Goal: Task Accomplishment & Management: Manage account settings

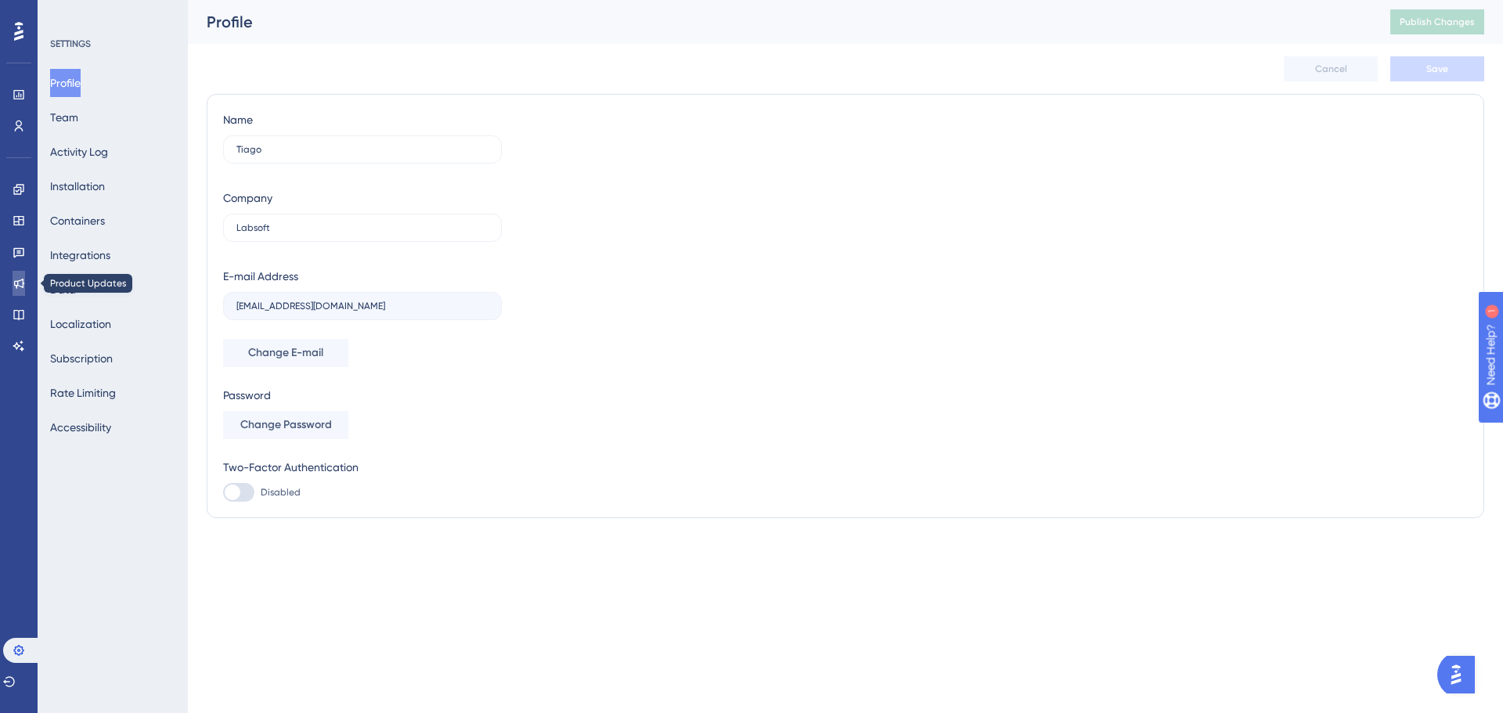
click at [15, 290] on link at bounding box center [19, 283] width 13 height 25
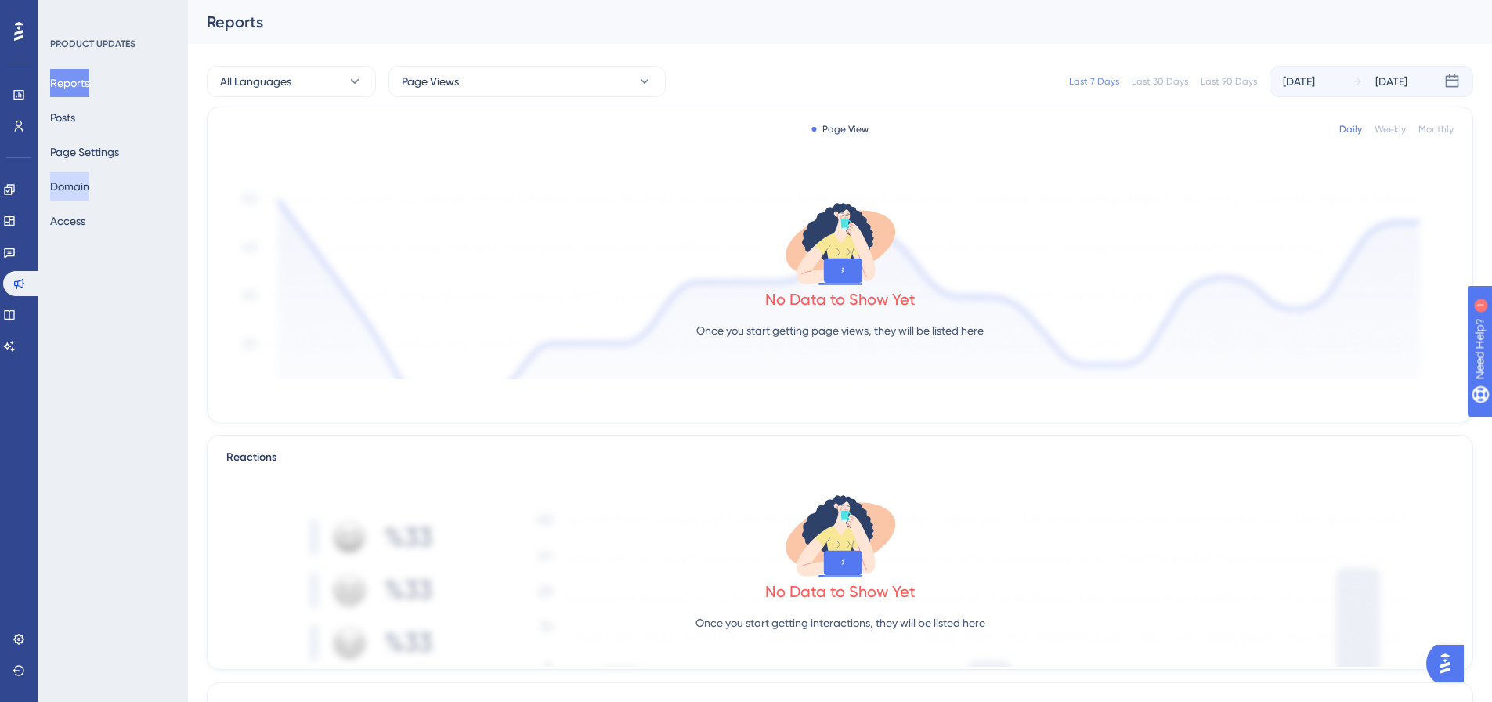
click at [88, 182] on button "Domain" at bounding box center [69, 186] width 39 height 28
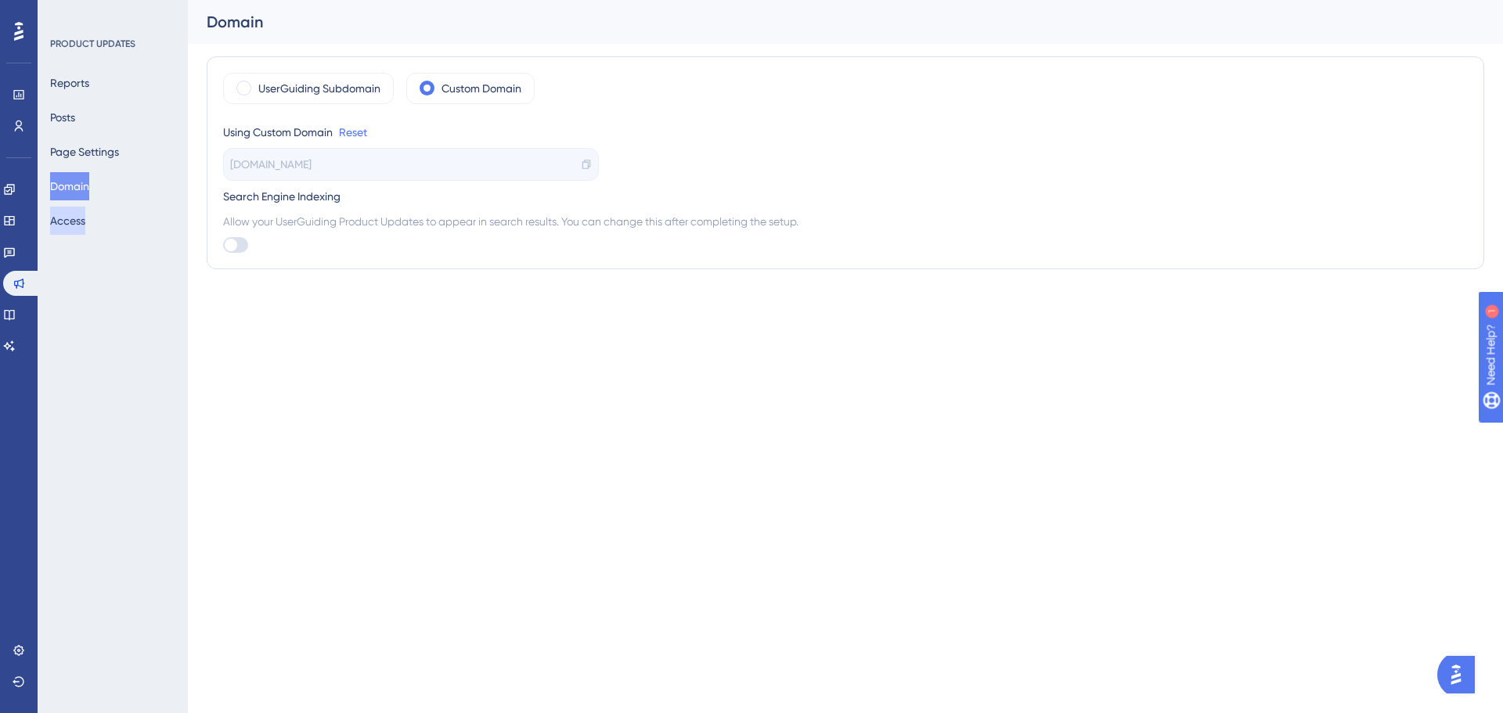
click at [83, 225] on button "Access" at bounding box center [67, 221] width 35 height 28
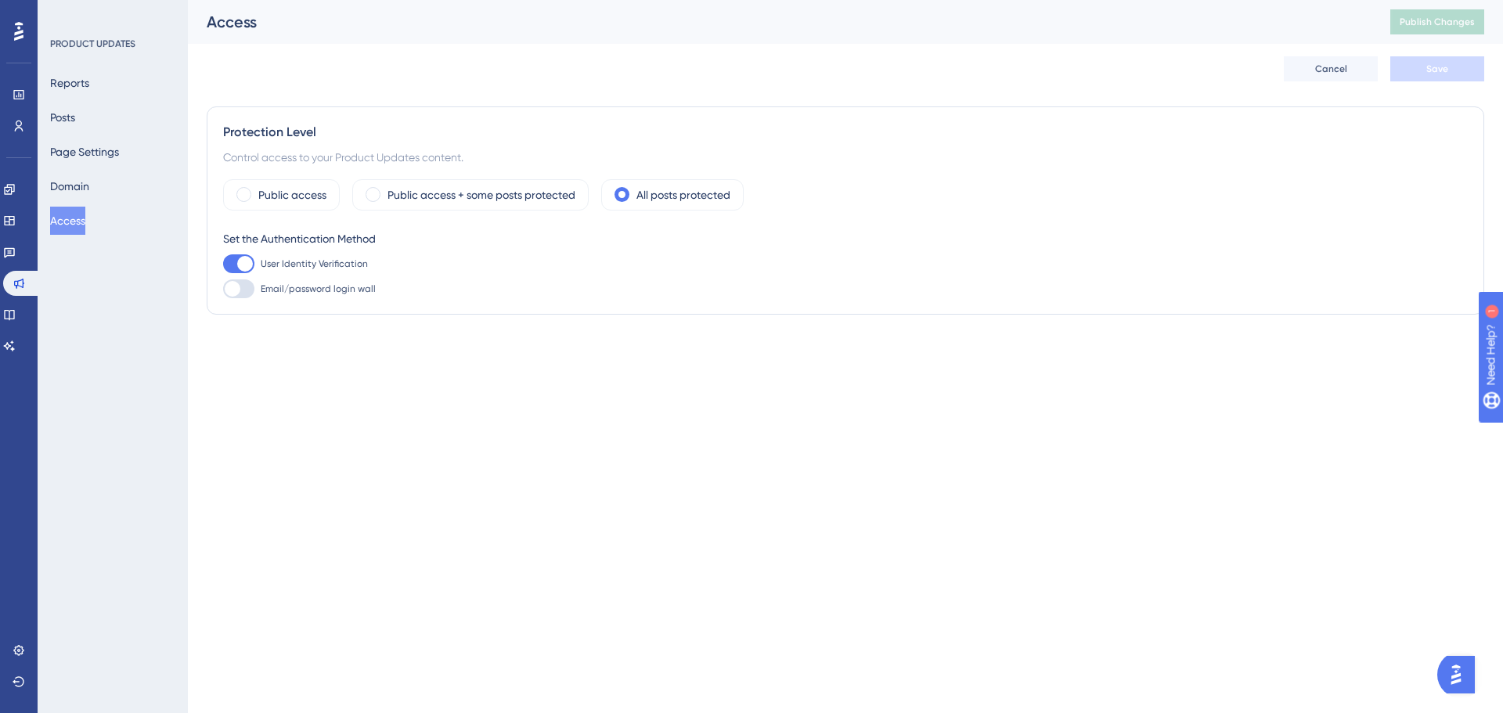
click at [244, 259] on div at bounding box center [245, 264] width 16 height 16
click at [223, 264] on input "User Identity Verification" at bounding box center [222, 264] width 1 height 1
checkbox input "false"
click at [1442, 80] on button "Save" at bounding box center [1438, 68] width 94 height 25
click at [302, 200] on label "Public access" at bounding box center [292, 195] width 68 height 19
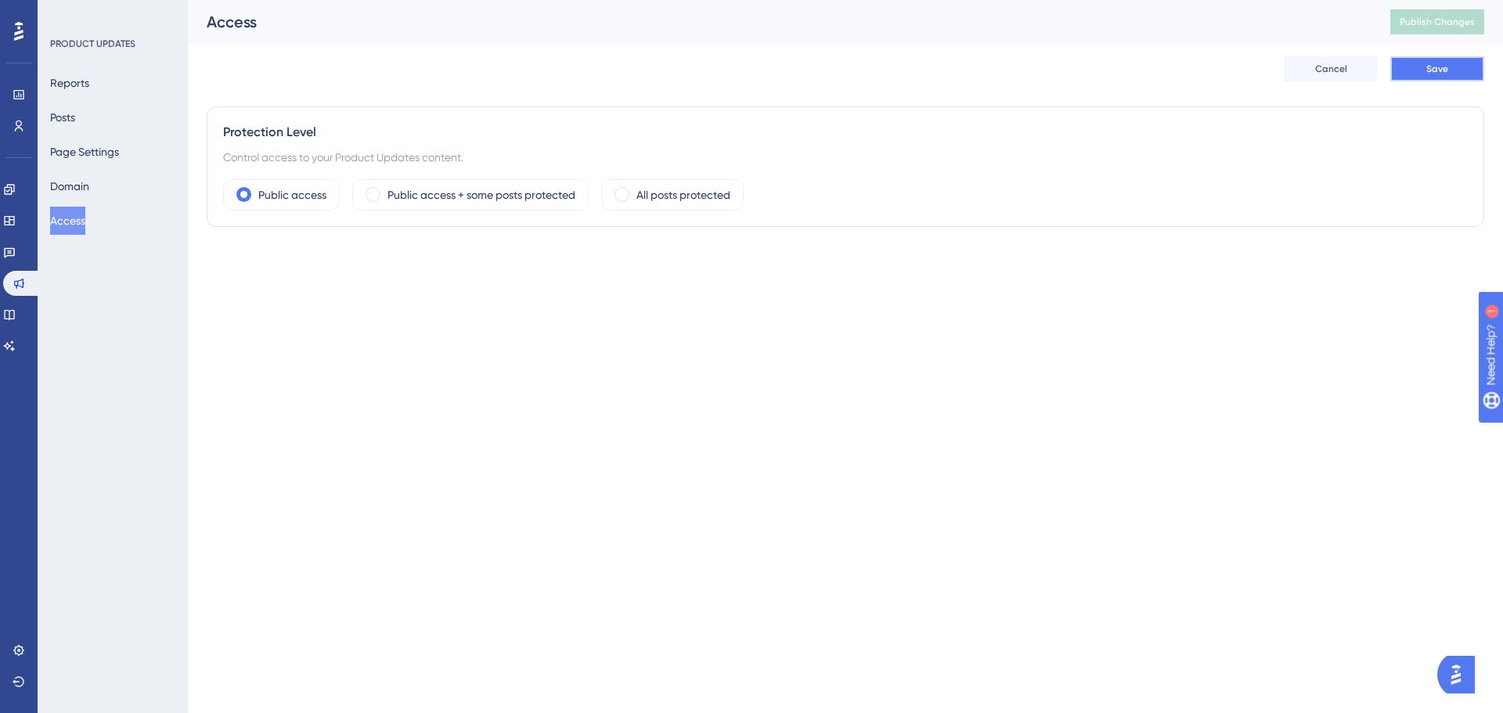
click at [1437, 58] on button "Save" at bounding box center [1438, 68] width 94 height 25
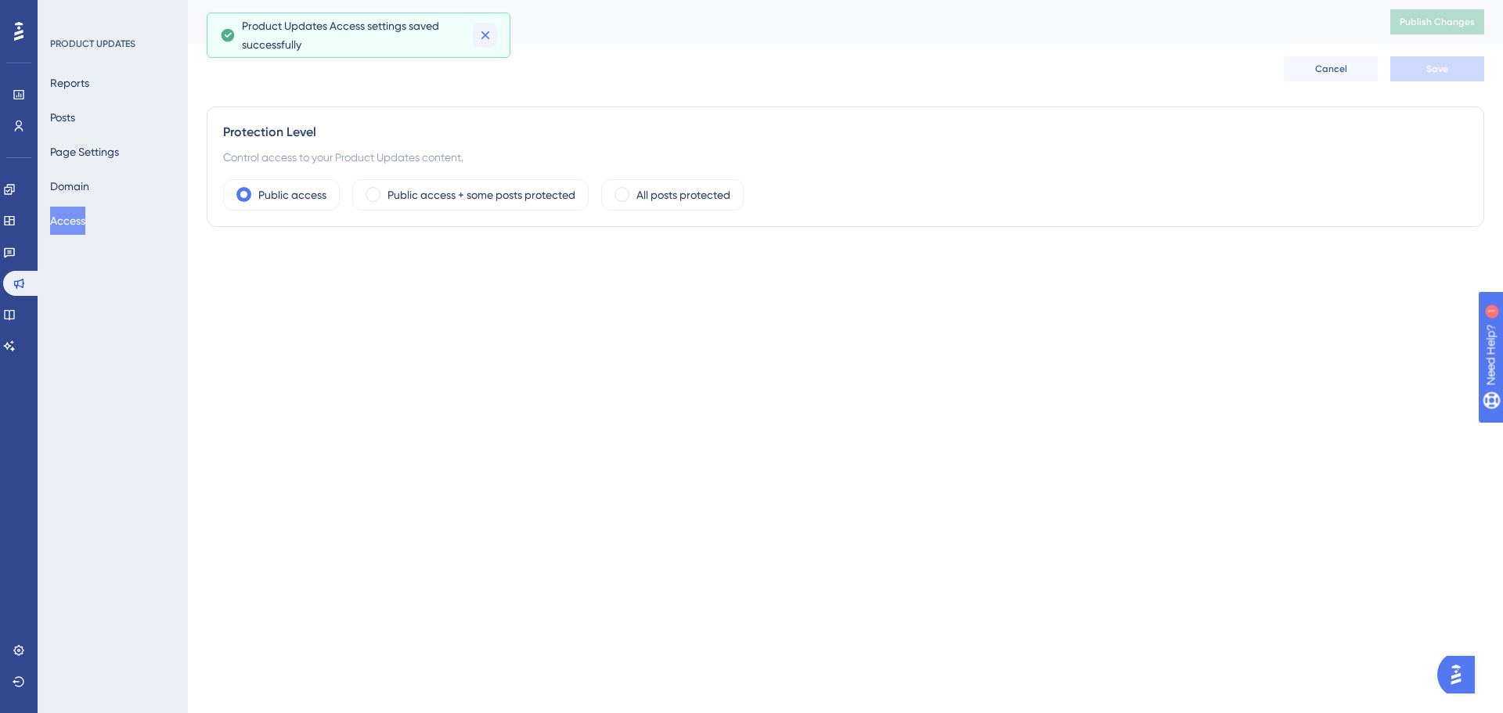
click at [487, 34] on icon at bounding box center [485, 35] width 9 height 9
click at [67, 280] on div "PRODUCT UPDATES Reports Posts Page Settings Domain Access" at bounding box center [113, 356] width 150 height 713
click at [666, 0] on html "Performance Users Engagement Widgets Feedback Product Updates Knowledge Base AI…" at bounding box center [751, 0] width 1503 height 0
click at [366, 0] on html "Performance Users Engagement Widgets Feedback Product Updates Knowledge Base AI…" at bounding box center [751, 0] width 1503 height 0
click at [916, 0] on html "Performance Users Engagement Widgets Feedback Product Updates Knowledge Base AI…" at bounding box center [751, 0] width 1503 height 0
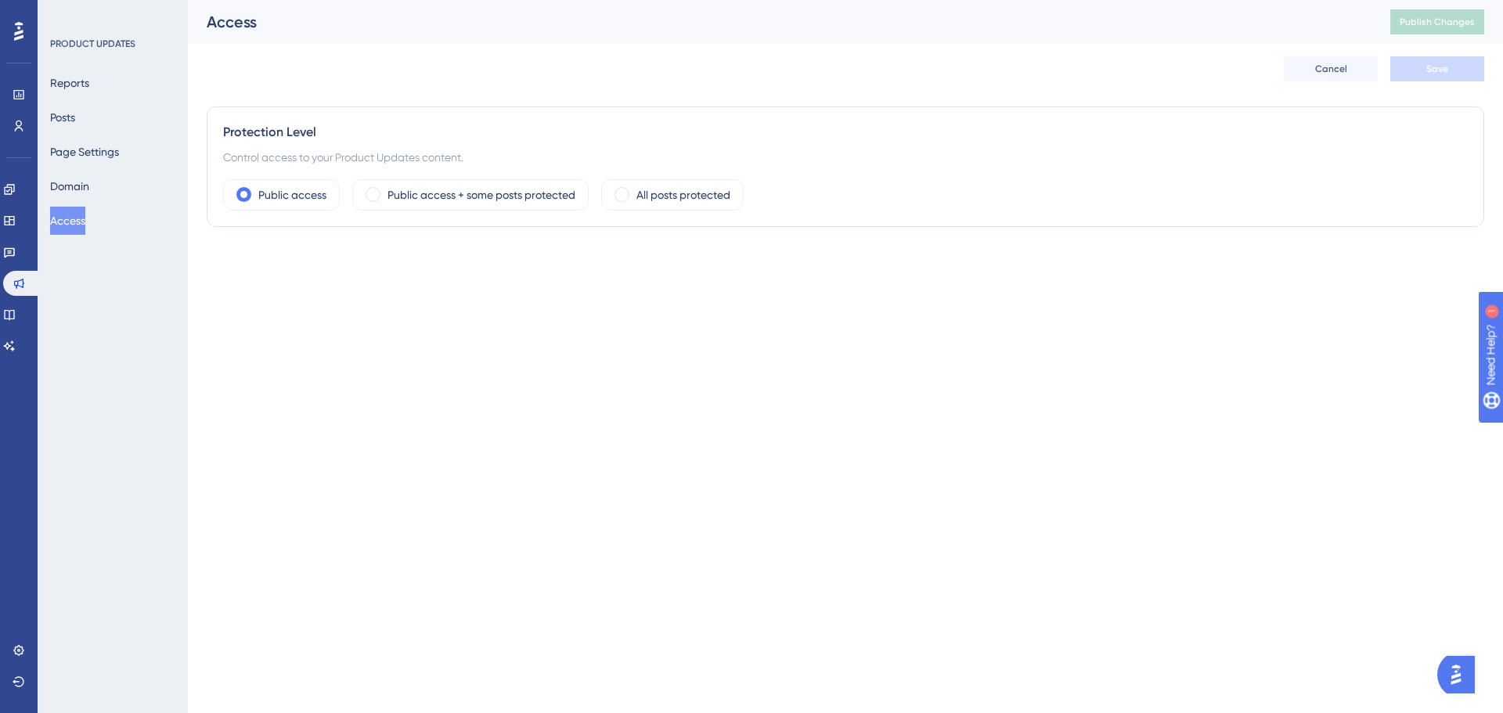
click at [893, 0] on html "Performance Users Engagement Widgets Feedback Product Updates Knowledge Base AI…" at bounding box center [751, 0] width 1503 height 0
click at [16, 99] on icon at bounding box center [18, 94] width 10 height 9
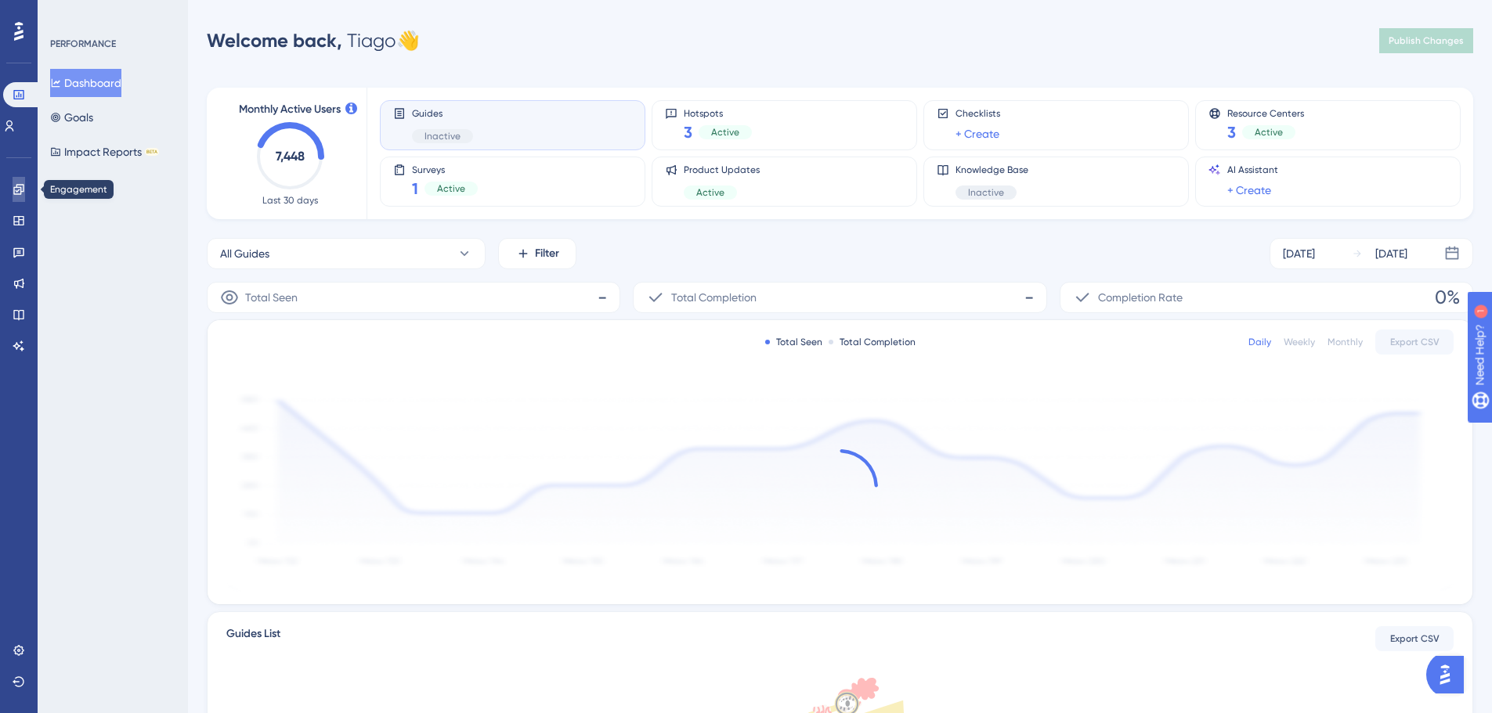
click at [20, 191] on icon at bounding box center [19, 189] width 13 height 13
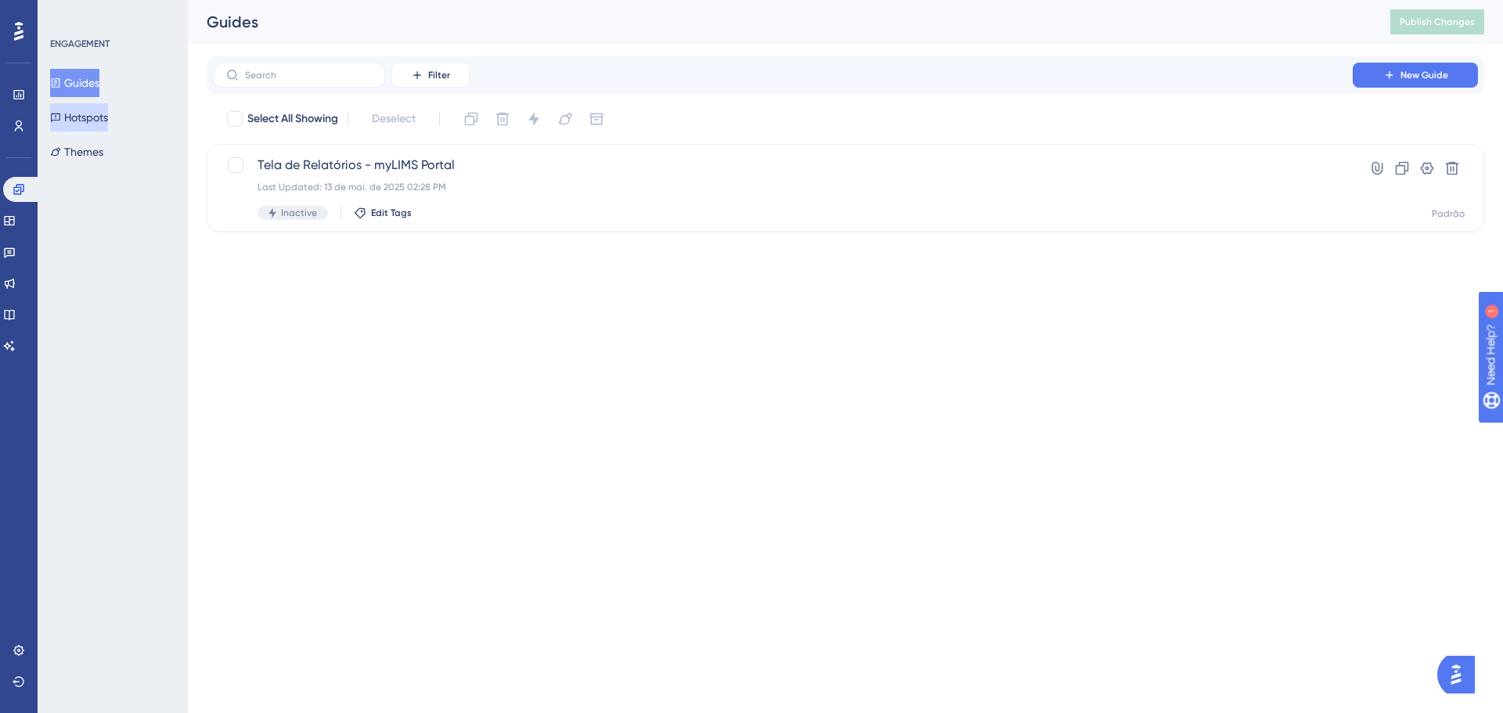
click at [98, 117] on button "Hotspots" at bounding box center [79, 117] width 58 height 28
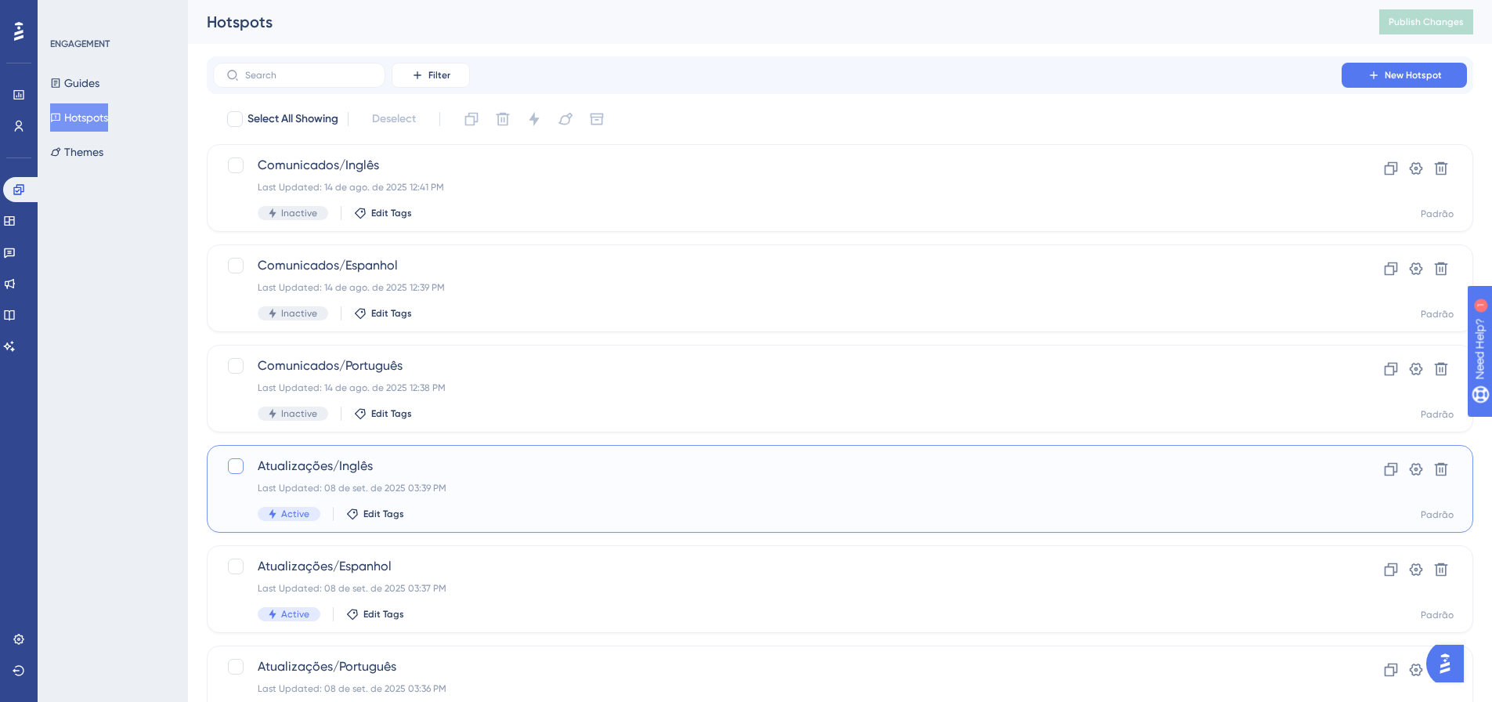
click at [230, 467] on div at bounding box center [236, 466] width 16 height 16
checkbox input "true"
click at [244, 569] on div at bounding box center [235, 566] width 19 height 19
checkbox input "true"
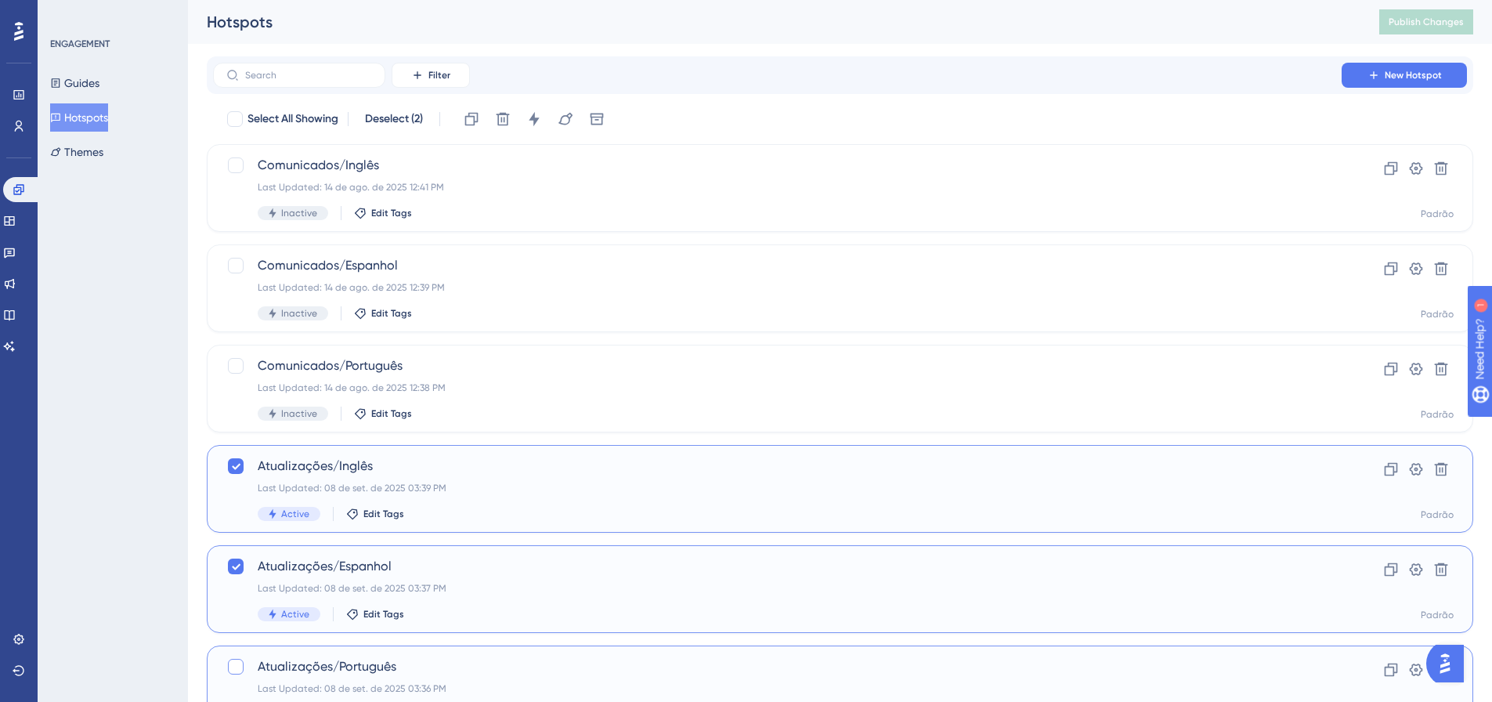
click at [236, 663] on div at bounding box center [236, 666] width 16 height 16
checkbox input "true"
click at [539, 121] on icon at bounding box center [534, 119] width 16 height 16
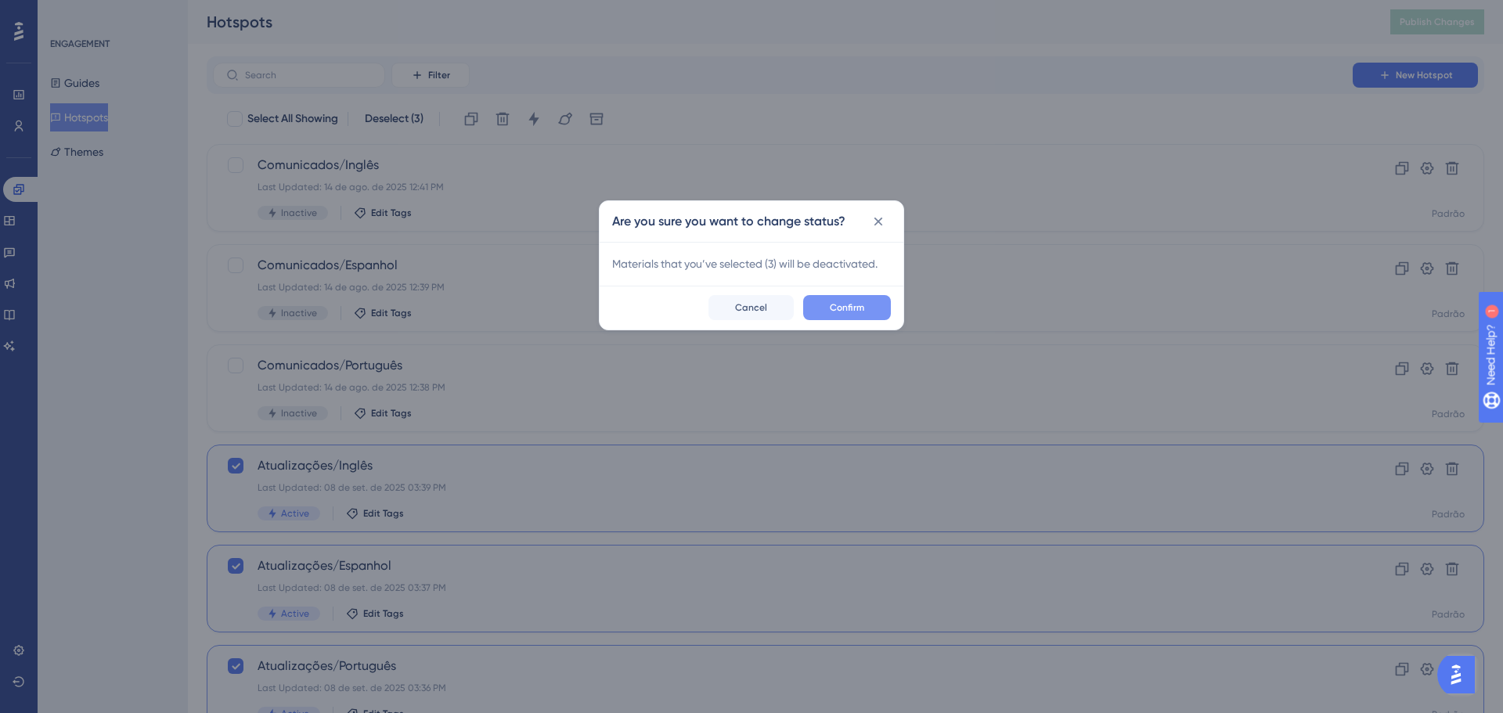
click at [828, 305] on button "Confirm" at bounding box center [847, 307] width 88 height 25
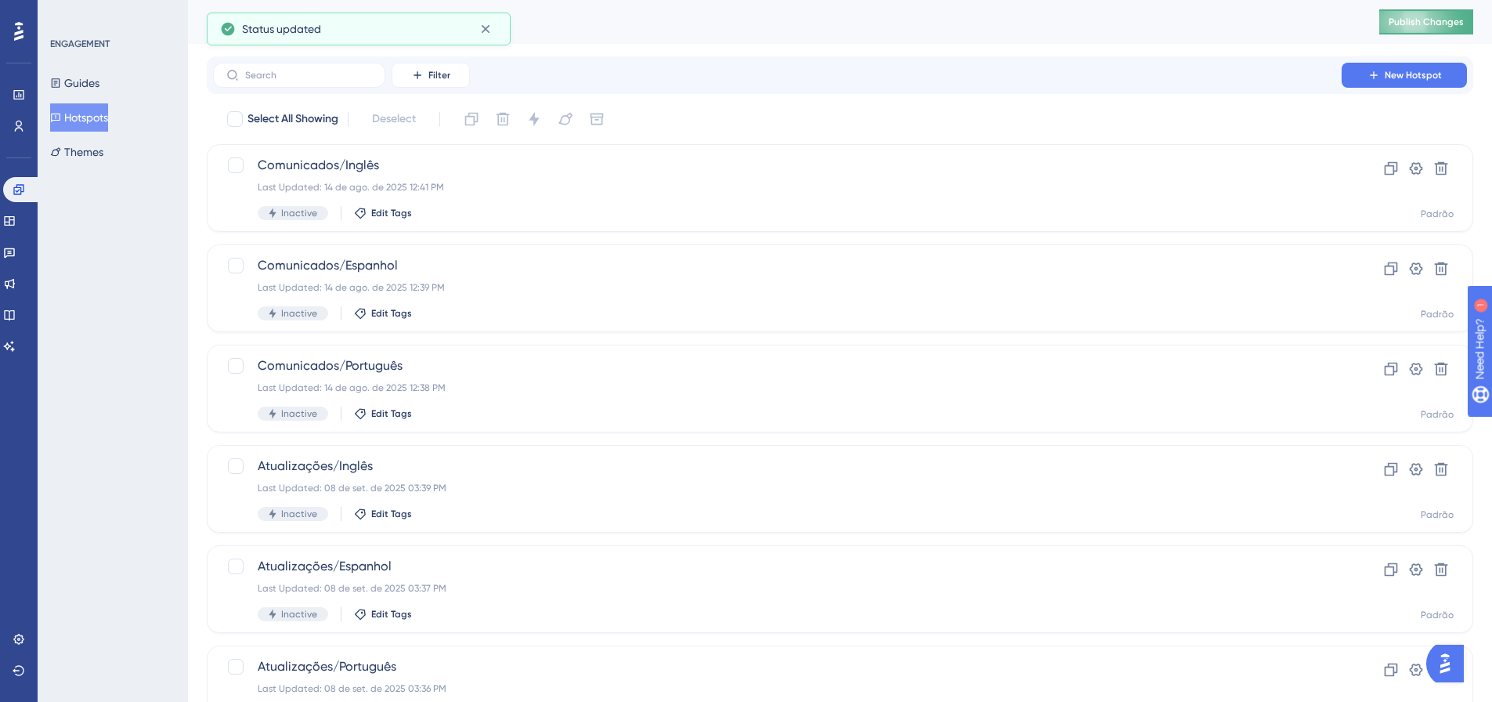
click at [1423, 16] on span "Publish Changes" at bounding box center [1425, 22] width 75 height 13
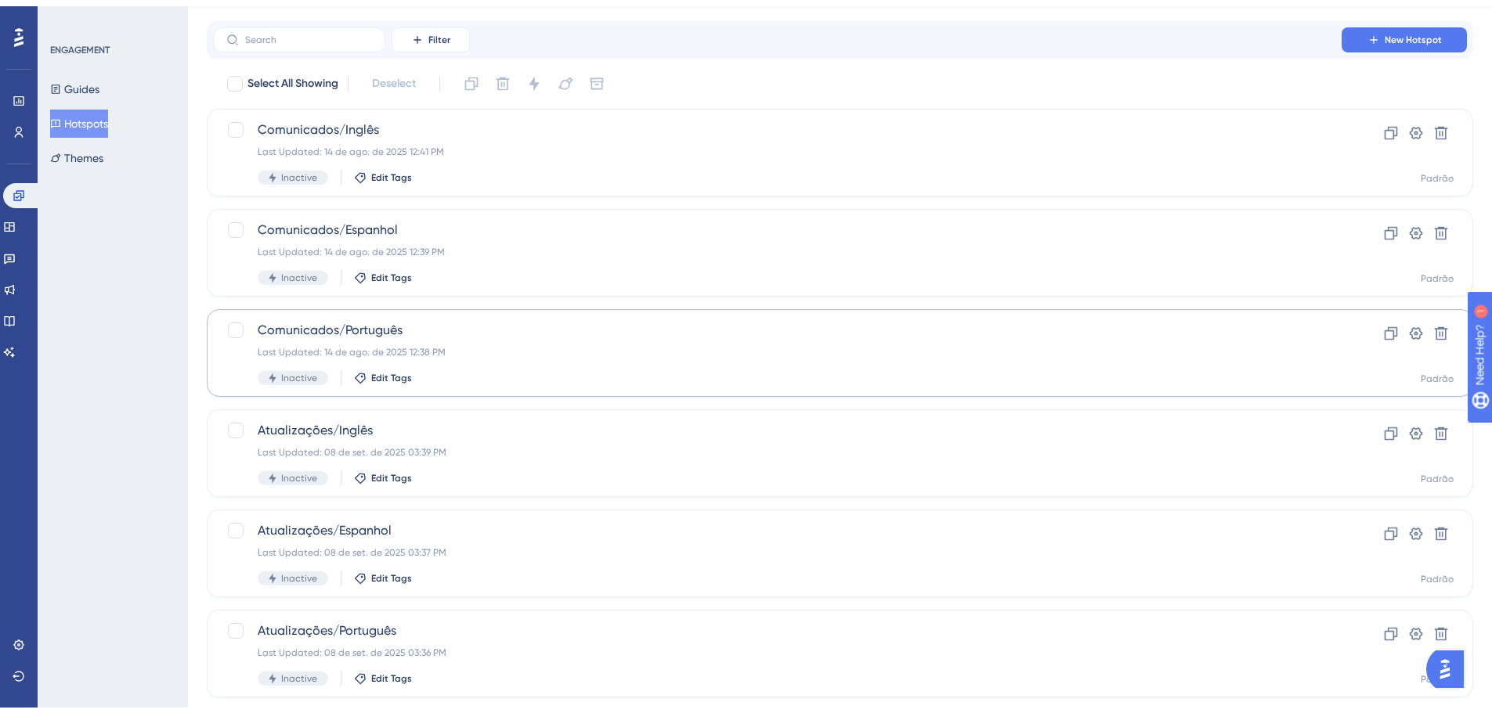
scroll to position [70, 0]
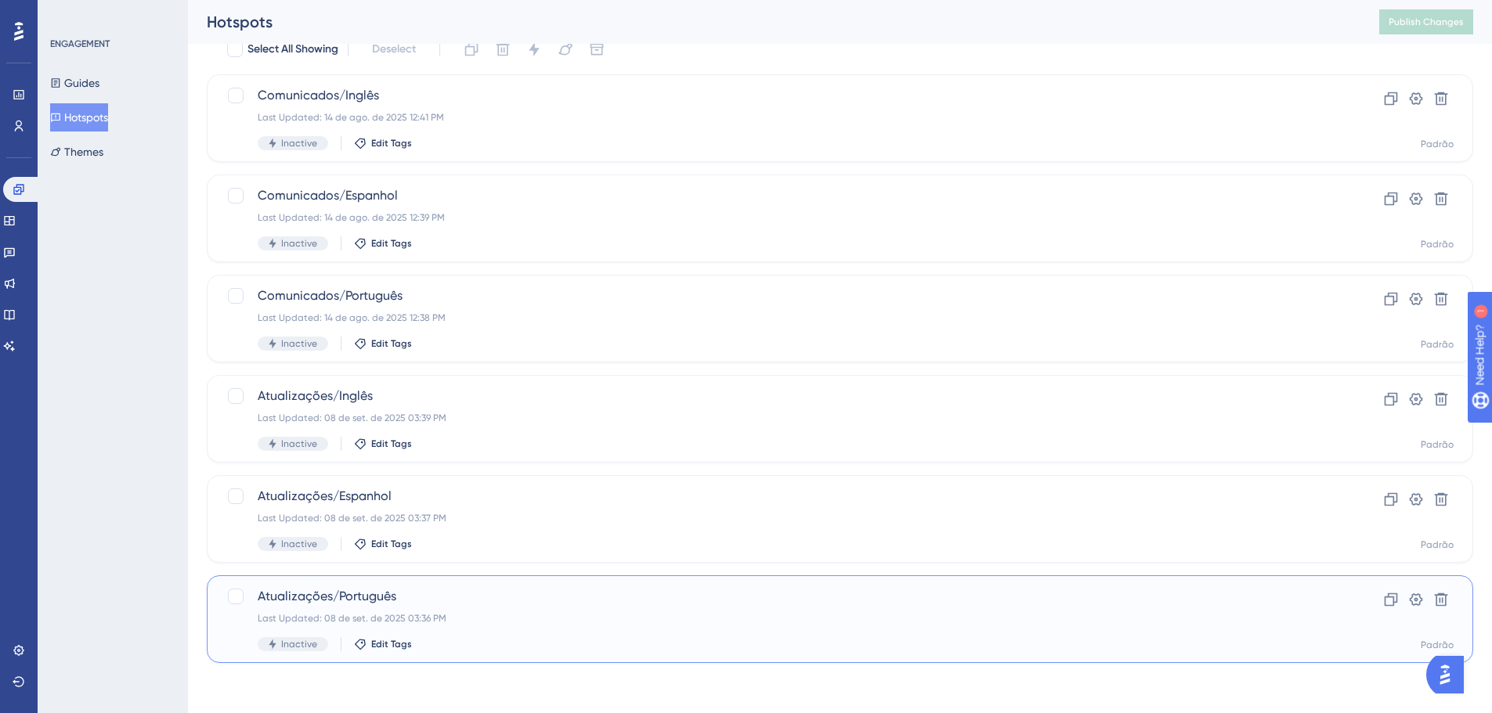
click at [578, 618] on div "Last Updated: 08 de set. de 2025 03:36 PM" at bounding box center [777, 618] width 1039 height 13
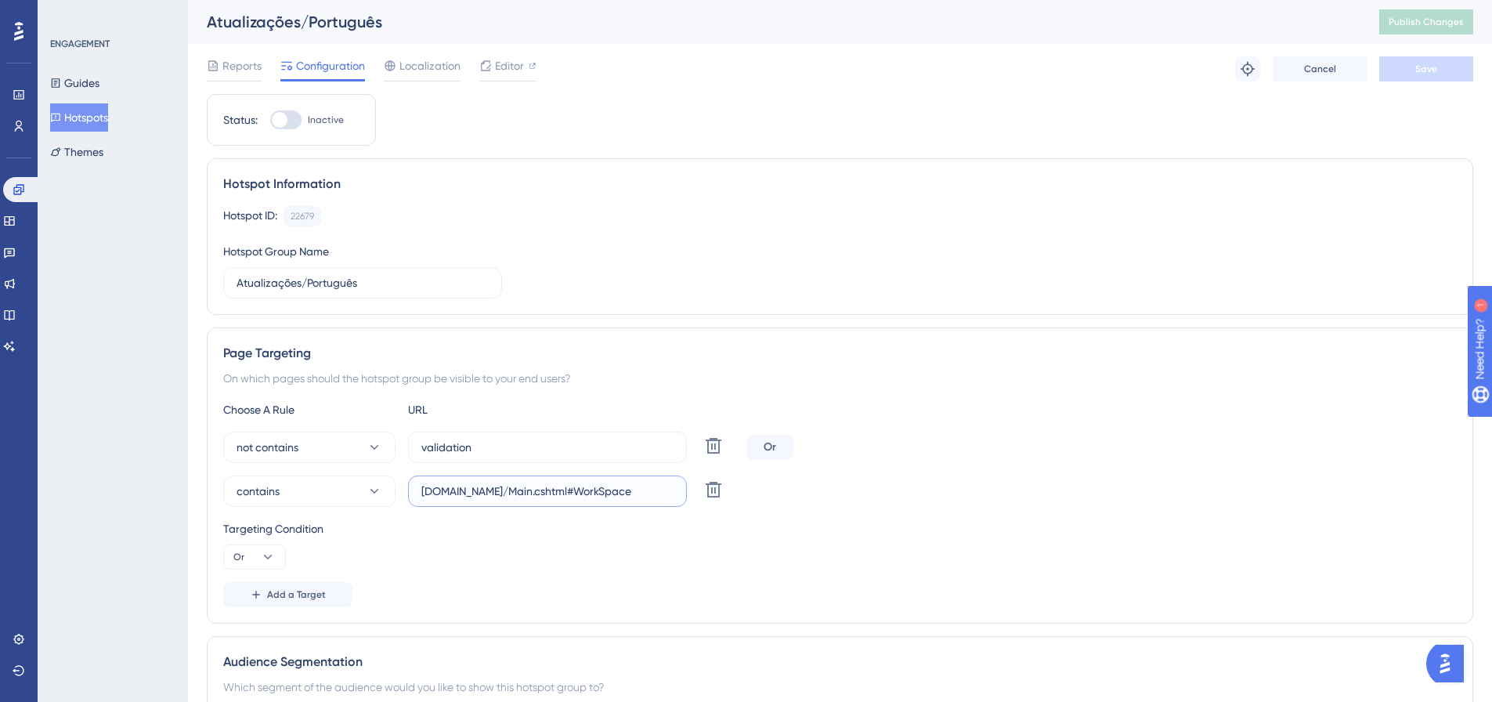
drag, startPoint x: 640, startPoint y: 491, endPoint x: 404, endPoint y: 485, distance: 236.5
click at [404, 485] on div "contains [DOMAIN_NAME]/Main.cshtml#WorkSpace Delete" at bounding box center [481, 490] width 517 height 31
click at [436, 580] on div "Choose A Rule URL not contains validation Delete Or contains [DOMAIN_NAME]/Main…" at bounding box center [839, 503] width 1233 height 207
click at [71, 114] on button "Hotspots" at bounding box center [79, 117] width 58 height 28
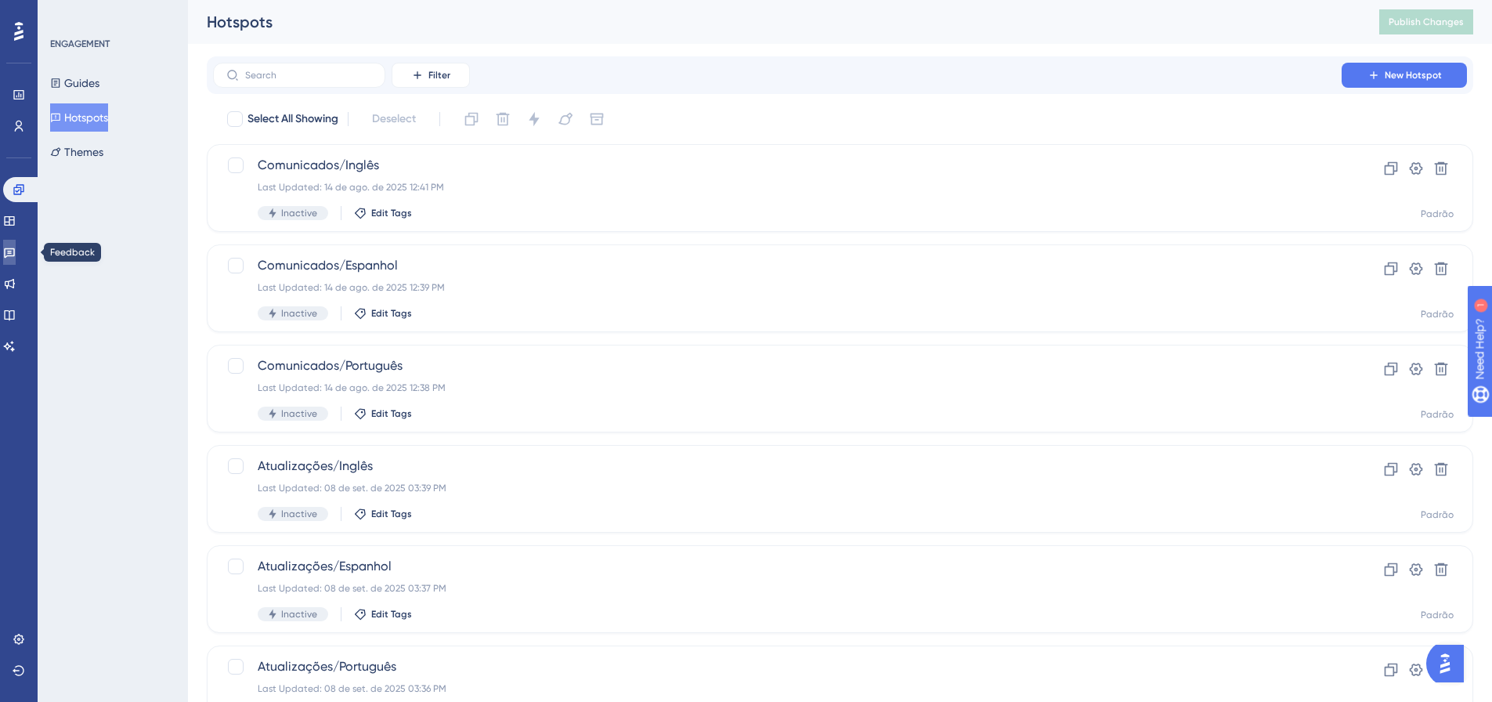
click at [16, 257] on icon at bounding box center [9, 252] width 13 height 13
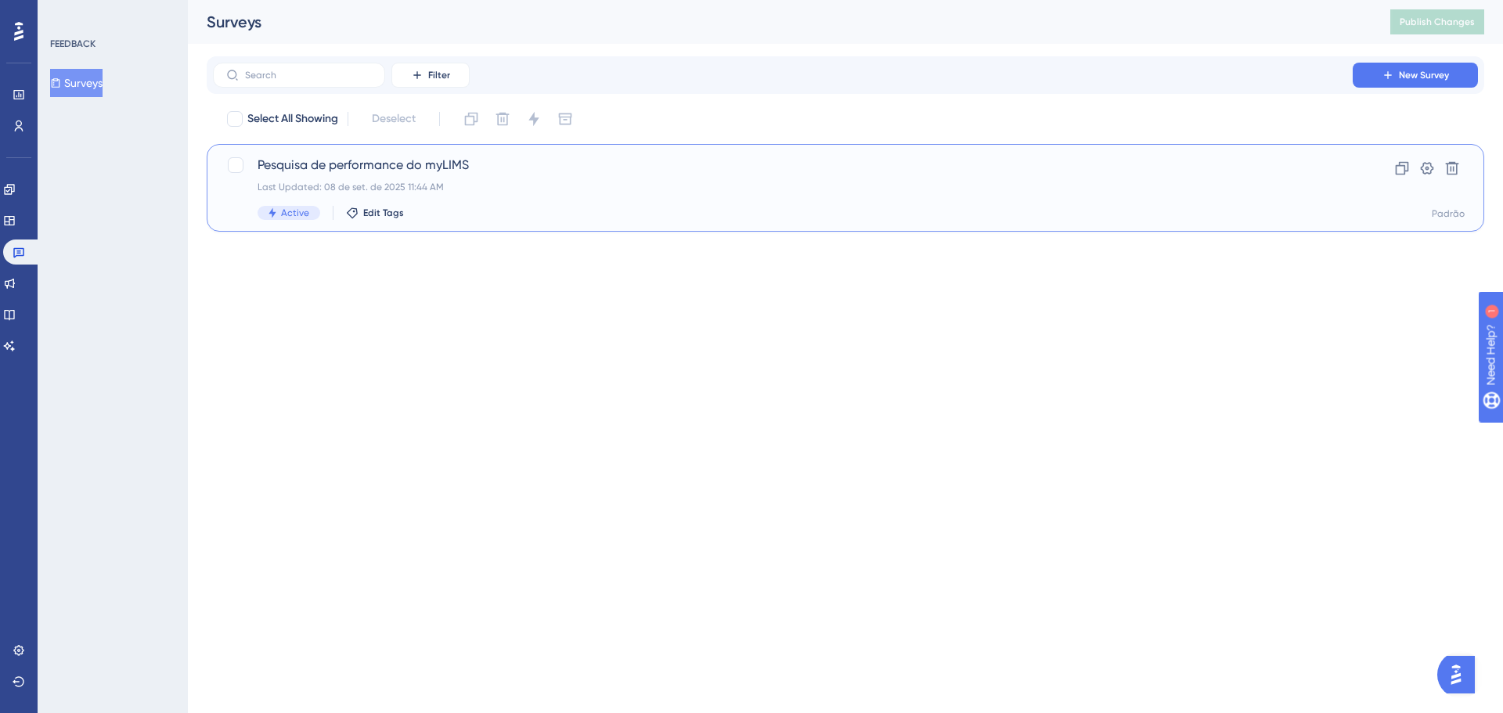
click at [438, 159] on span "Pesquisa de performance do myLIMS" at bounding box center [783, 165] width 1051 height 19
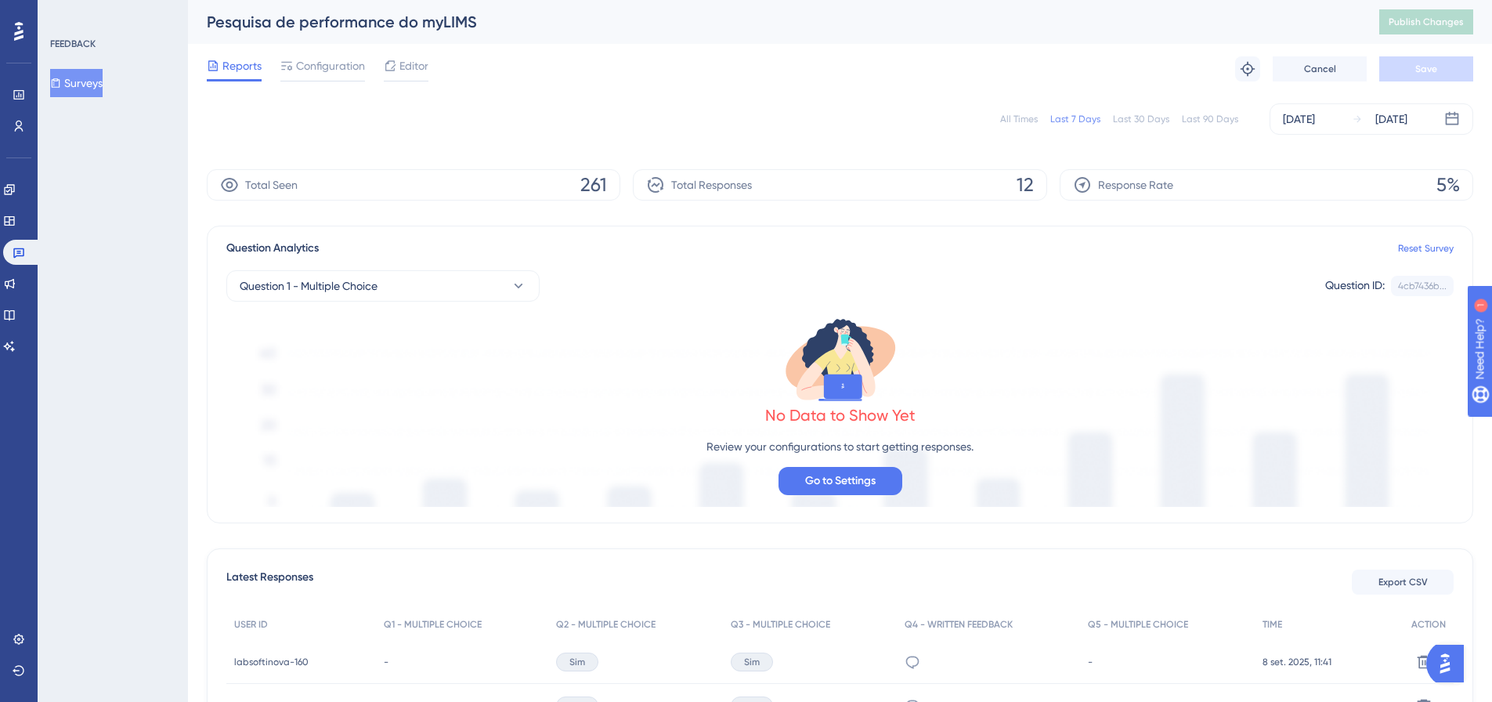
click at [92, 88] on button "Surveys" at bounding box center [76, 83] width 52 height 28
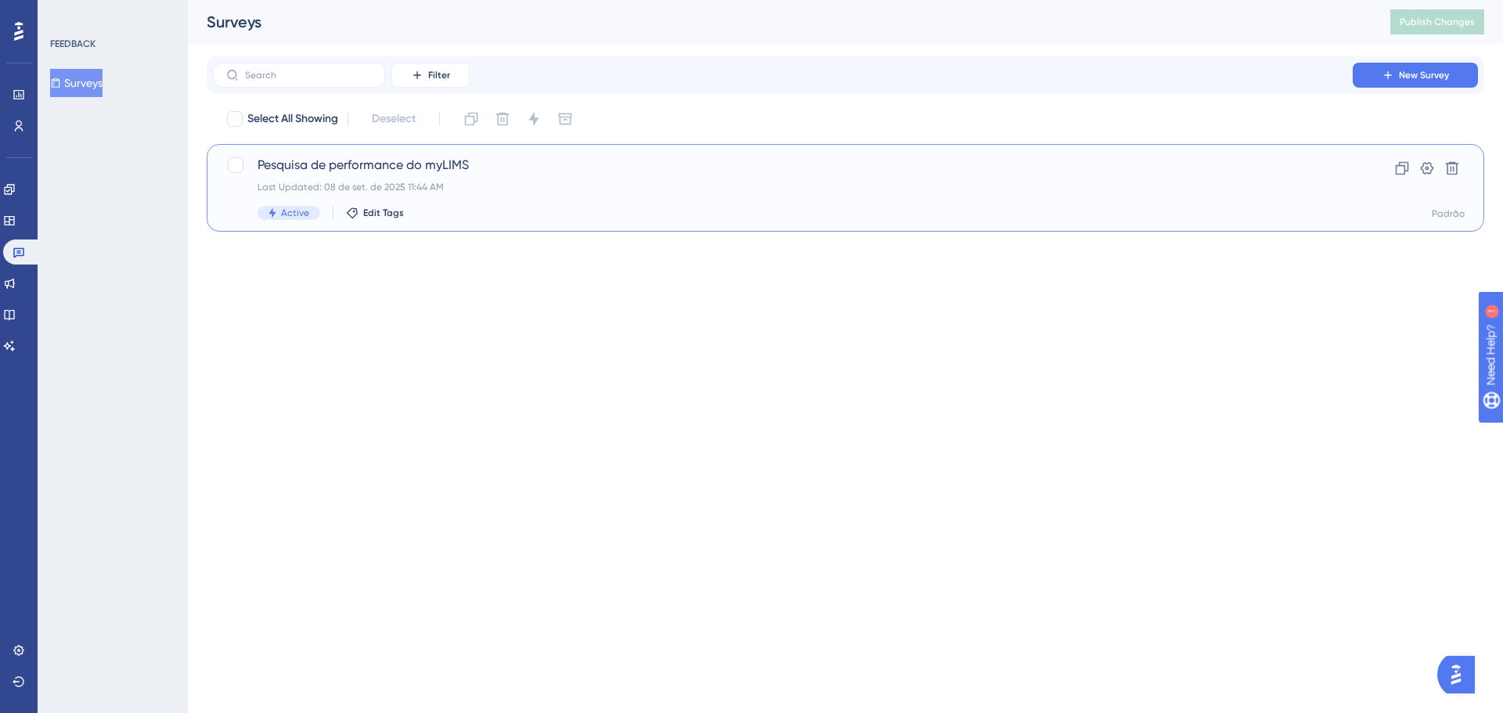
click at [303, 212] on span "Active" at bounding box center [295, 213] width 28 height 13
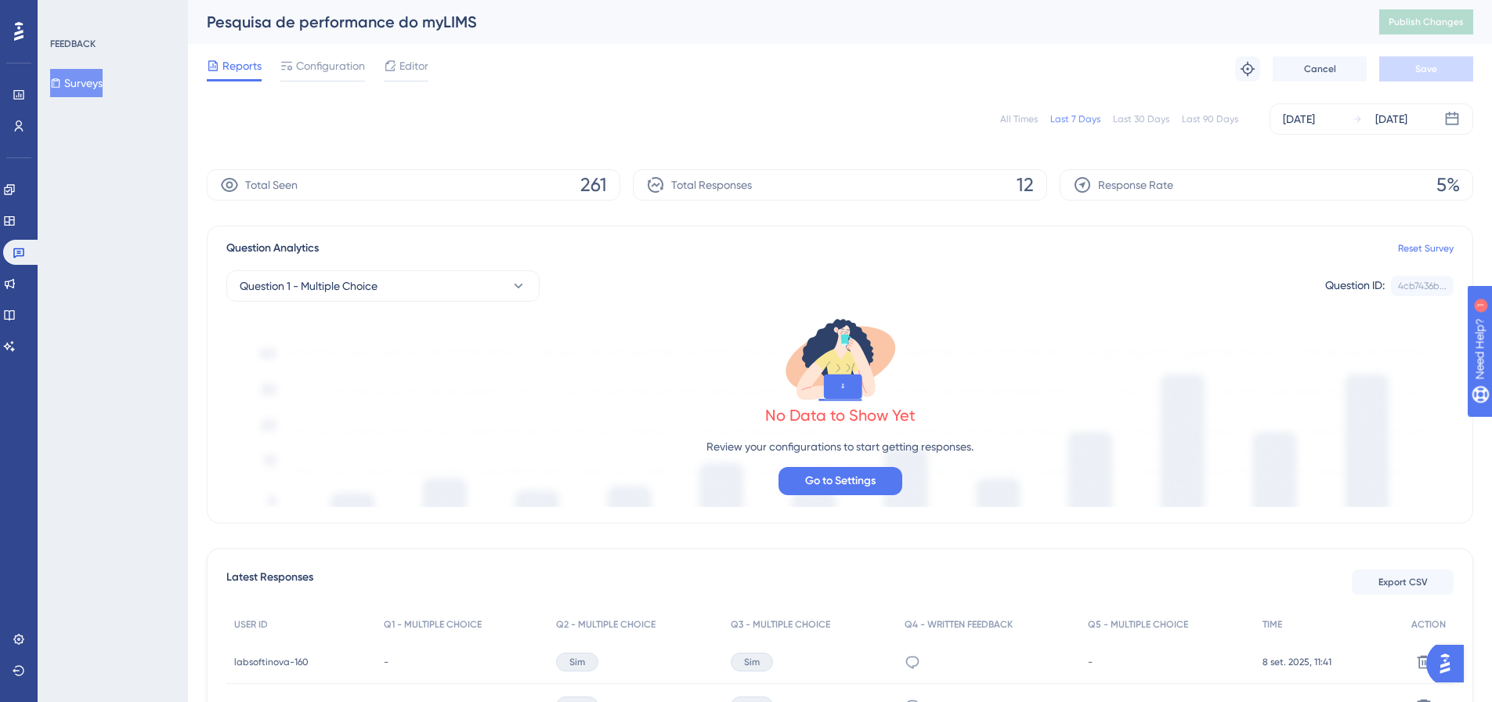
click at [85, 85] on button "Surveys" at bounding box center [76, 83] width 52 height 28
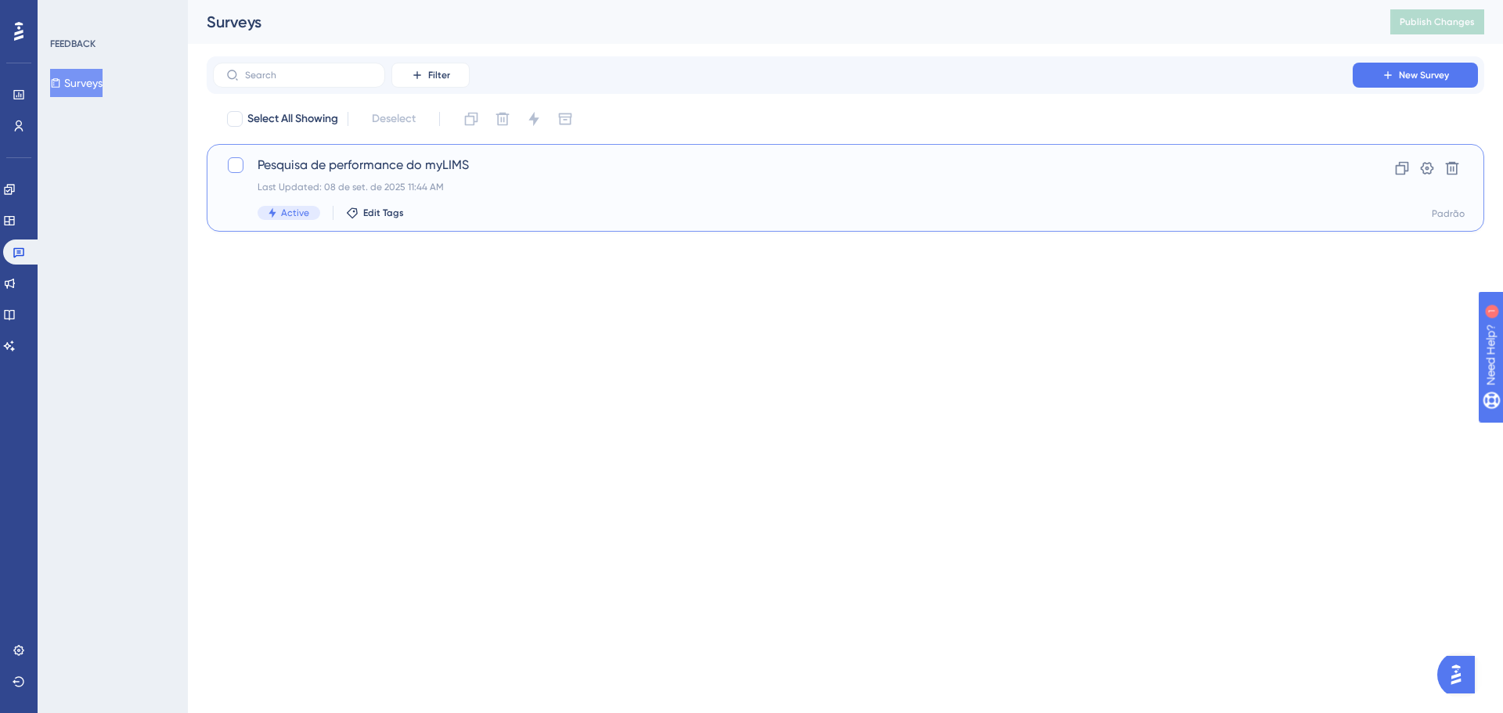
click at [244, 170] on div at bounding box center [235, 165] width 19 height 19
checkbox input "true"
click at [540, 129] on button at bounding box center [533, 118] width 25 height 25
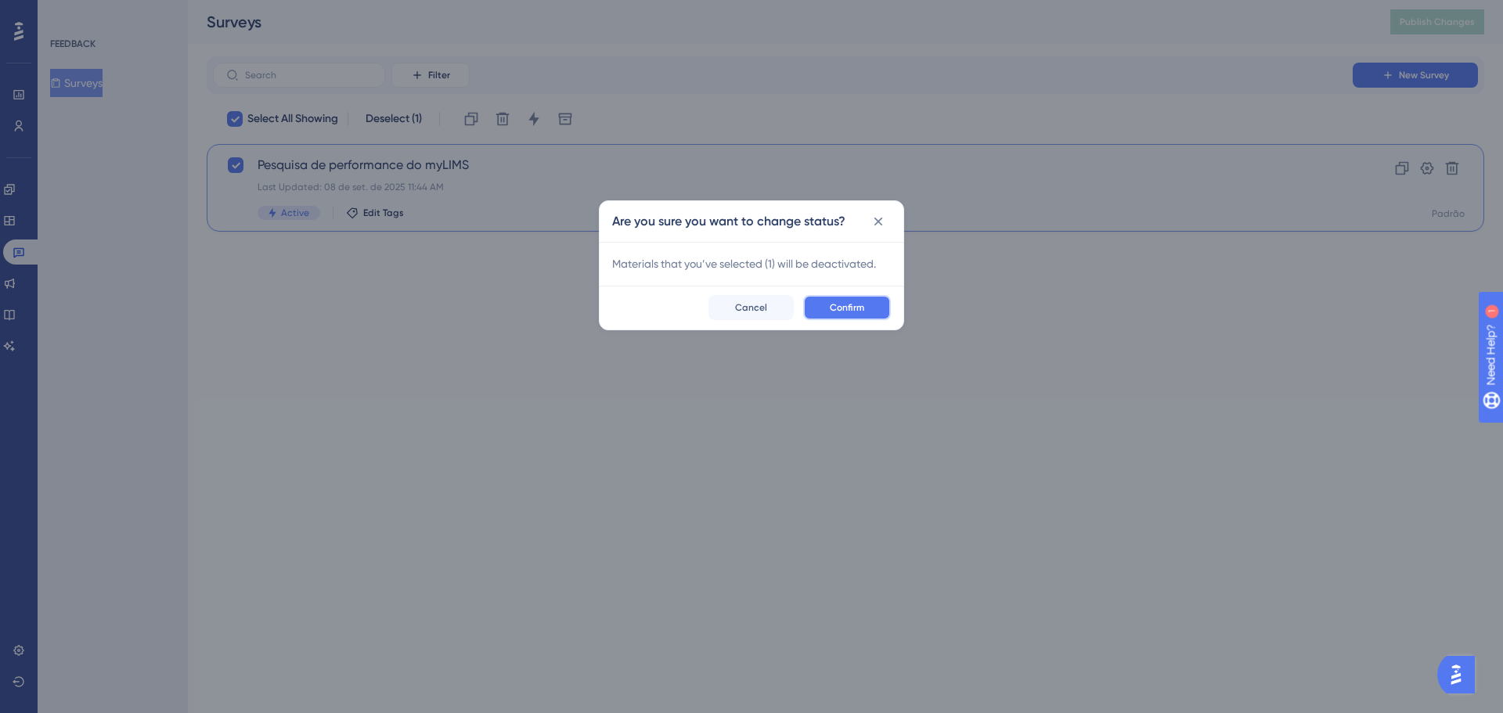
click at [872, 311] on button "Confirm" at bounding box center [847, 307] width 88 height 25
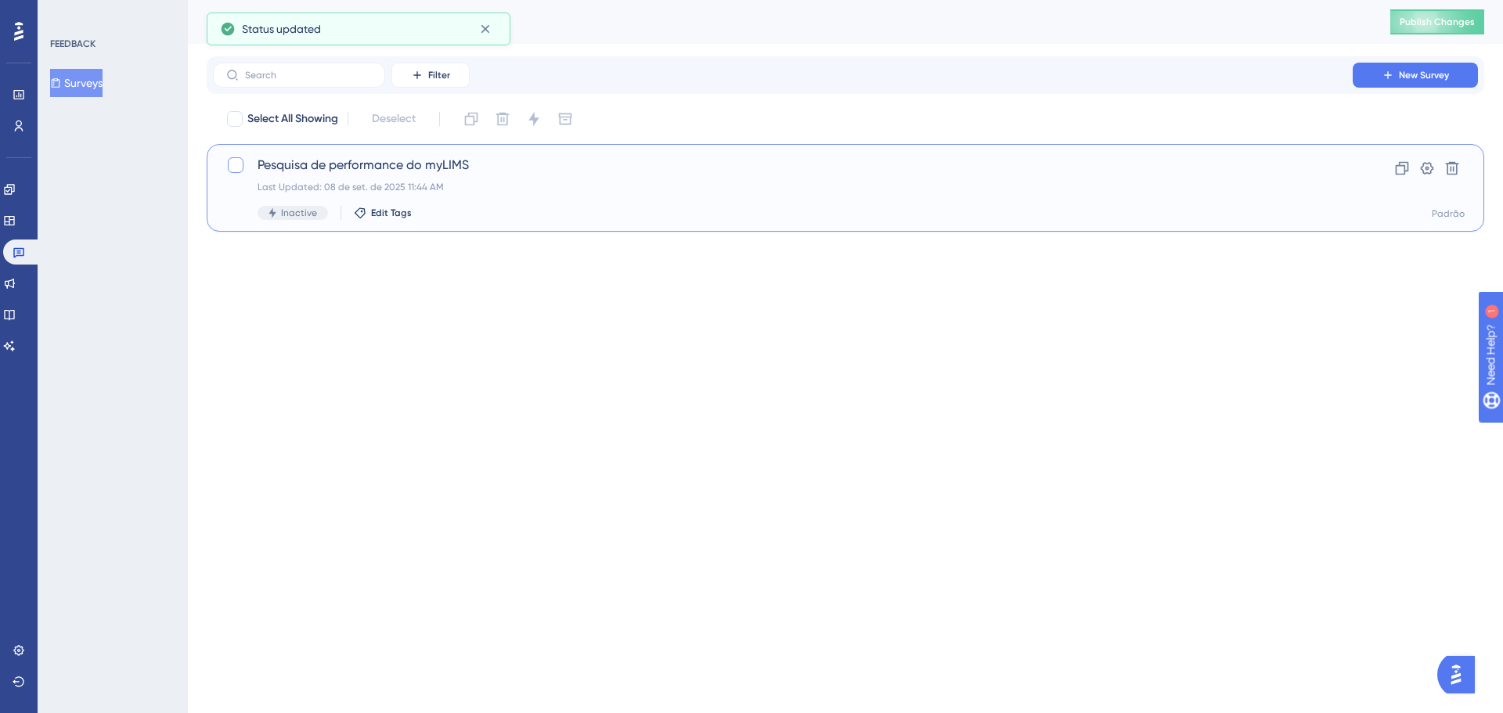
click at [237, 164] on div at bounding box center [236, 165] width 16 height 16
checkbox input "true"
click at [479, 123] on icon at bounding box center [472, 119] width 16 height 16
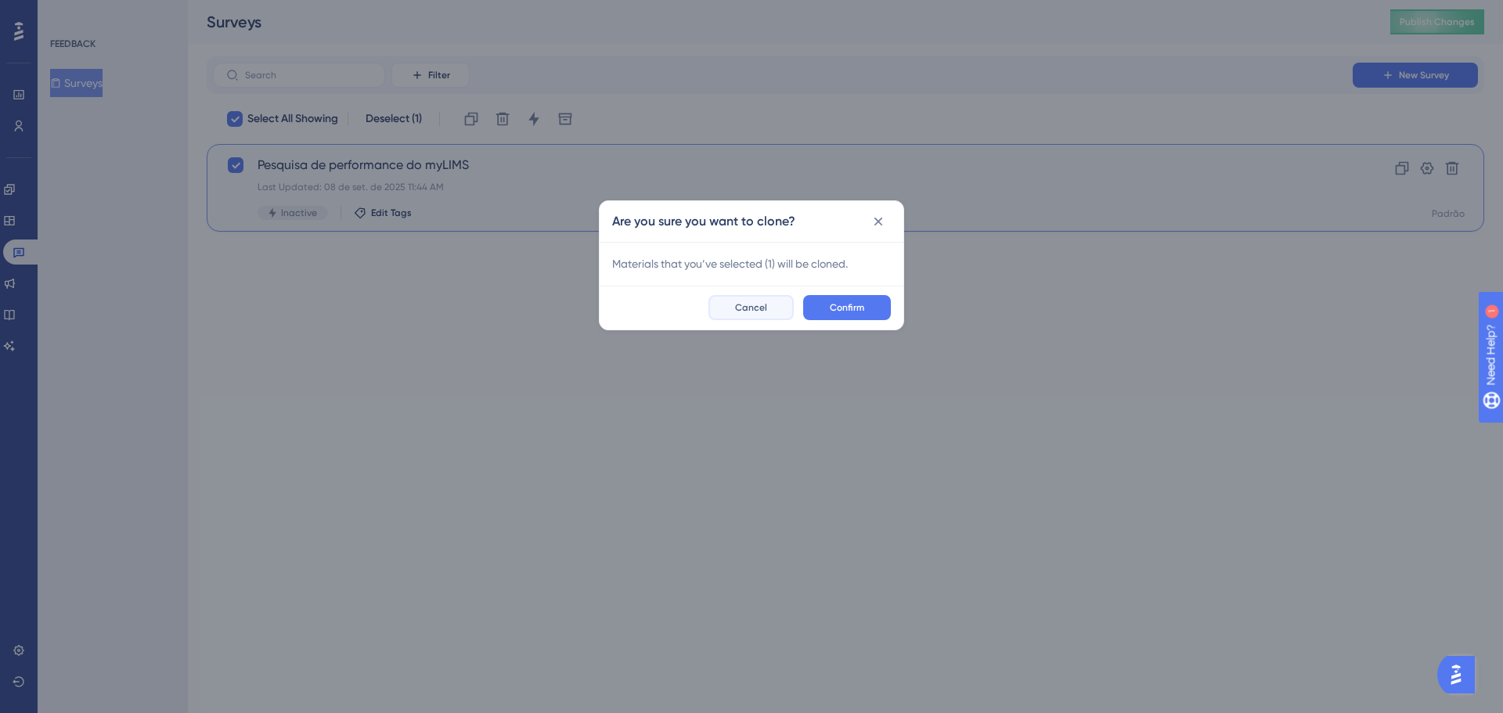
click at [783, 302] on button "Cancel" at bounding box center [751, 307] width 85 height 25
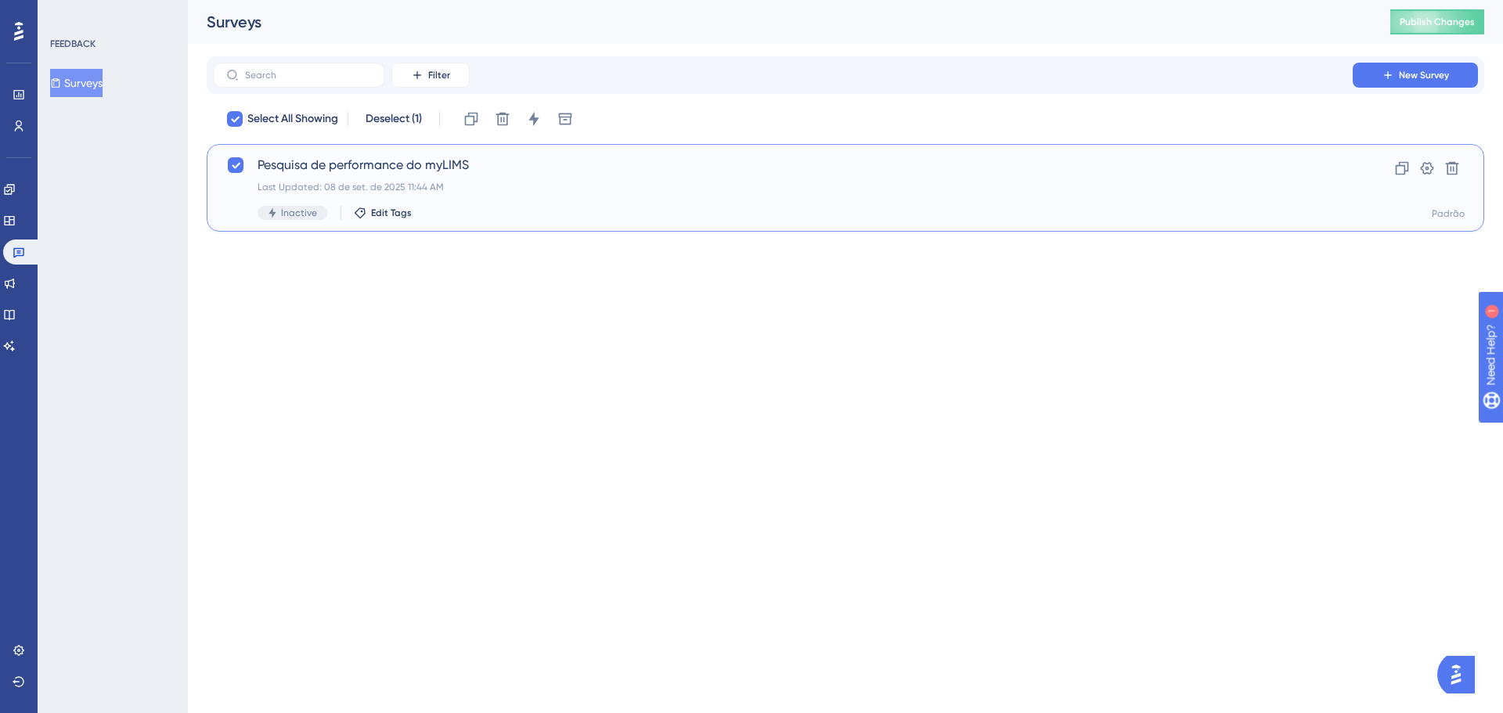
click at [500, 160] on span "Pesquisa de performance do myLIMS" at bounding box center [783, 165] width 1051 height 19
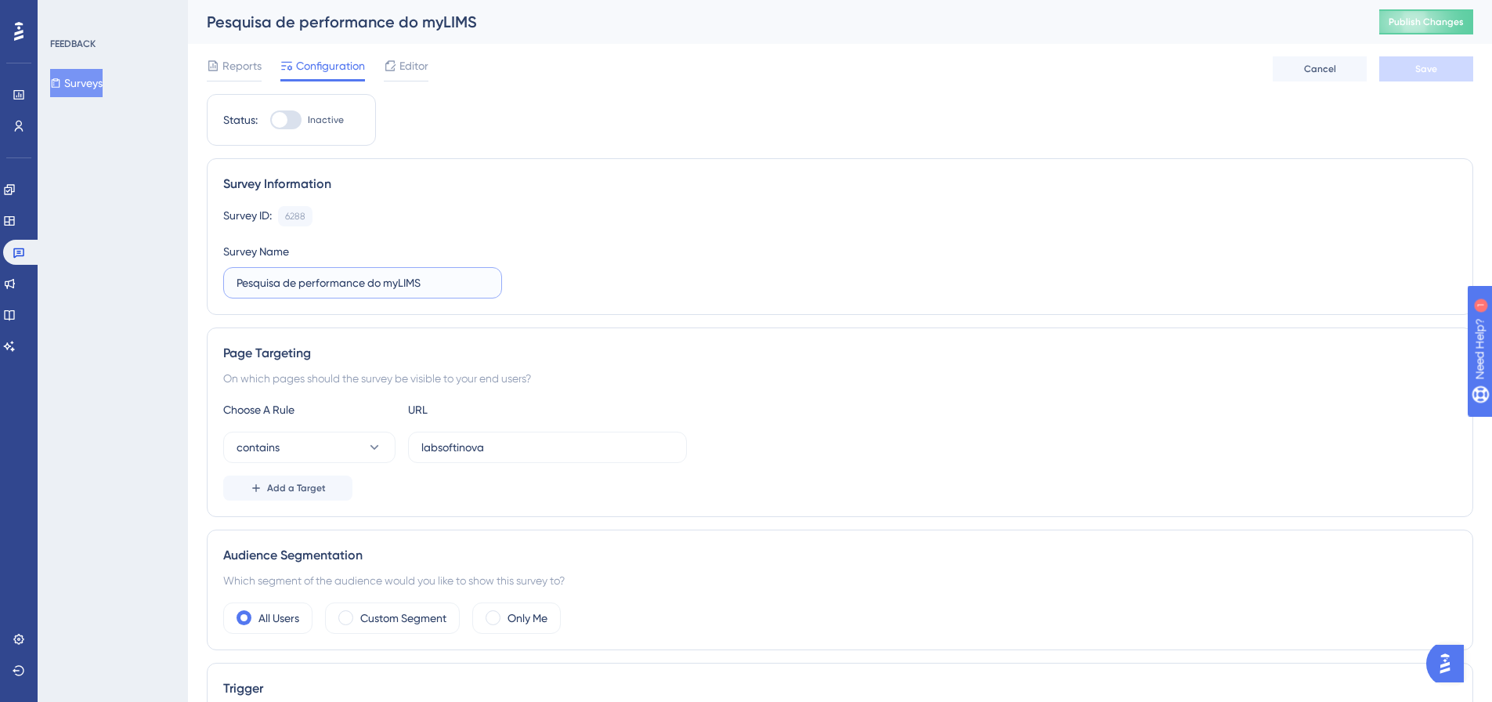
click at [239, 283] on input "Pesquisa de performance do myLIMS" at bounding box center [362, 282] width 252 height 17
click at [421, 281] on input "Pesquisa de performance do myLIMS" at bounding box center [362, 282] width 252 height 17
drag, startPoint x: 301, startPoint y: 283, endPoint x: 225, endPoint y: 286, distance: 76.0
click at [225, 286] on label "Pesquisa de performance do myLIMS" at bounding box center [362, 282] width 279 height 31
type input "performance do myLIMS"
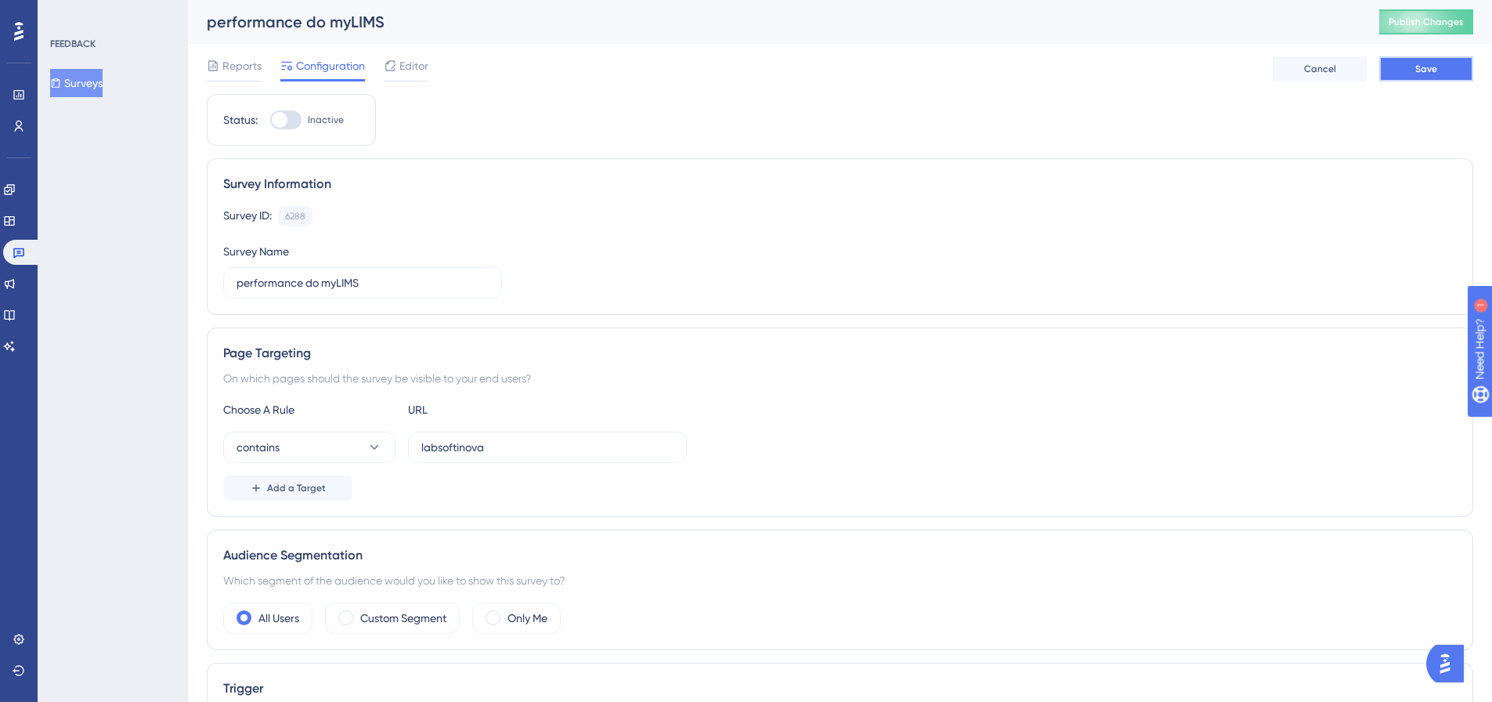
click at [1407, 64] on button "Save" at bounding box center [1426, 68] width 94 height 25
click at [1448, 25] on span "Publish Changes" at bounding box center [1425, 22] width 75 height 13
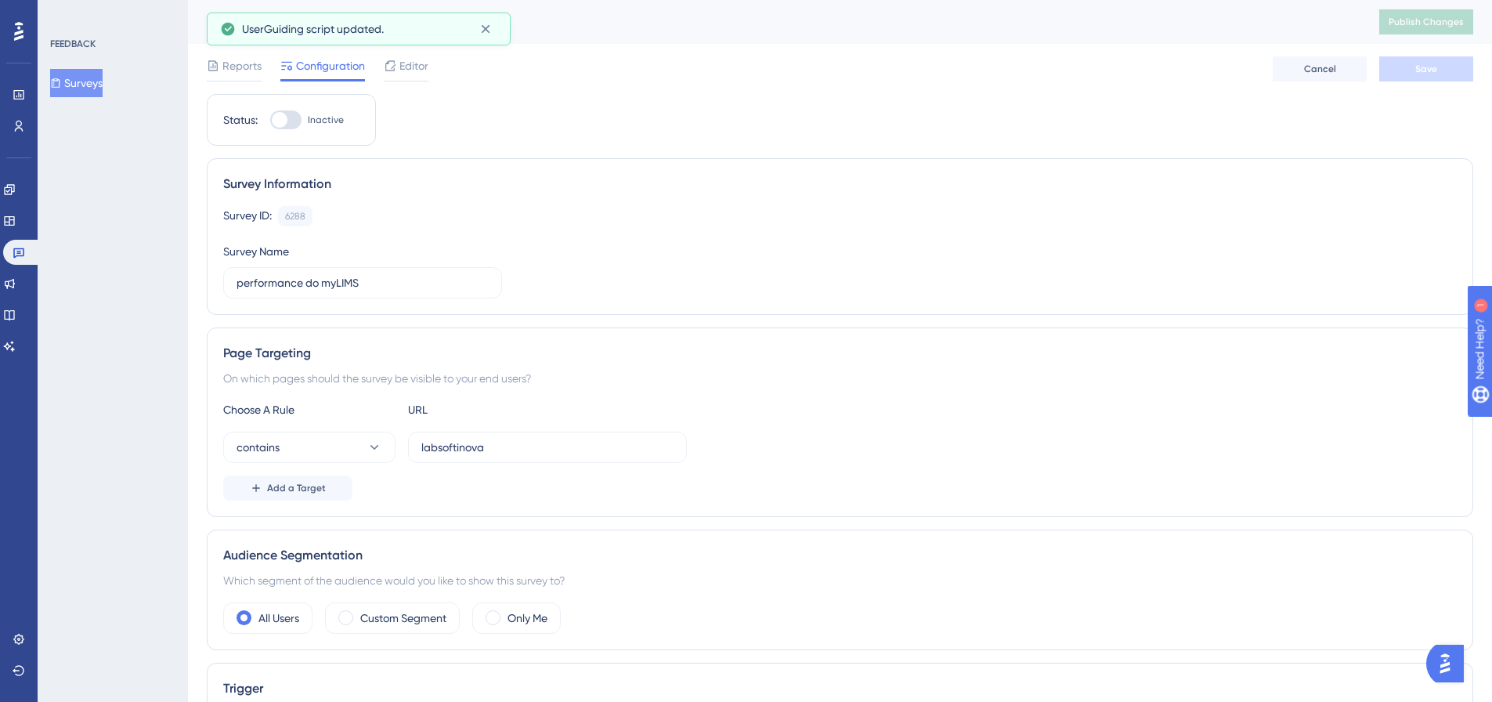
click at [93, 78] on button "Surveys" at bounding box center [76, 83] width 52 height 28
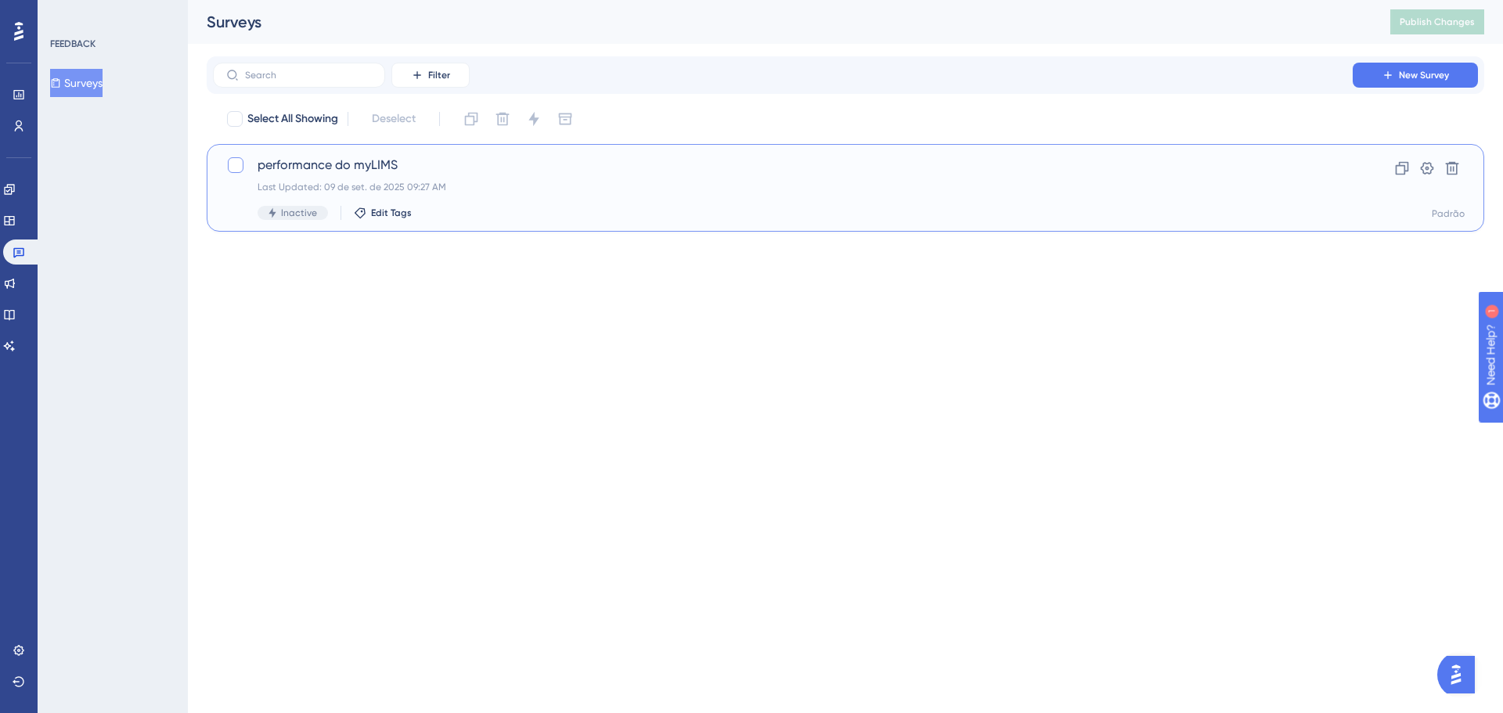
click at [233, 159] on div at bounding box center [236, 165] width 16 height 16
checkbox input "true"
click at [472, 127] on button at bounding box center [471, 118] width 25 height 25
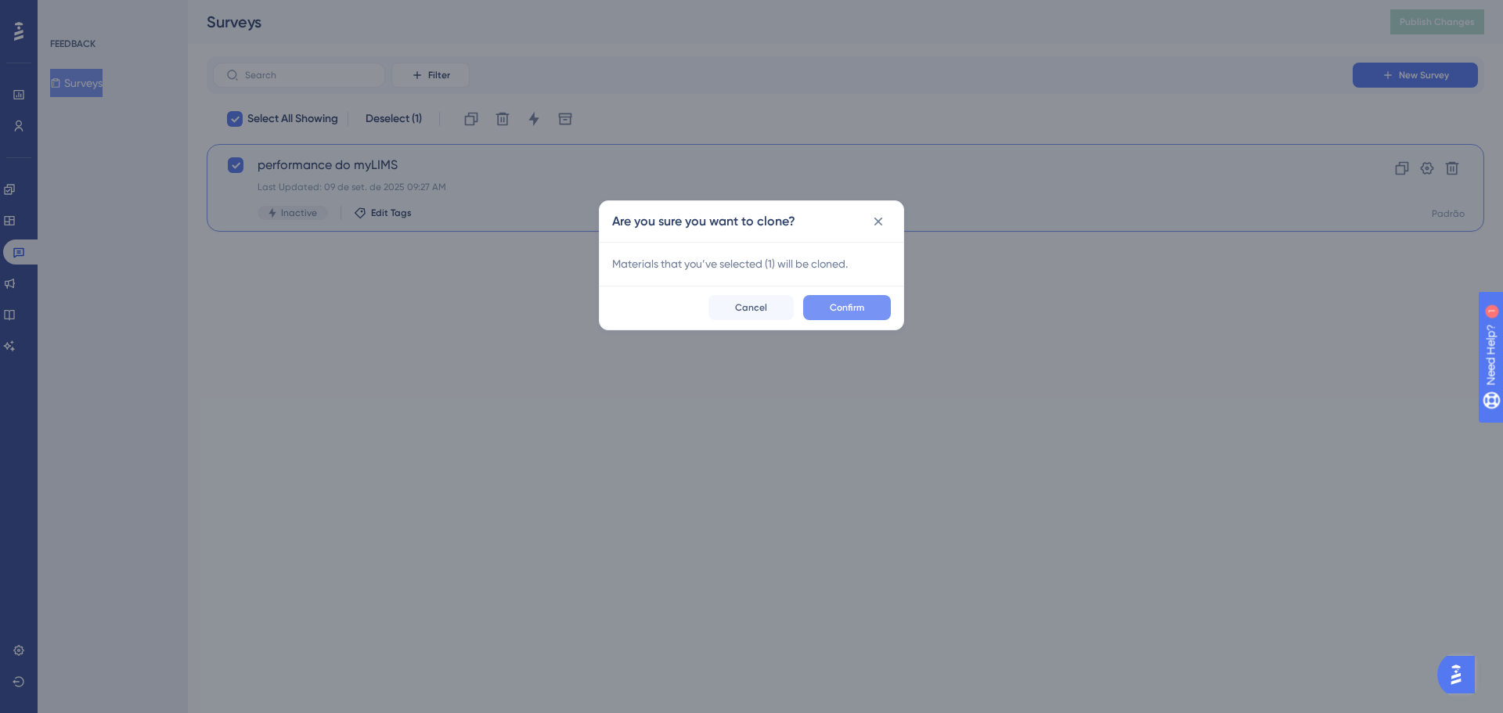
click at [860, 305] on span "Confirm" at bounding box center [847, 307] width 34 height 13
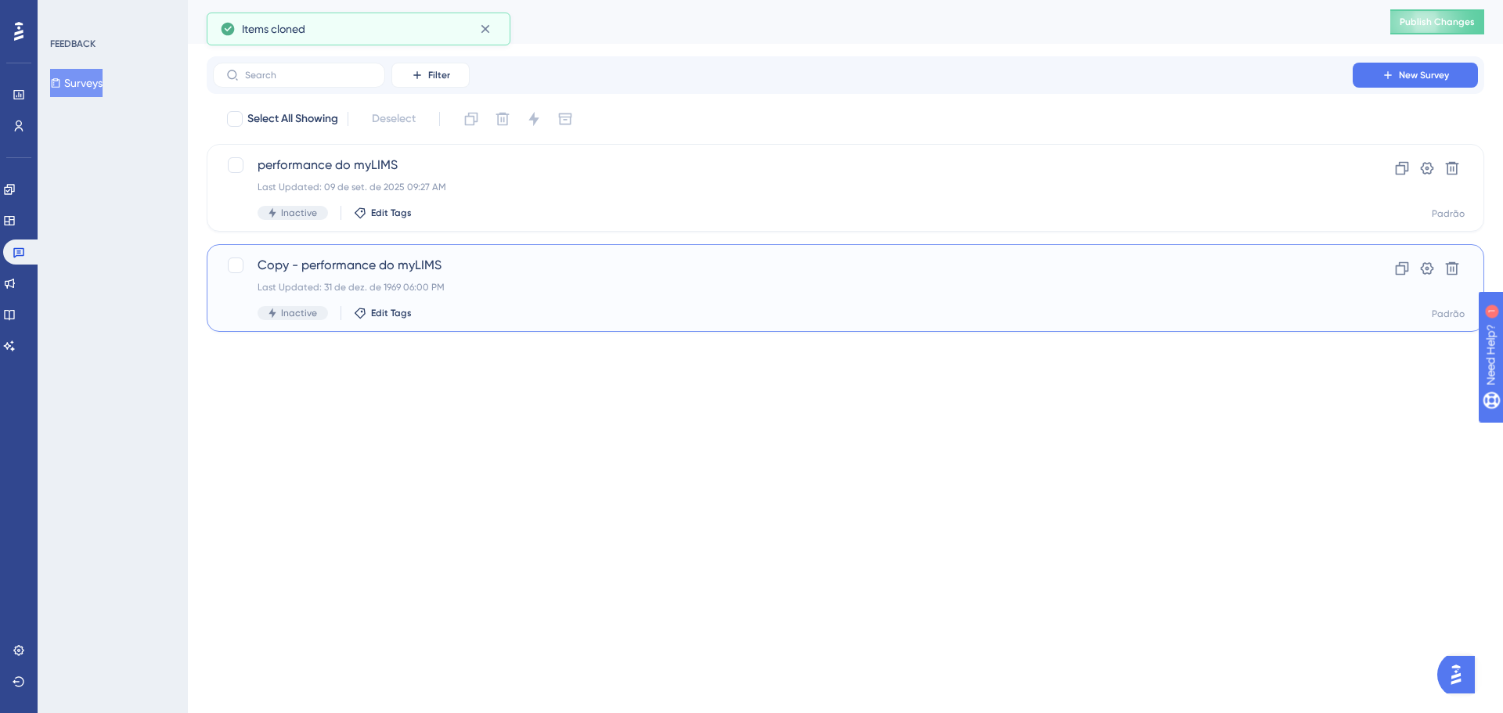
click at [301, 273] on span "Copy - performance do myLIMS" at bounding box center [783, 265] width 1051 height 19
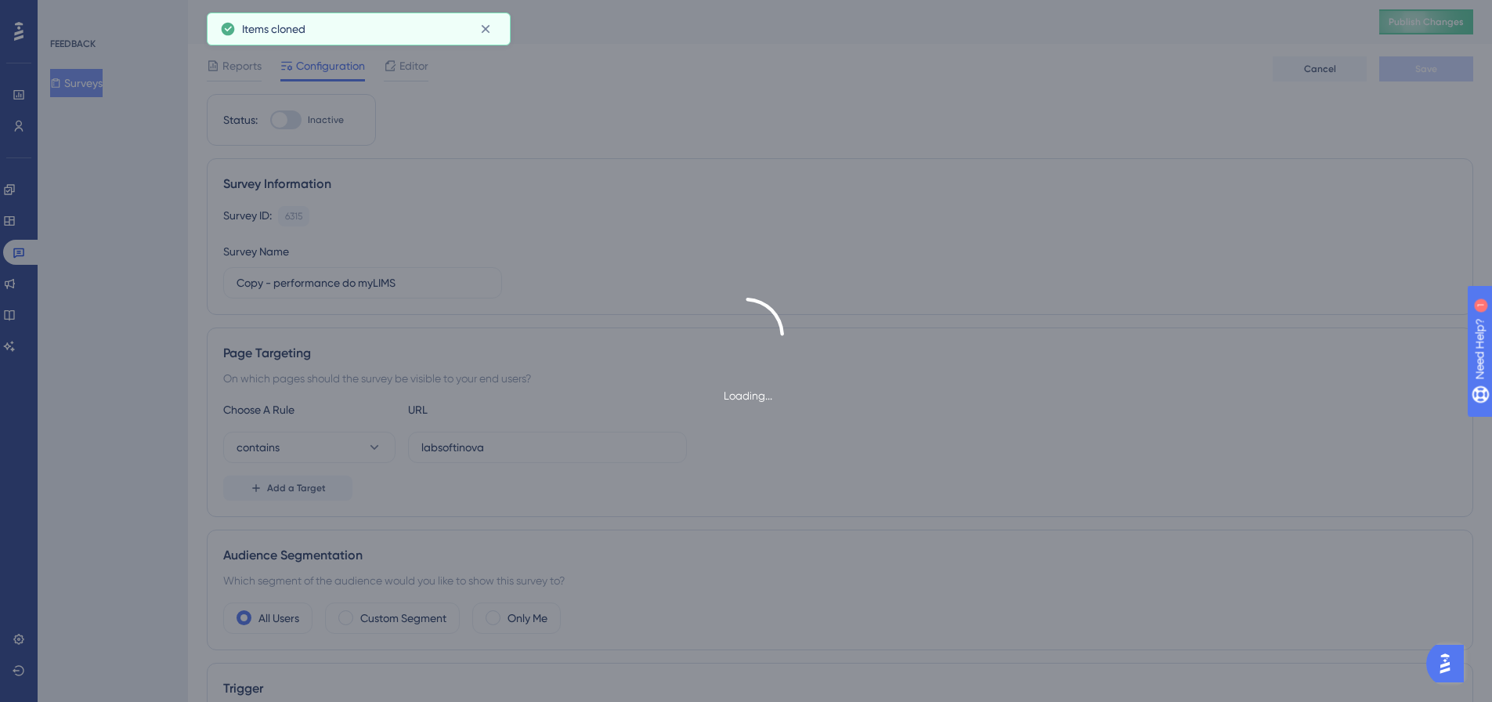
click at [283, 280] on div "Loading..." at bounding box center [746, 351] width 1492 height 702
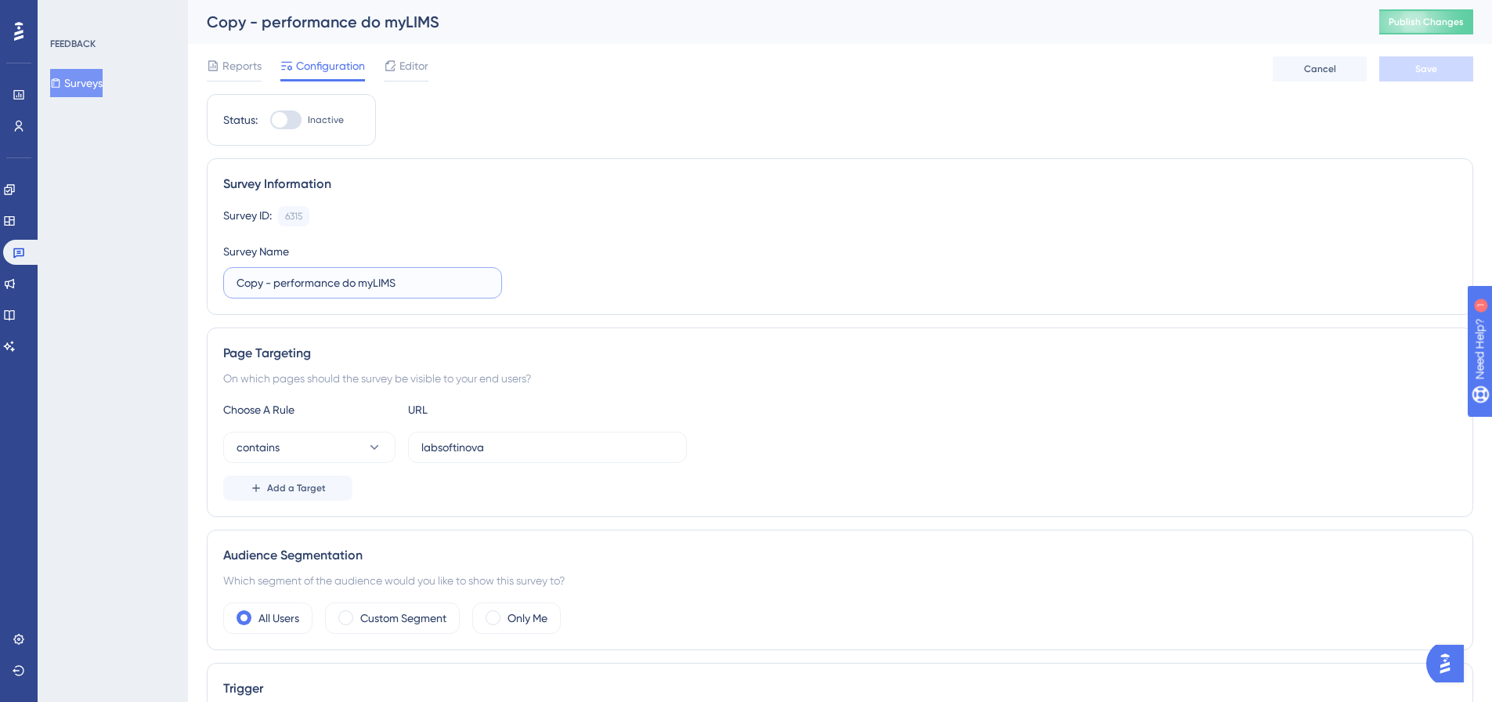
click at [271, 282] on input "Copy - performance do myLIMS" at bounding box center [362, 282] width 252 height 17
drag, startPoint x: 276, startPoint y: 280, endPoint x: 240, endPoint y: 283, distance: 36.9
click at [240, 283] on input "Copy - performance do myLIMS" at bounding box center [362, 282] width 252 height 17
type input "Pesquisa de performance do myLIMS"
click at [1401, 77] on button "Save" at bounding box center [1426, 68] width 94 height 25
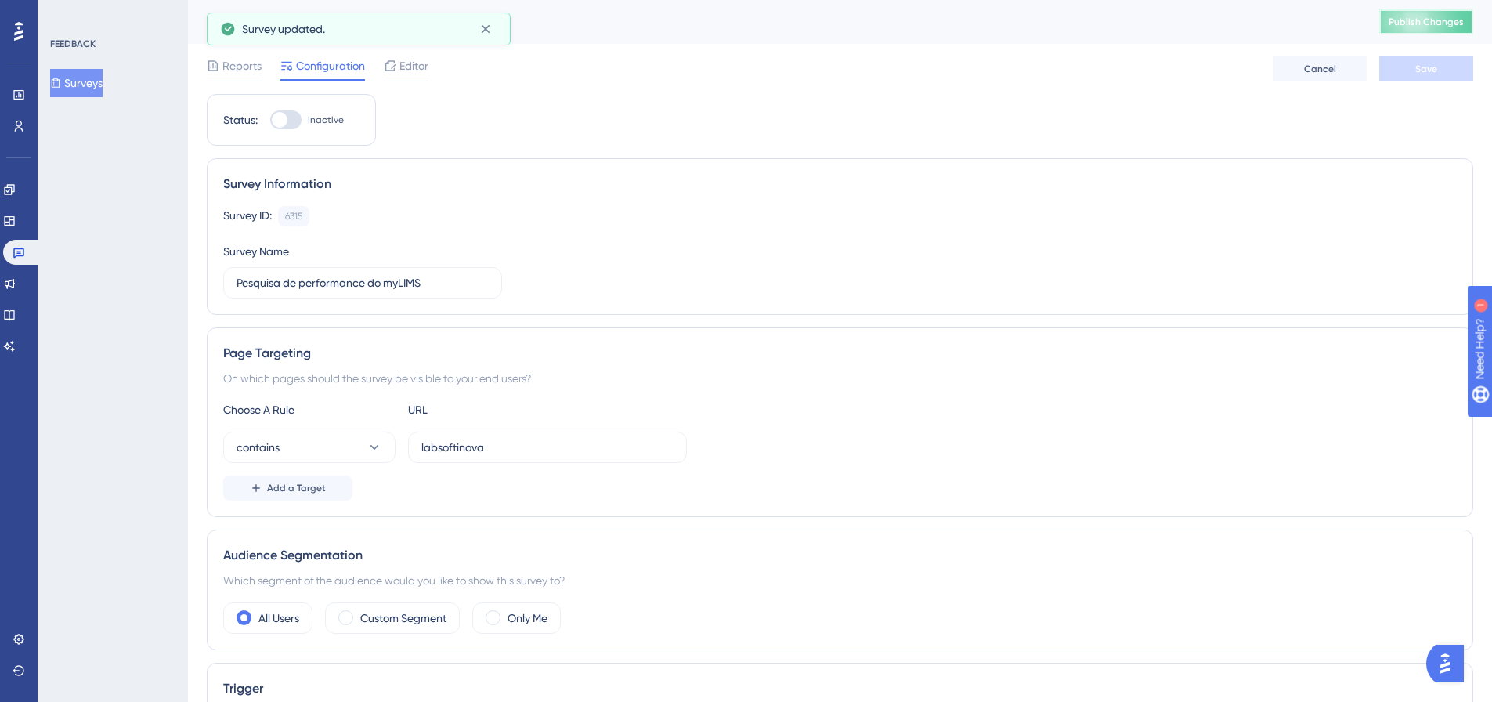
click at [1422, 27] on span "Publish Changes" at bounding box center [1425, 22] width 75 height 13
drag, startPoint x: 528, startPoint y: 445, endPoint x: 396, endPoint y: 445, distance: 131.5
click at [396, 445] on div "contains labsoftinova" at bounding box center [455, 446] width 464 height 31
paste input "[DOMAIN_NAME]/Main.cshtml#WorkSpace"
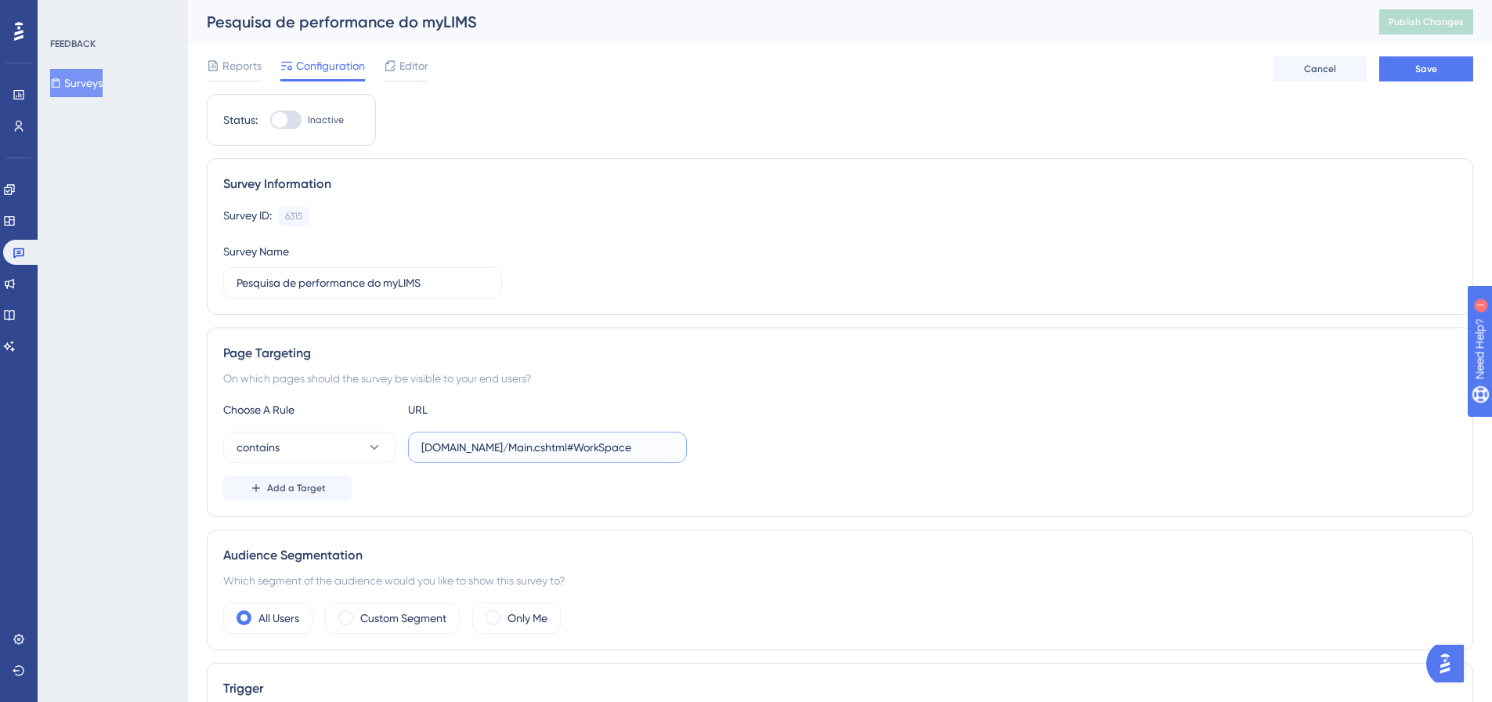
type input "[DOMAIN_NAME]/Main.cshtml#WorkSpace"
click at [795, 441] on div "contains [DOMAIN_NAME]/Main.cshtml#WorkSpace" at bounding box center [839, 446] width 1233 height 31
click at [1441, 70] on button "Save" at bounding box center [1426, 68] width 94 height 25
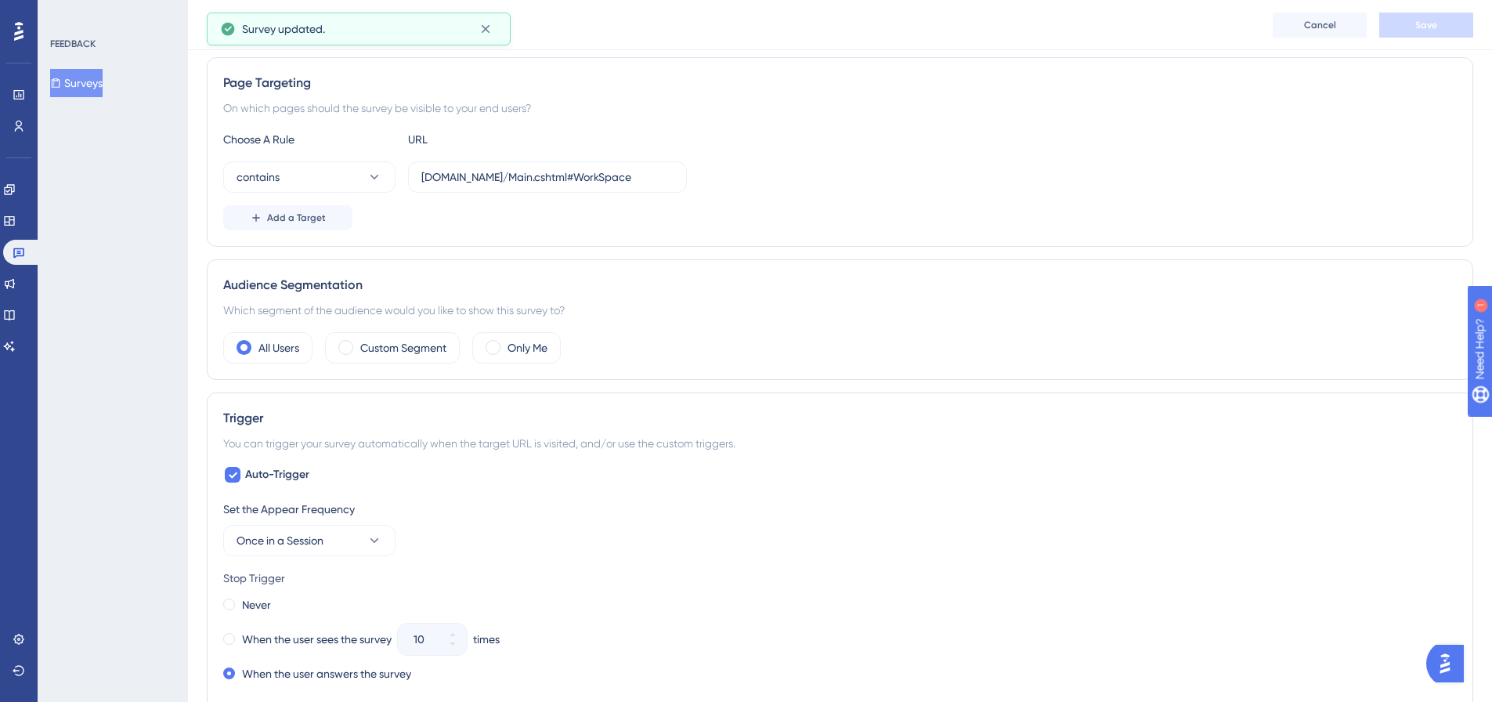
scroll to position [313, 0]
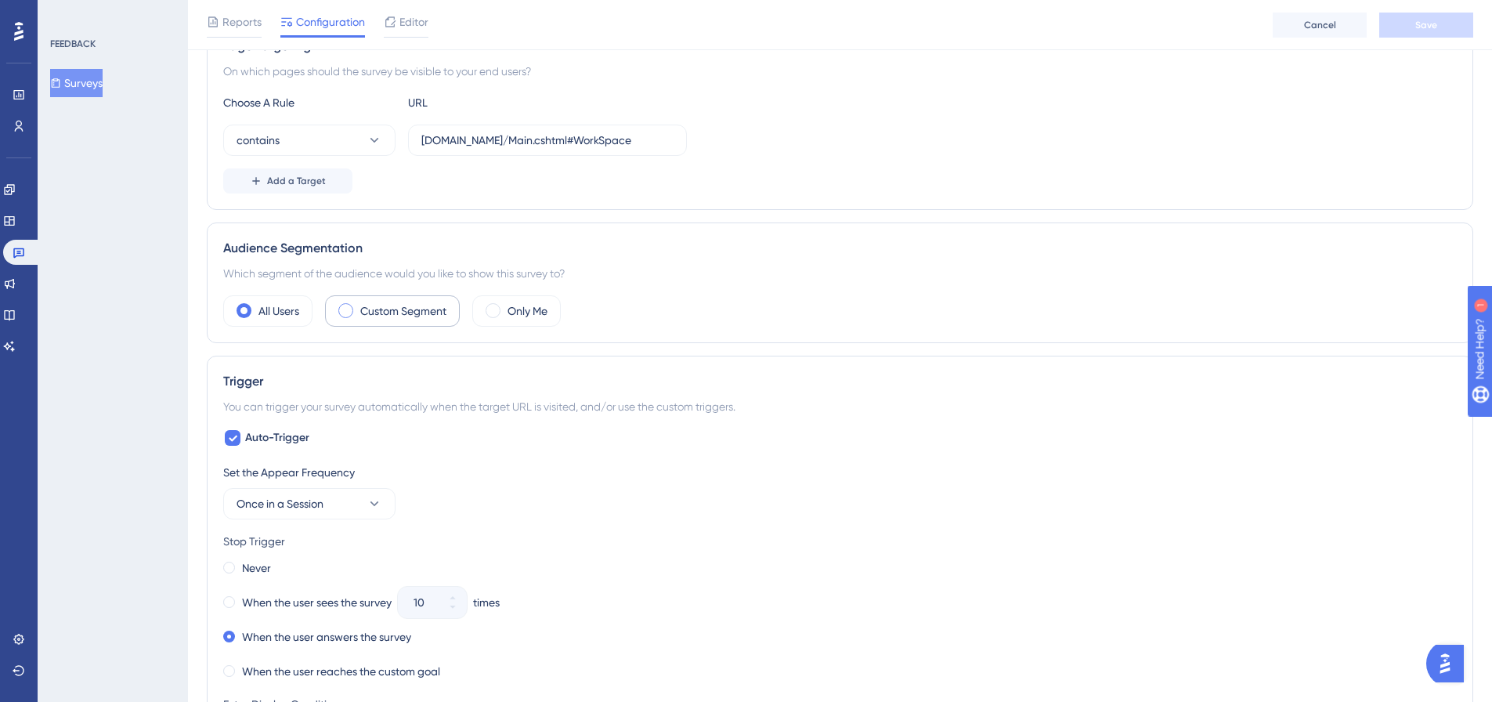
click at [374, 316] on label "Custom Segment" at bounding box center [403, 310] width 86 height 19
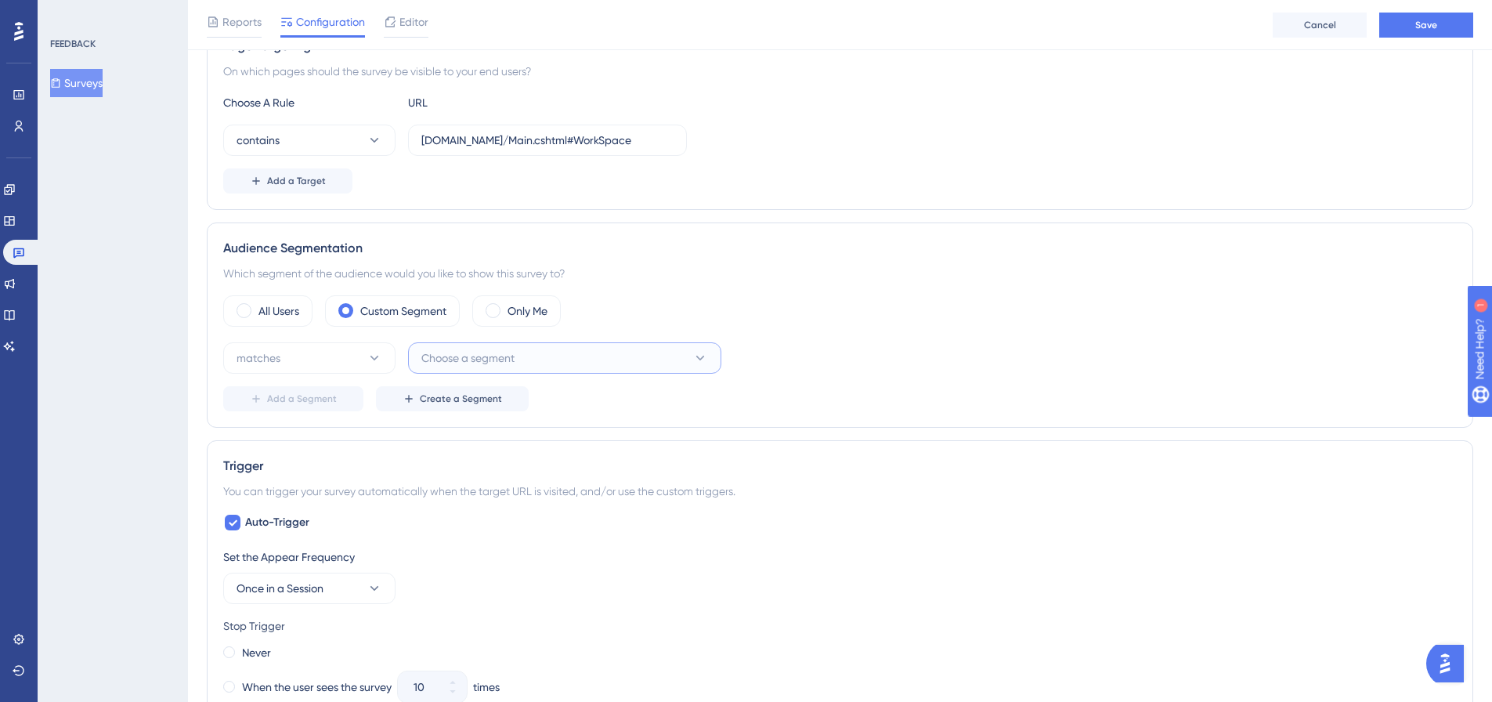
click at [619, 352] on button "Choose a segment" at bounding box center [564, 357] width 313 height 31
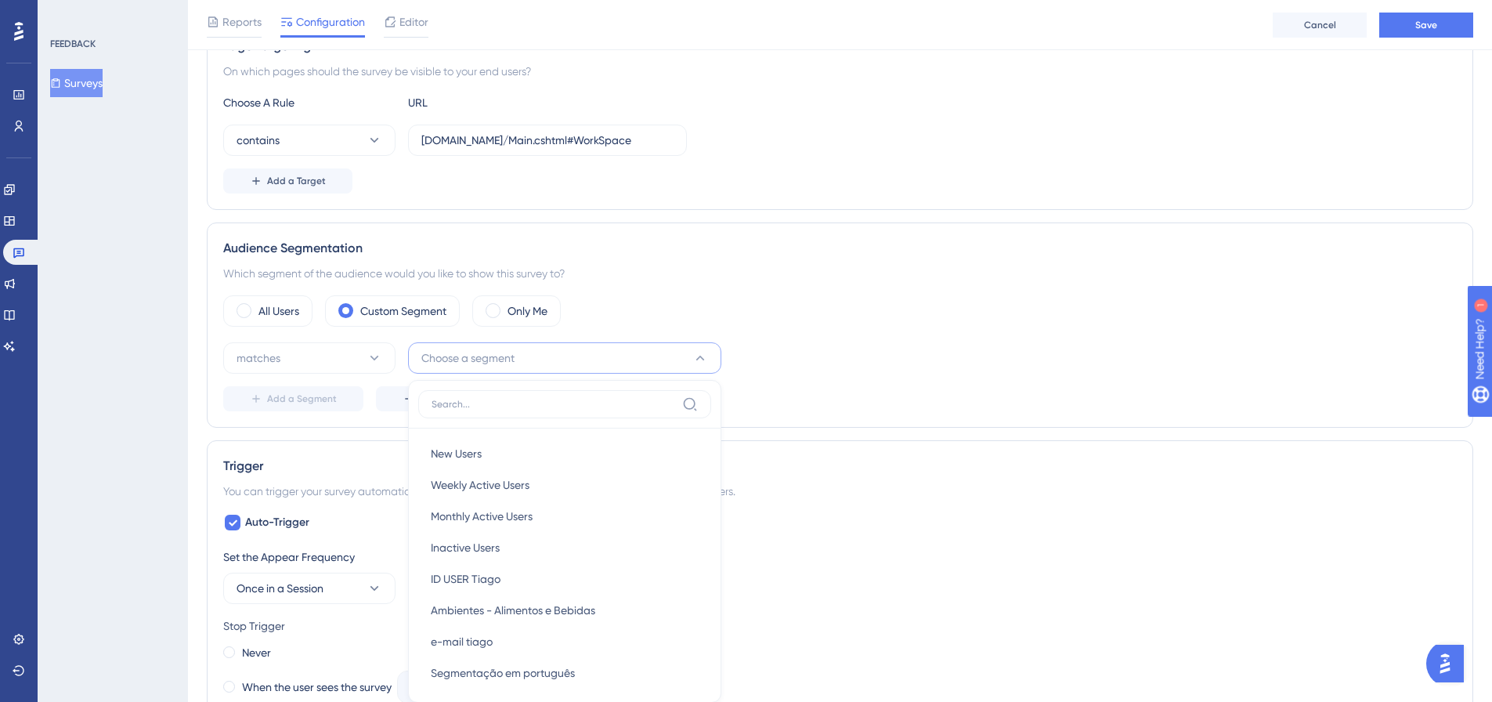
scroll to position [501, 0]
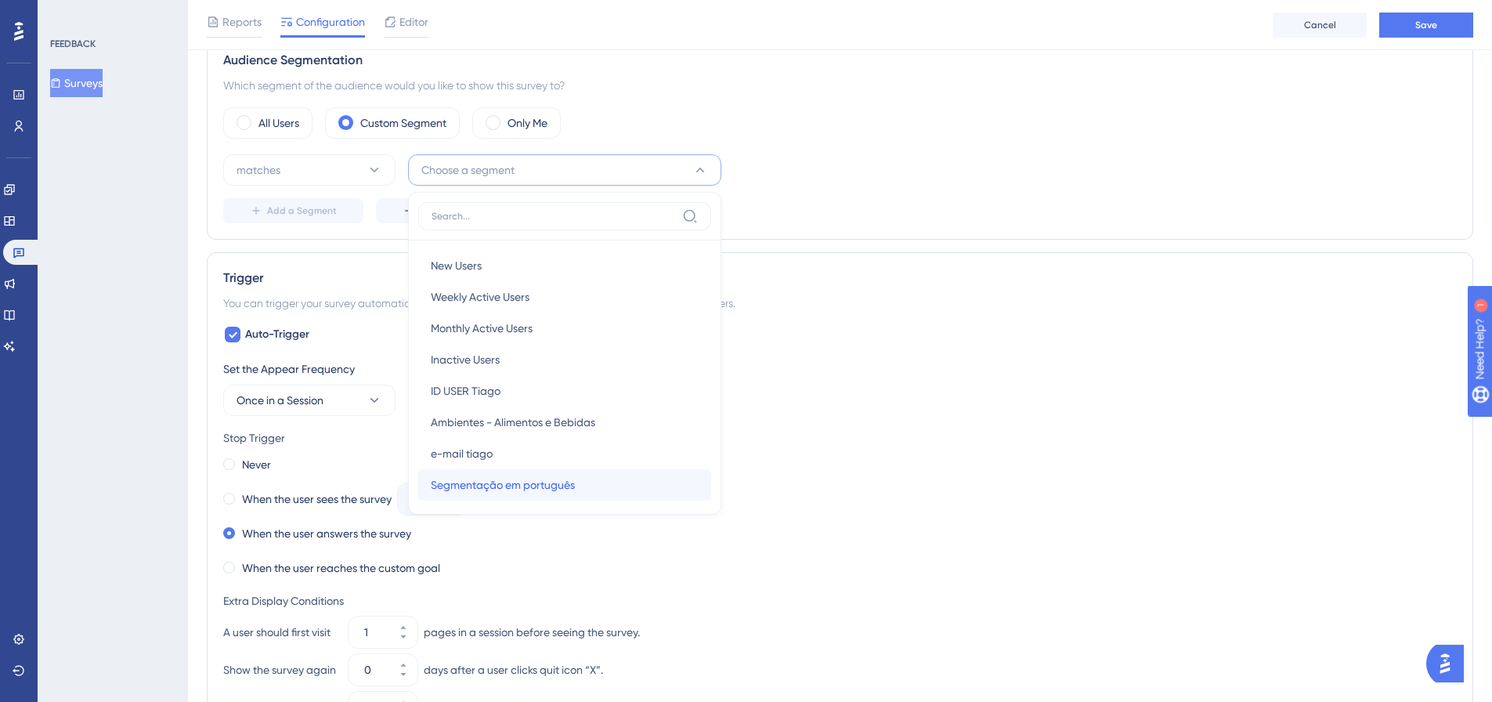
click at [551, 482] on span "Segmentação em português" at bounding box center [503, 484] width 144 height 19
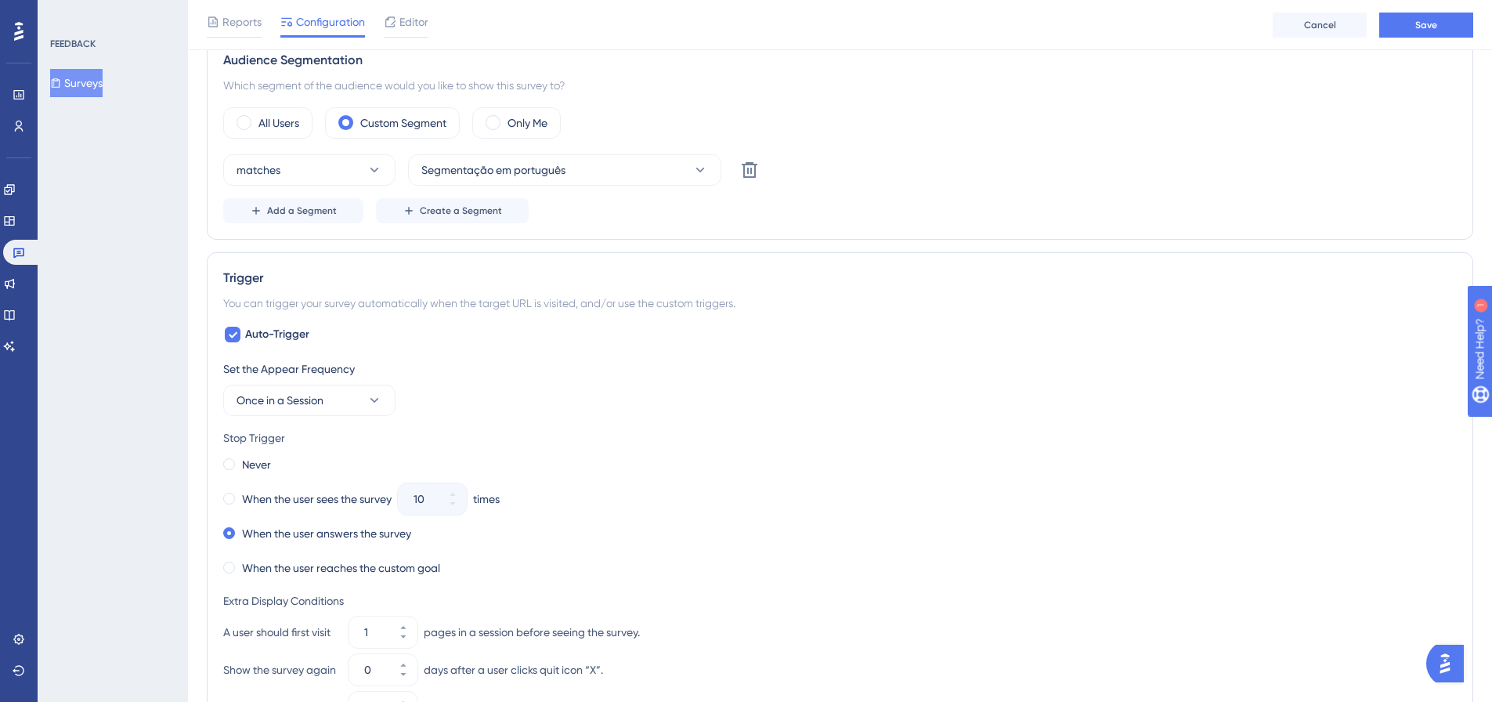
click at [886, 234] on div "Audience Segmentation Which segment of the audience would you like to show this…" at bounding box center [840, 136] width 1266 height 205
click at [1423, 36] on button "Save" at bounding box center [1426, 25] width 94 height 25
click at [629, 492] on div "When the user sees the survey 10 times" at bounding box center [839, 499] width 1233 height 22
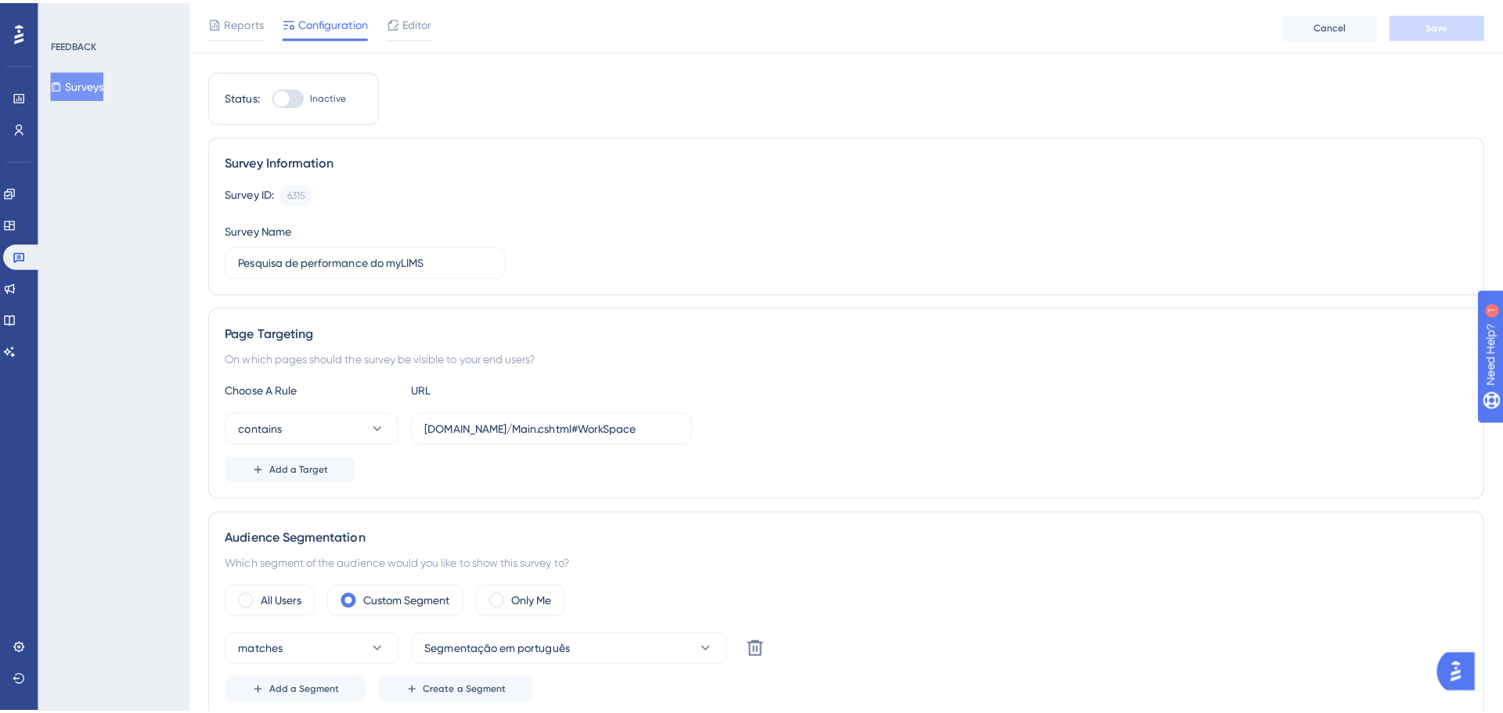
scroll to position [0, 0]
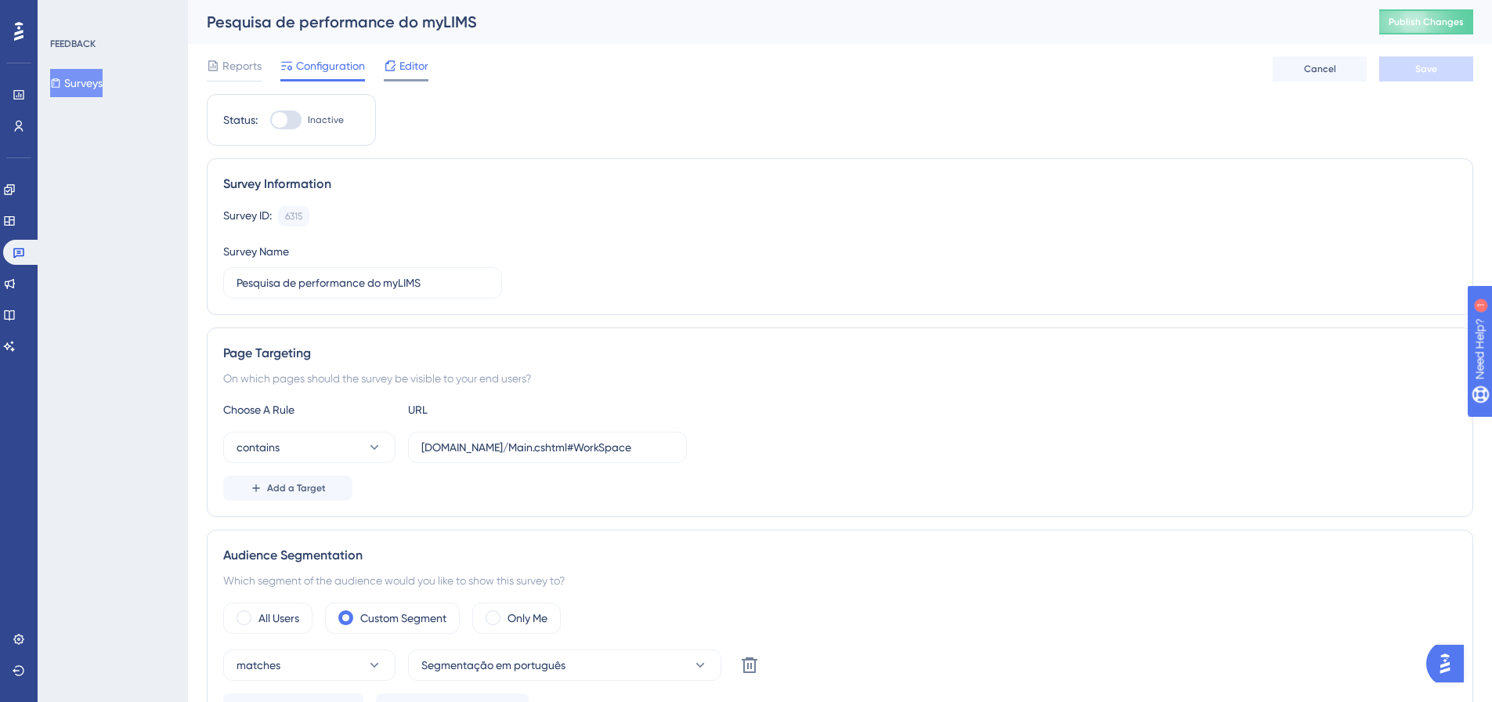
click at [424, 74] on span "Editor" at bounding box center [413, 65] width 29 height 19
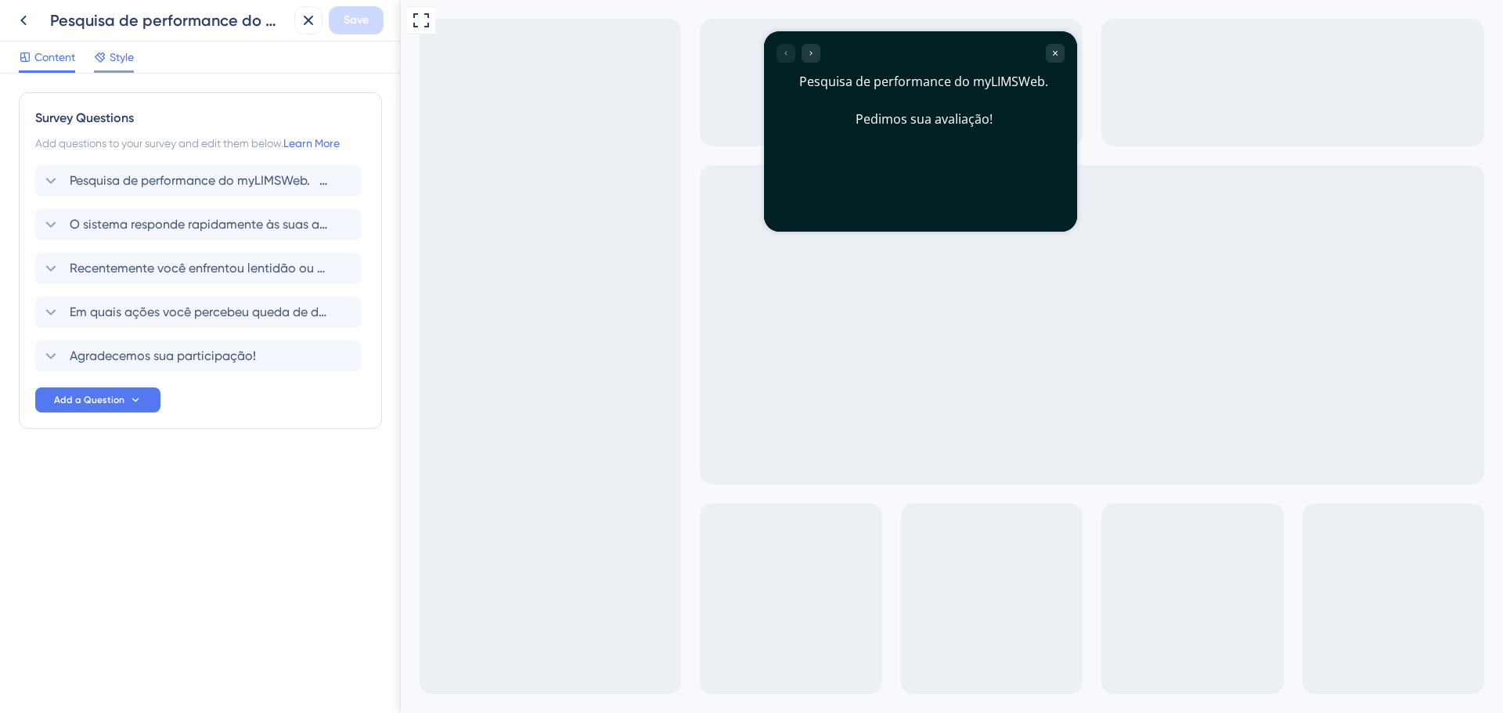
click at [110, 63] on span "Style" at bounding box center [122, 57] width 24 height 19
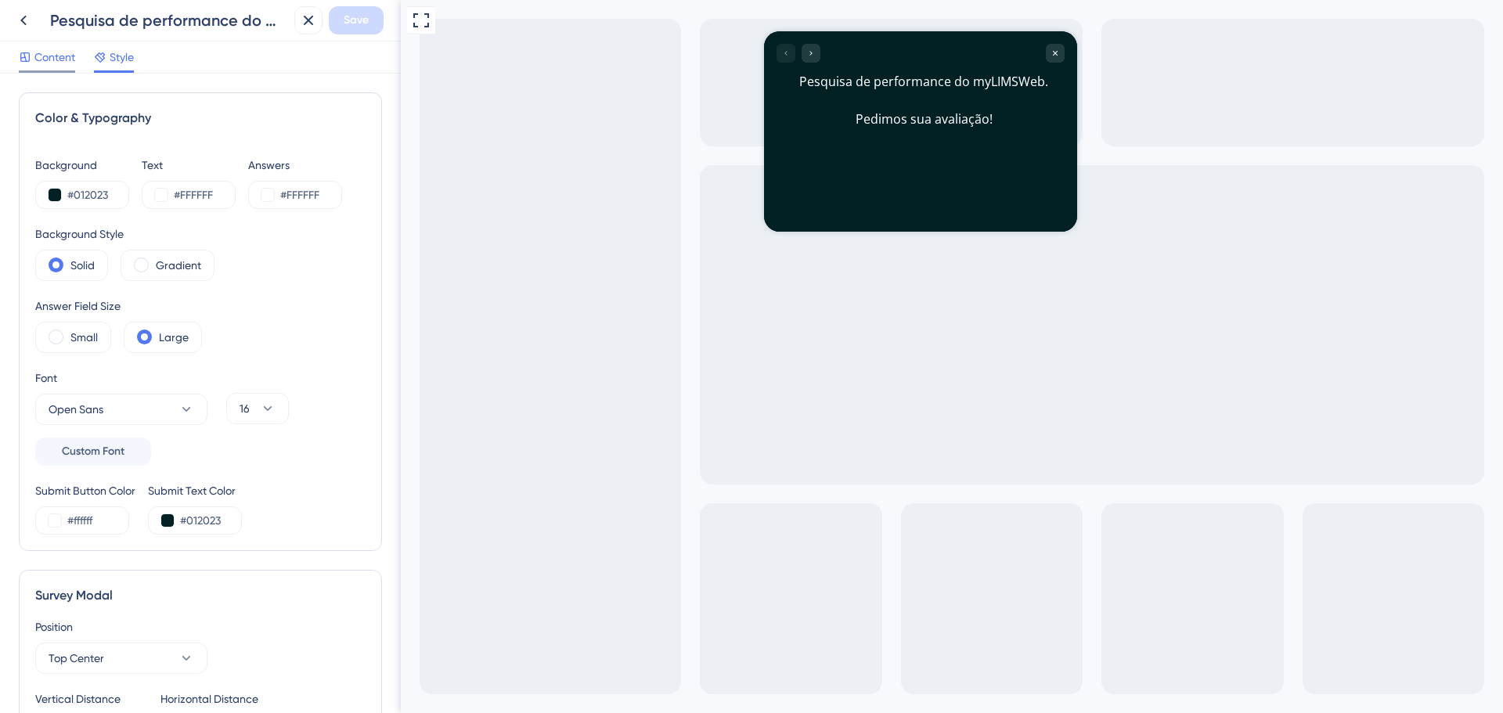
click at [54, 63] on span "Content" at bounding box center [54, 57] width 41 height 19
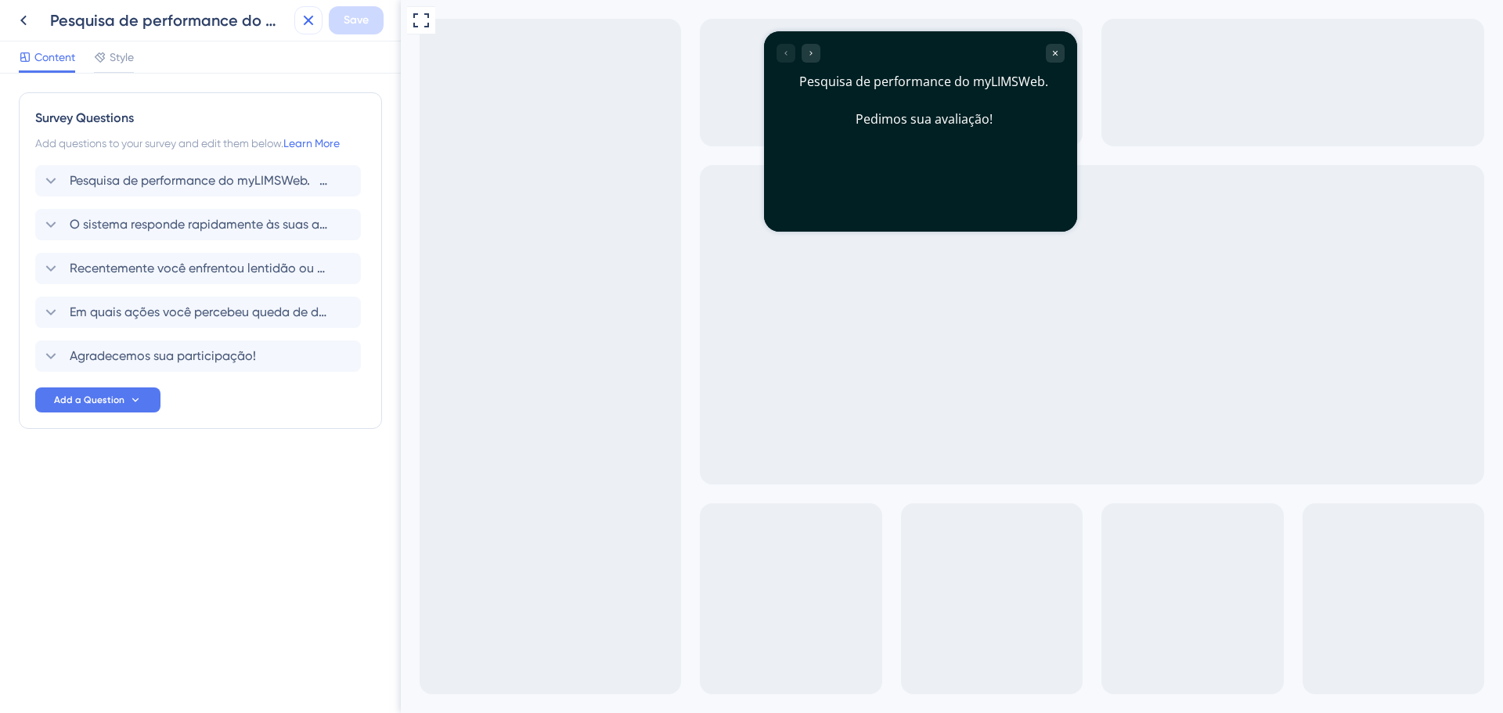
click at [302, 25] on icon at bounding box center [308, 20] width 19 height 19
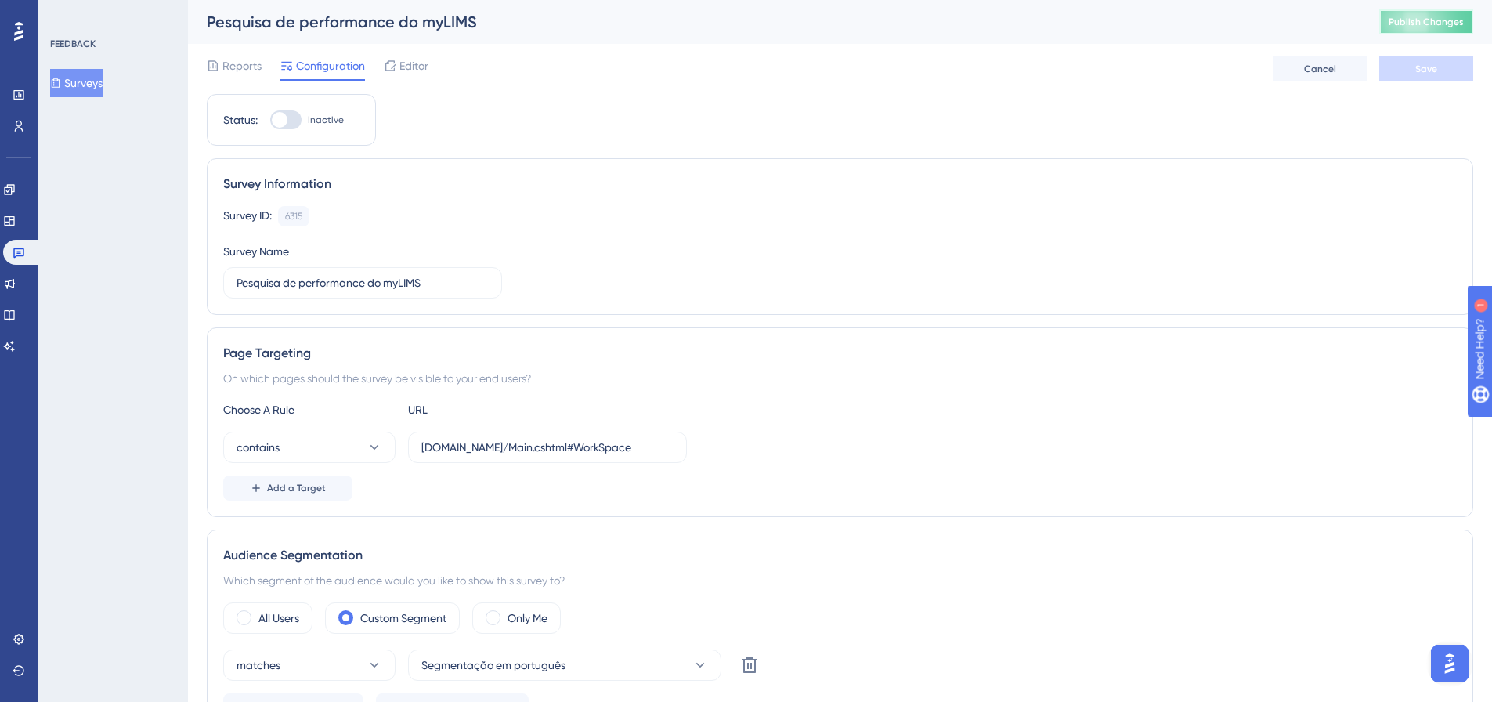
click at [1448, 25] on span "Publish Changes" at bounding box center [1425, 22] width 75 height 13
click at [292, 121] on div at bounding box center [285, 119] width 31 height 19
click at [270, 121] on input "Inactive" at bounding box center [269, 120] width 1 height 1
checkbox input "true"
click at [1448, 70] on button "Save" at bounding box center [1426, 68] width 94 height 25
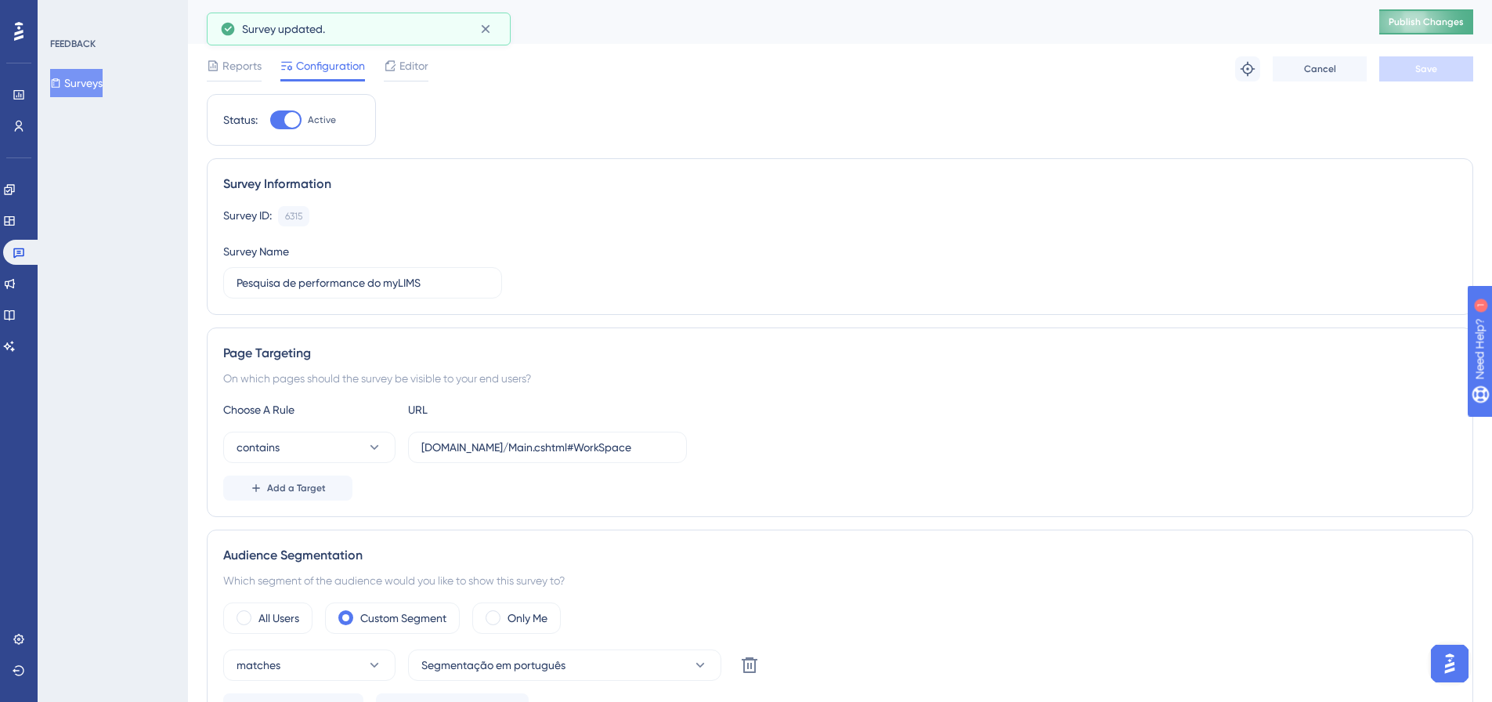
click at [1452, 21] on span "Publish Changes" at bounding box center [1425, 22] width 75 height 13
click at [95, 89] on button "Surveys" at bounding box center [76, 83] width 52 height 28
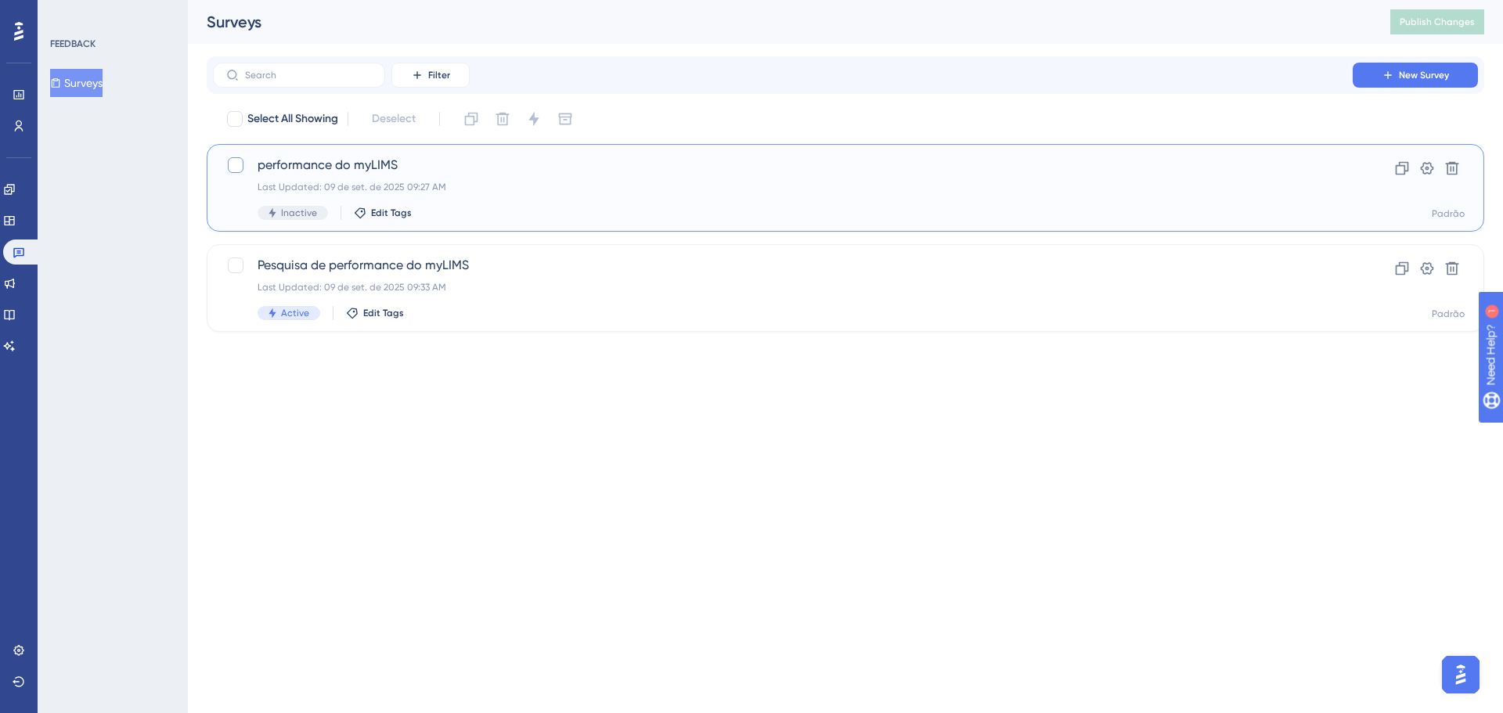
click at [239, 164] on div at bounding box center [236, 165] width 16 height 16
checkbox input "true"
click at [1423, 170] on icon at bounding box center [1427, 168] width 13 height 13
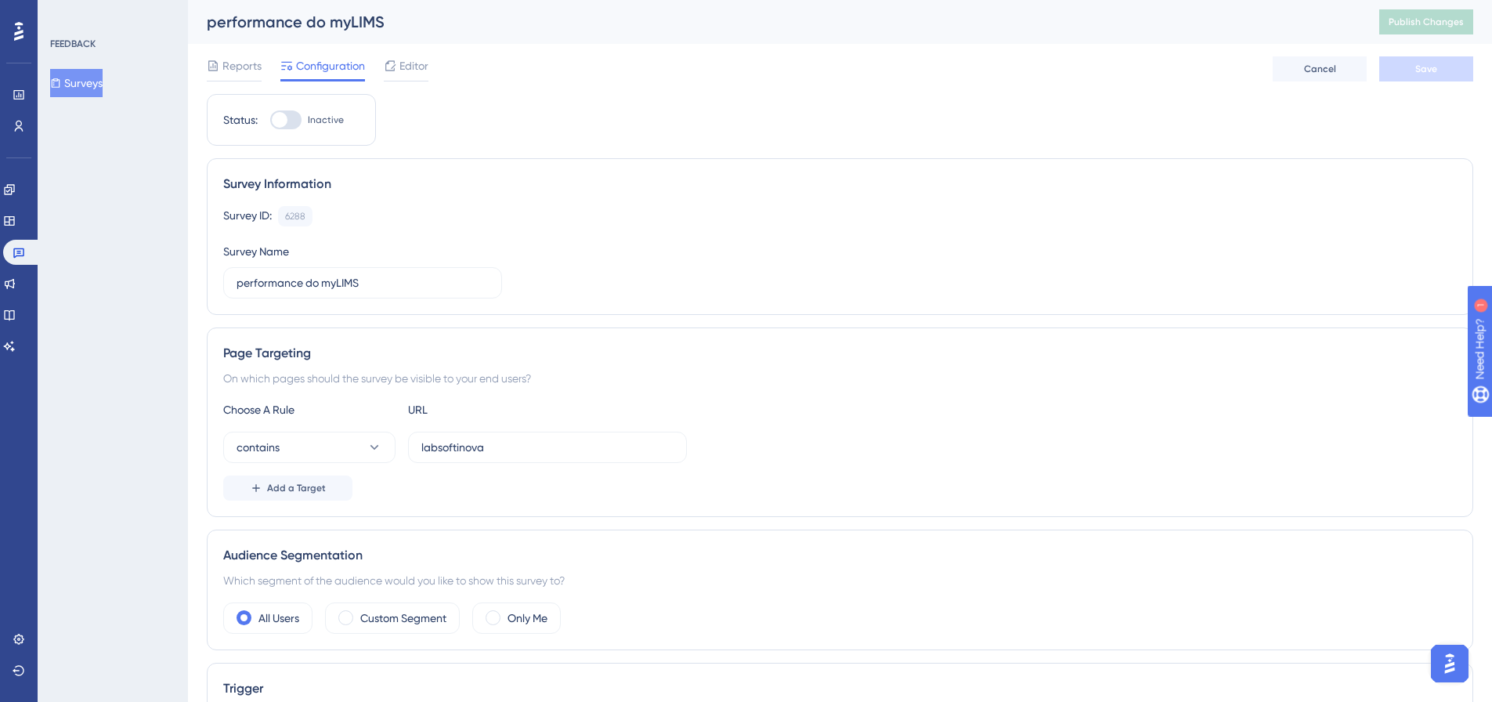
click at [355, 21] on div "performance do myLIMS" at bounding box center [773, 22] width 1133 height 22
click at [239, 281] on input "performance do myLIMS" at bounding box center [362, 282] width 252 height 17
type input "Teste para performance do myLIMS"
click at [1441, 75] on button "Save" at bounding box center [1426, 68] width 94 height 25
click at [1423, 22] on span "Publish Changes" at bounding box center [1425, 22] width 75 height 13
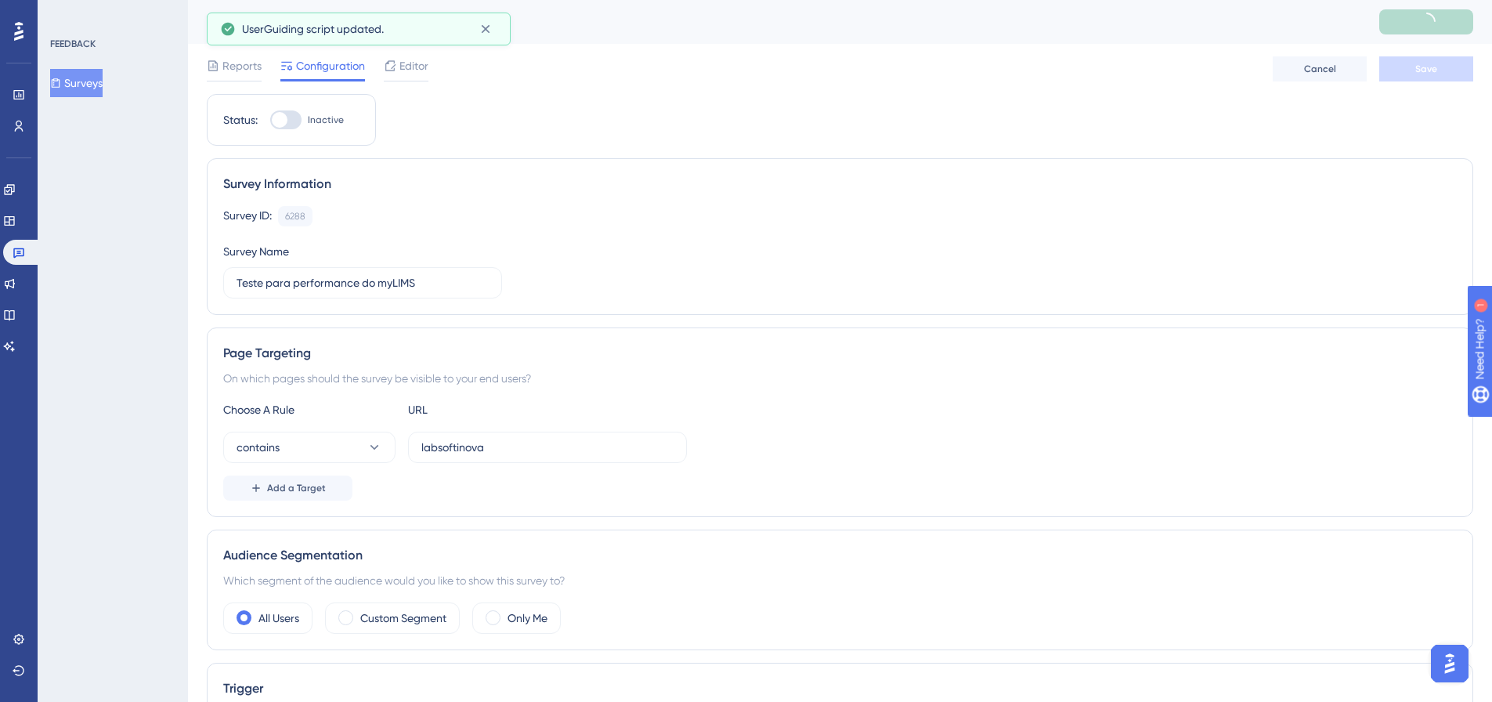
click at [91, 82] on button "Surveys" at bounding box center [76, 83] width 52 height 28
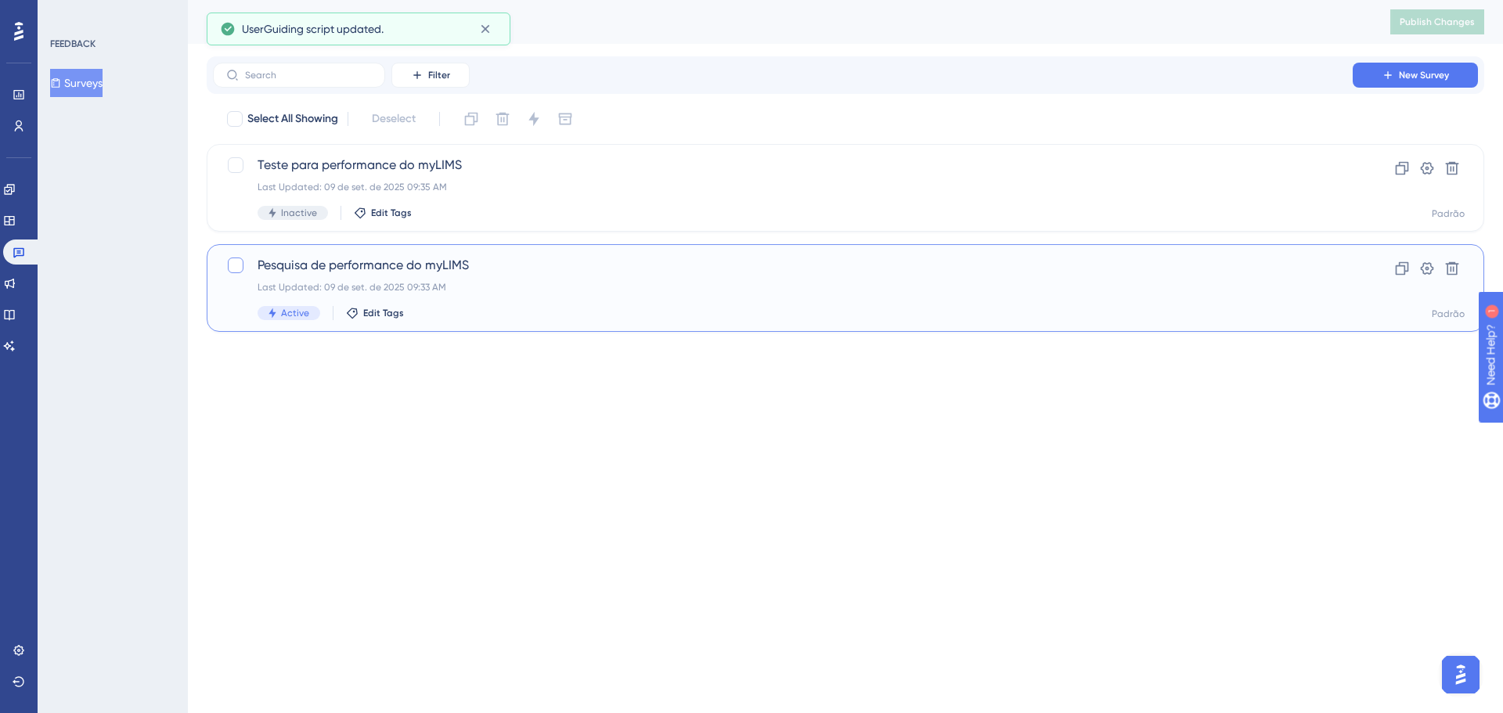
click at [238, 262] on div at bounding box center [236, 266] width 16 height 16
checkbox input "true"
click at [471, 117] on icon at bounding box center [471, 119] width 13 height 13
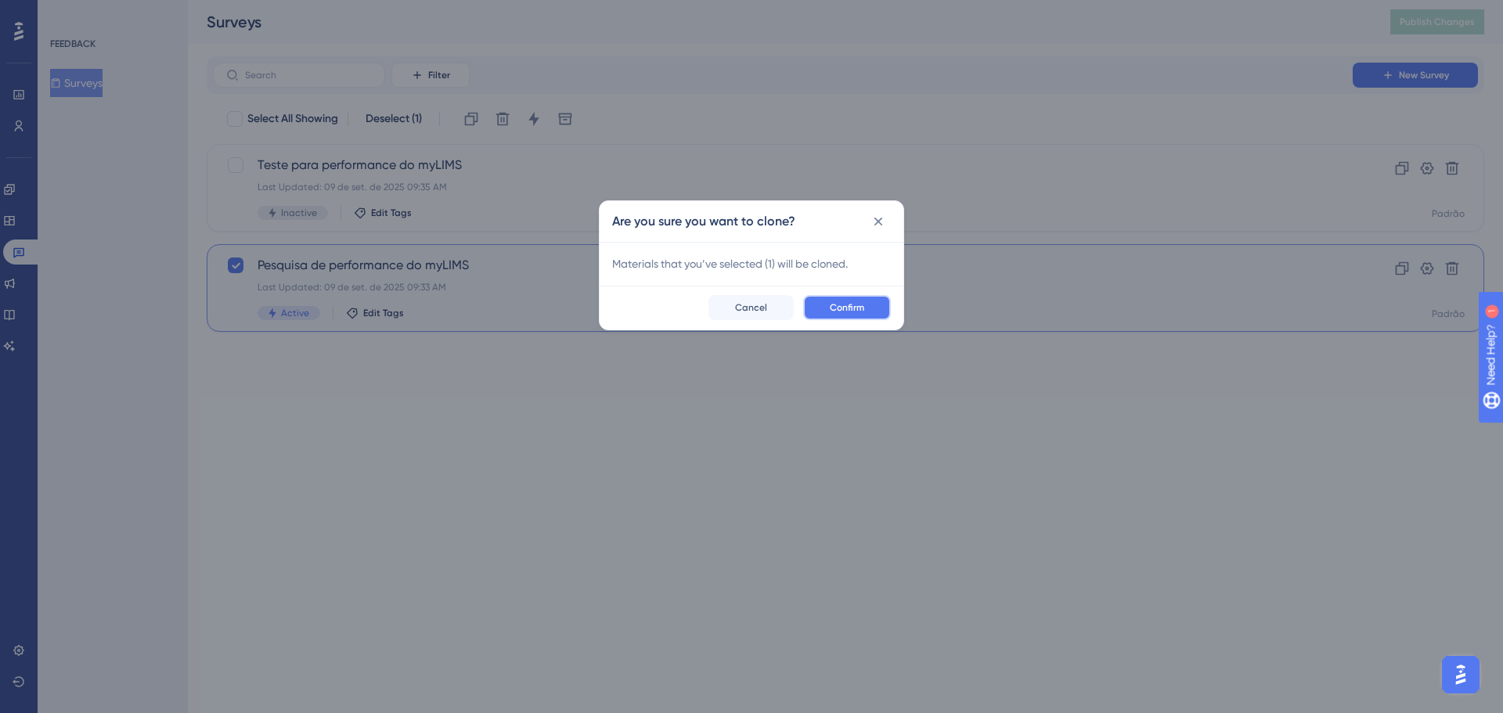
click at [838, 301] on span "Confirm" at bounding box center [847, 307] width 34 height 13
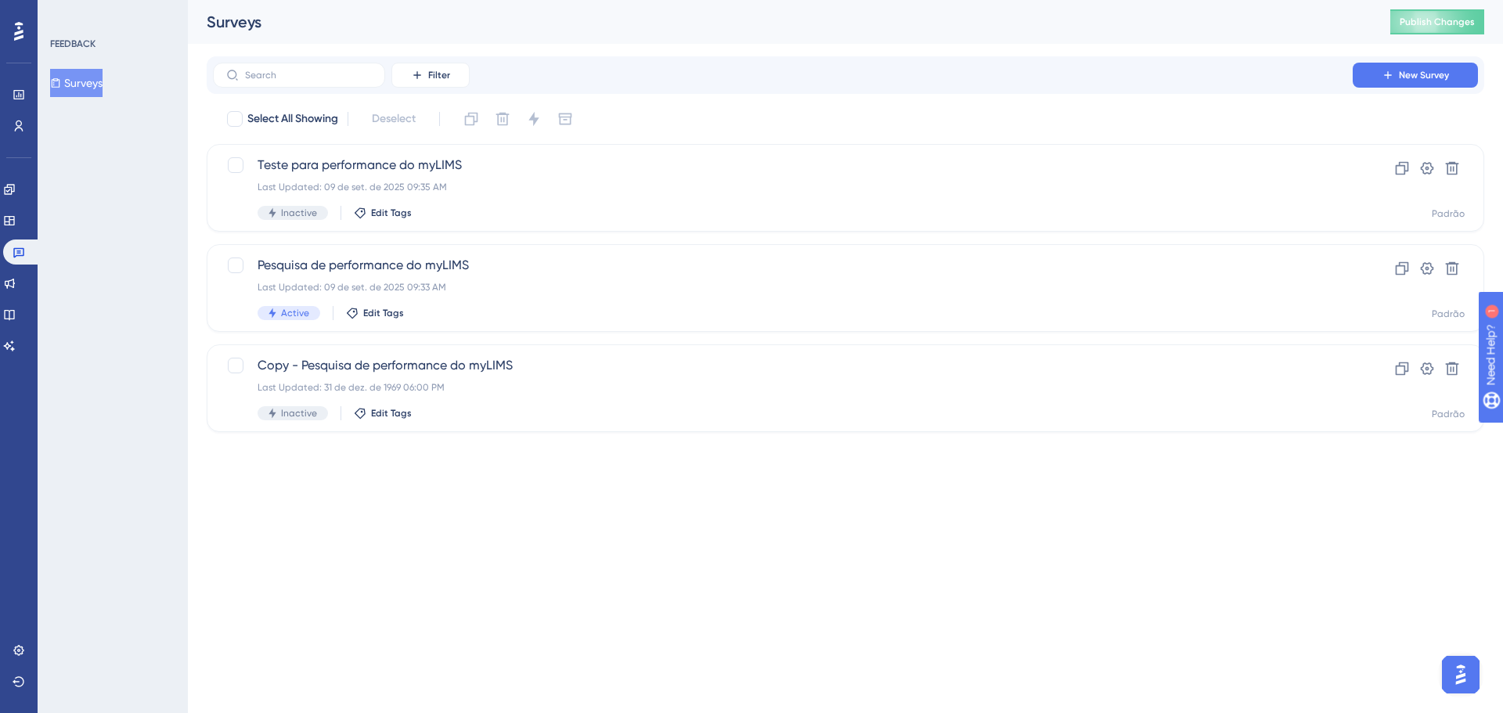
click at [350, 0] on html "Performance Users Engagement Widgets Feedback Product Updates Knowledge Base AI…" at bounding box center [751, 0] width 1503 height 0
click at [359, 366] on span "Copy - Pesquisa de performance do myLIMS" at bounding box center [783, 365] width 1051 height 19
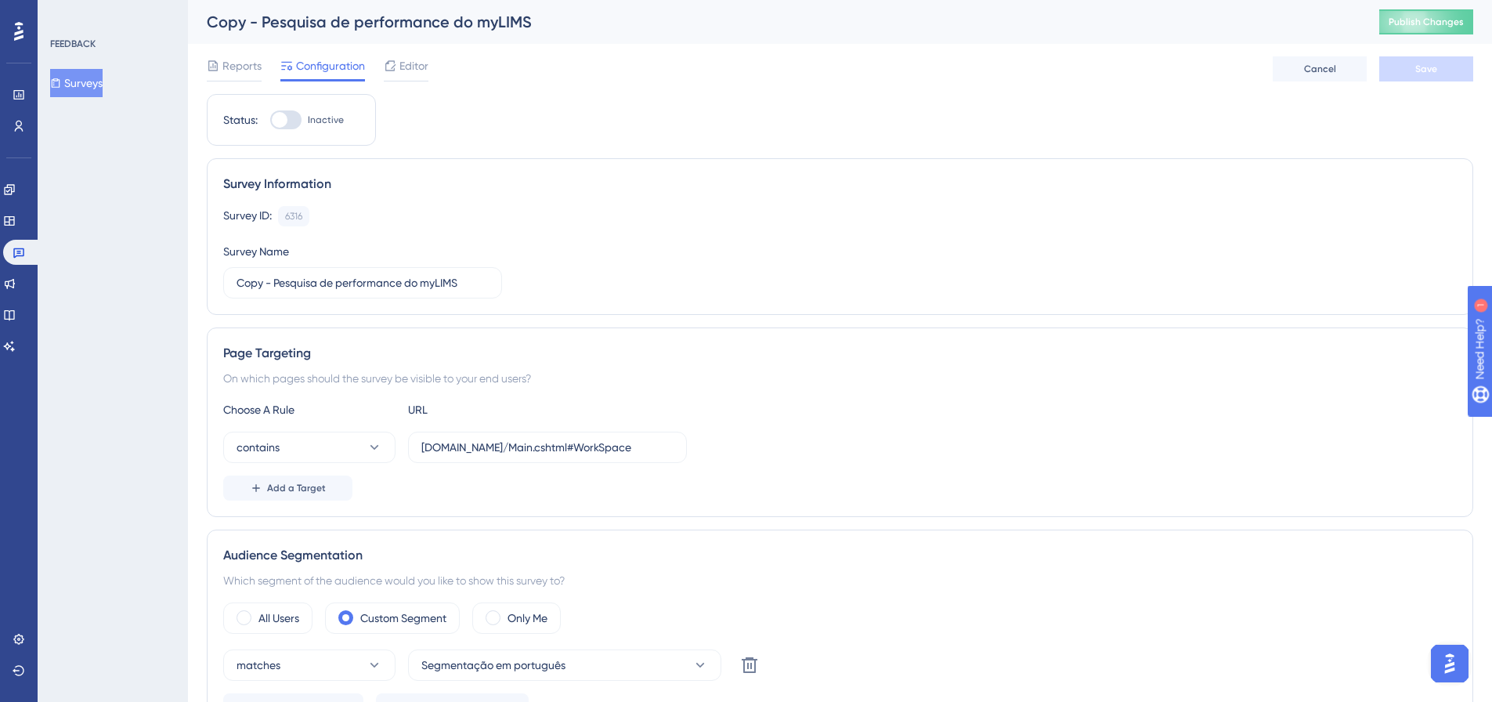
click at [140, 355] on div "FEEDBACK Surveys" at bounding box center [113, 351] width 150 height 702
drag, startPoint x: 463, startPoint y: 279, endPoint x: 271, endPoint y: 282, distance: 191.8
click at [271, 282] on input "Copy - Pesquisa de performance do myLIMS" at bounding box center [362, 282] width 252 height 17
click at [408, 72] on span "Editor" at bounding box center [413, 65] width 29 height 19
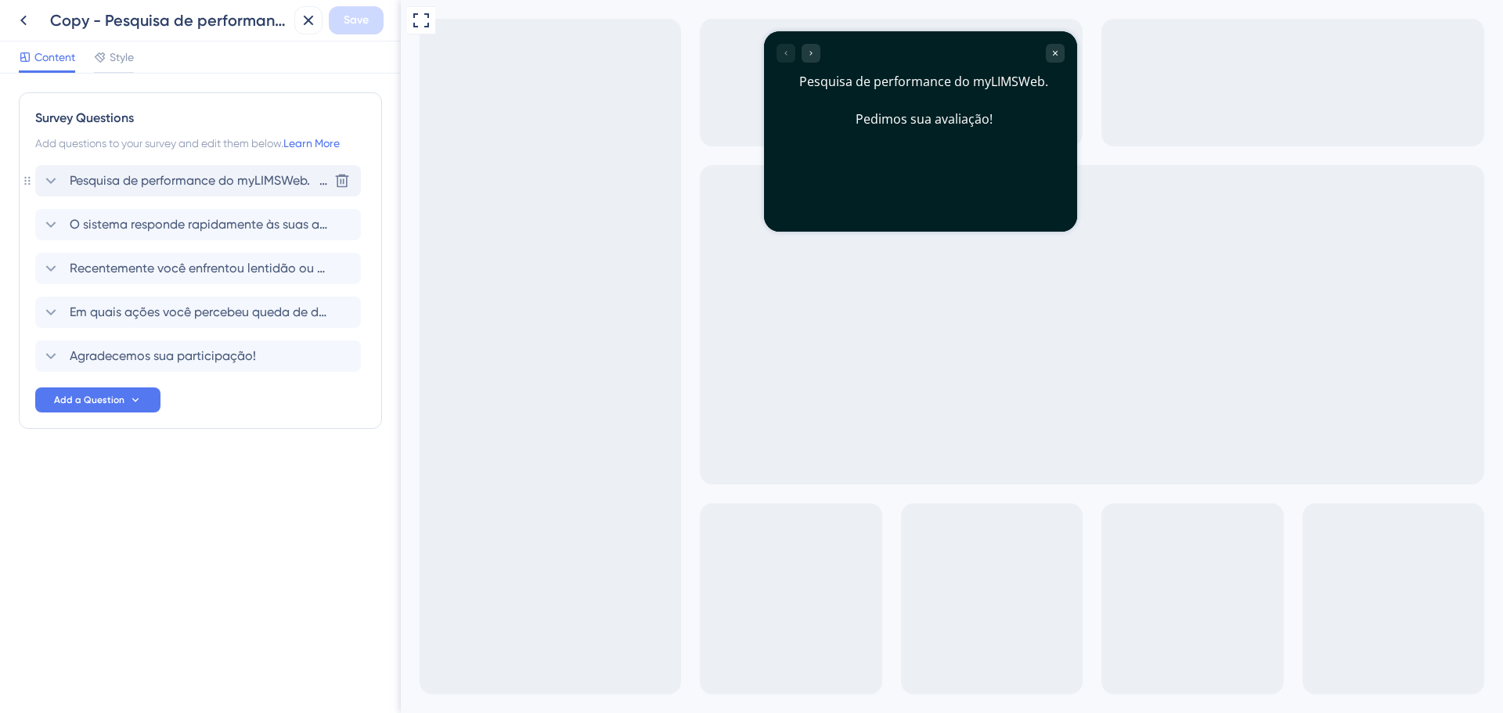
click at [51, 182] on icon at bounding box center [50, 180] width 19 height 19
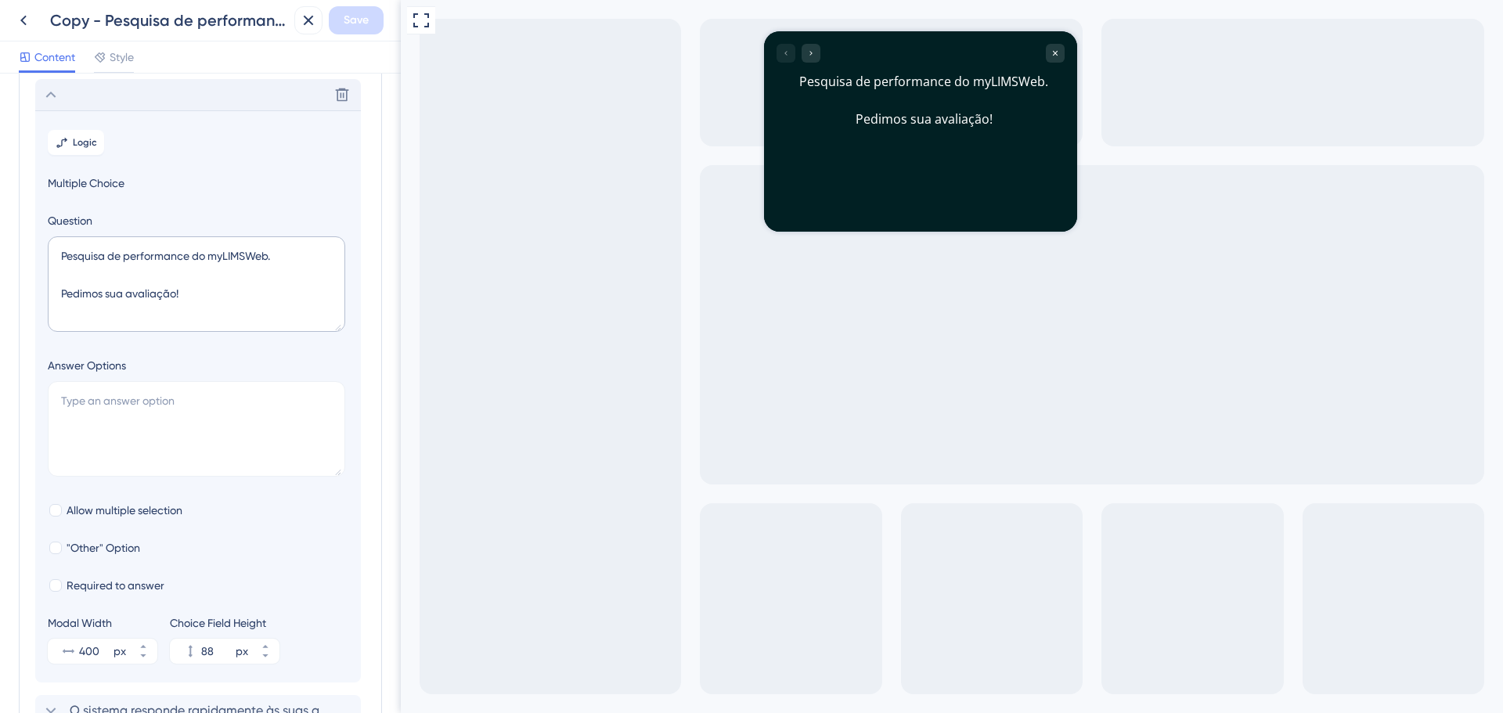
scroll to position [92, 0]
drag, startPoint x: 212, startPoint y: 293, endPoint x: 54, endPoint y: 251, distance: 163.5
click at [54, 251] on textarea "Pesquisa de performance do myLIMSWeb. Pedimos sua avaliação!" at bounding box center [197, 279] width 298 height 96
click at [45, 84] on icon at bounding box center [50, 89] width 19 height 19
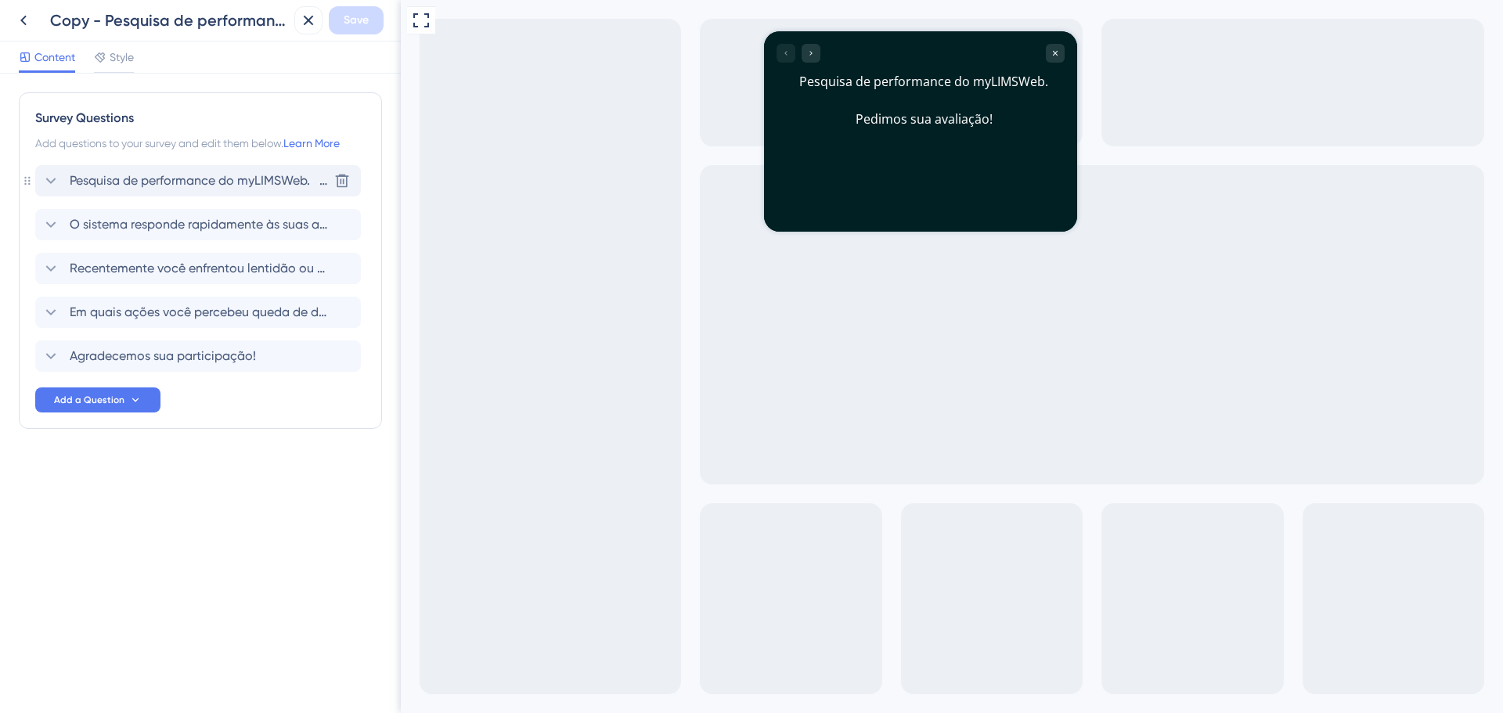
scroll to position [0, 0]
click at [49, 222] on icon at bounding box center [50, 224] width 19 height 19
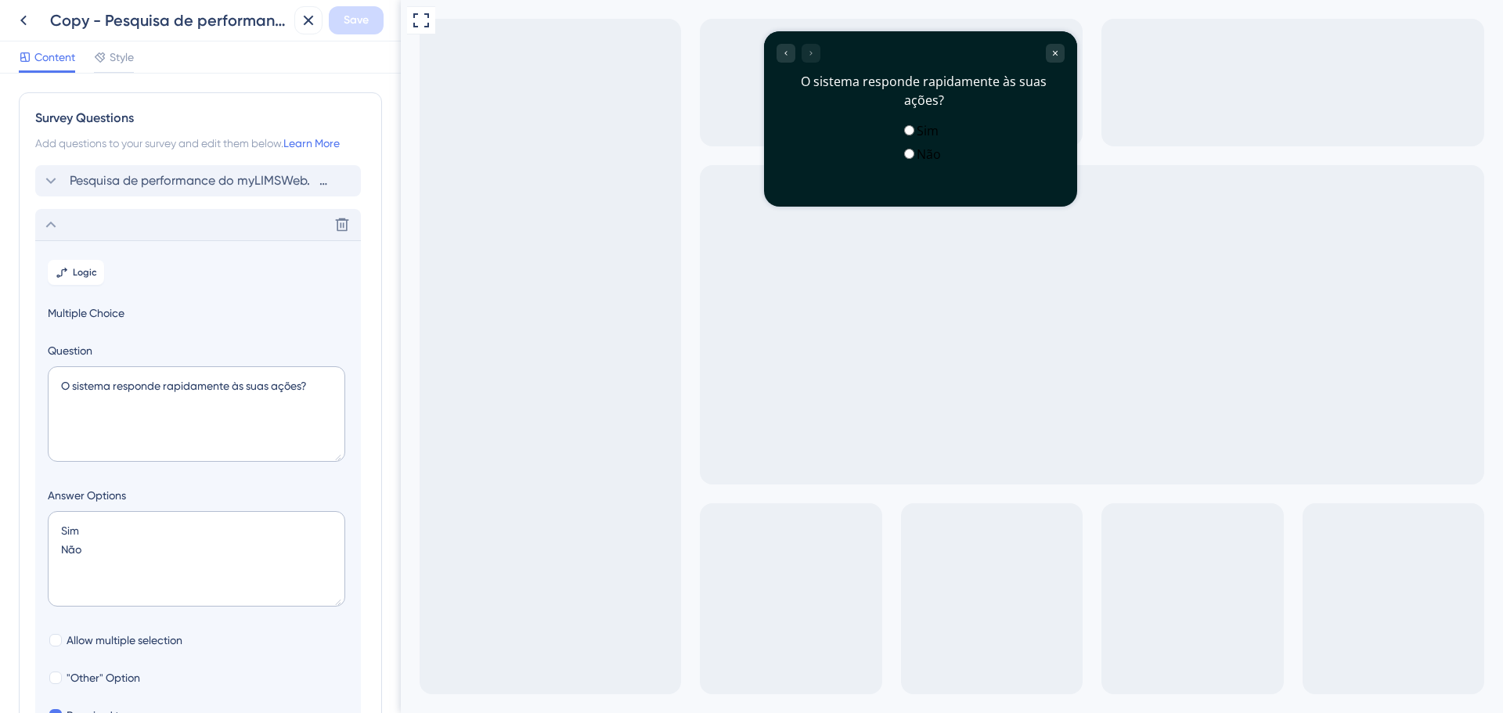
scroll to position [135, 0]
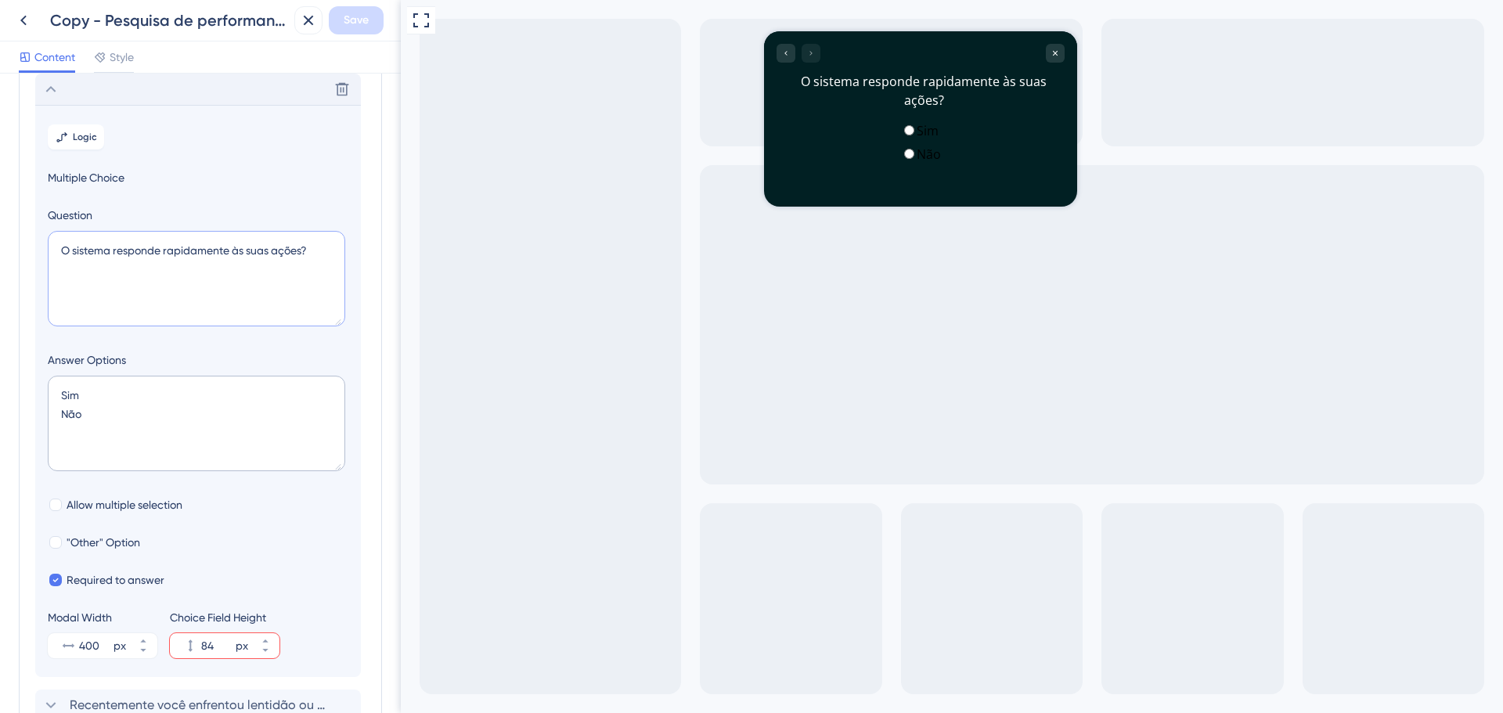
drag, startPoint x: 197, startPoint y: 251, endPoint x: 52, endPoint y: 250, distance: 145.6
click at [52, 250] on textarea "O sistema responde rapidamente às suas ações?" at bounding box center [197, 279] width 298 height 96
click at [50, 89] on icon at bounding box center [50, 89] width 19 height 19
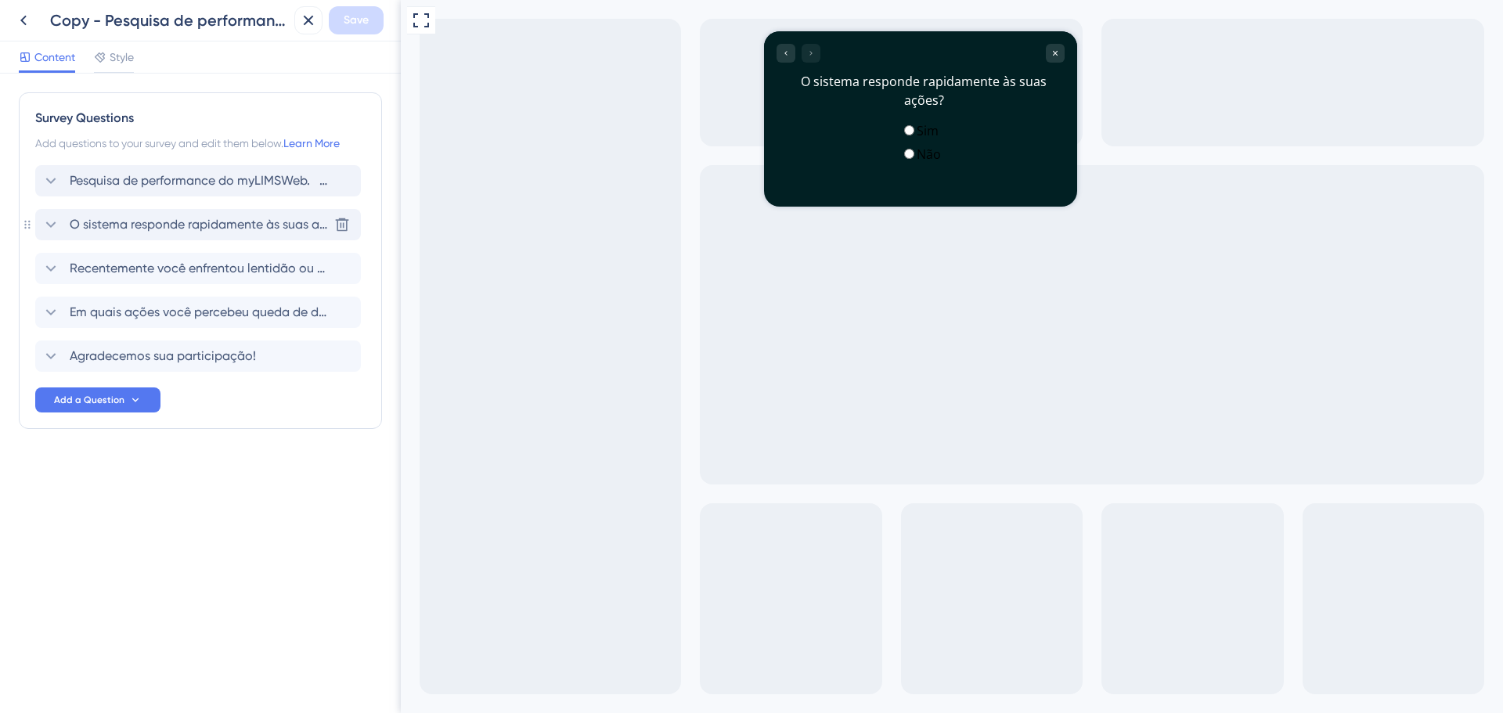
scroll to position [0, 0]
click at [54, 269] on icon at bounding box center [50, 268] width 19 height 19
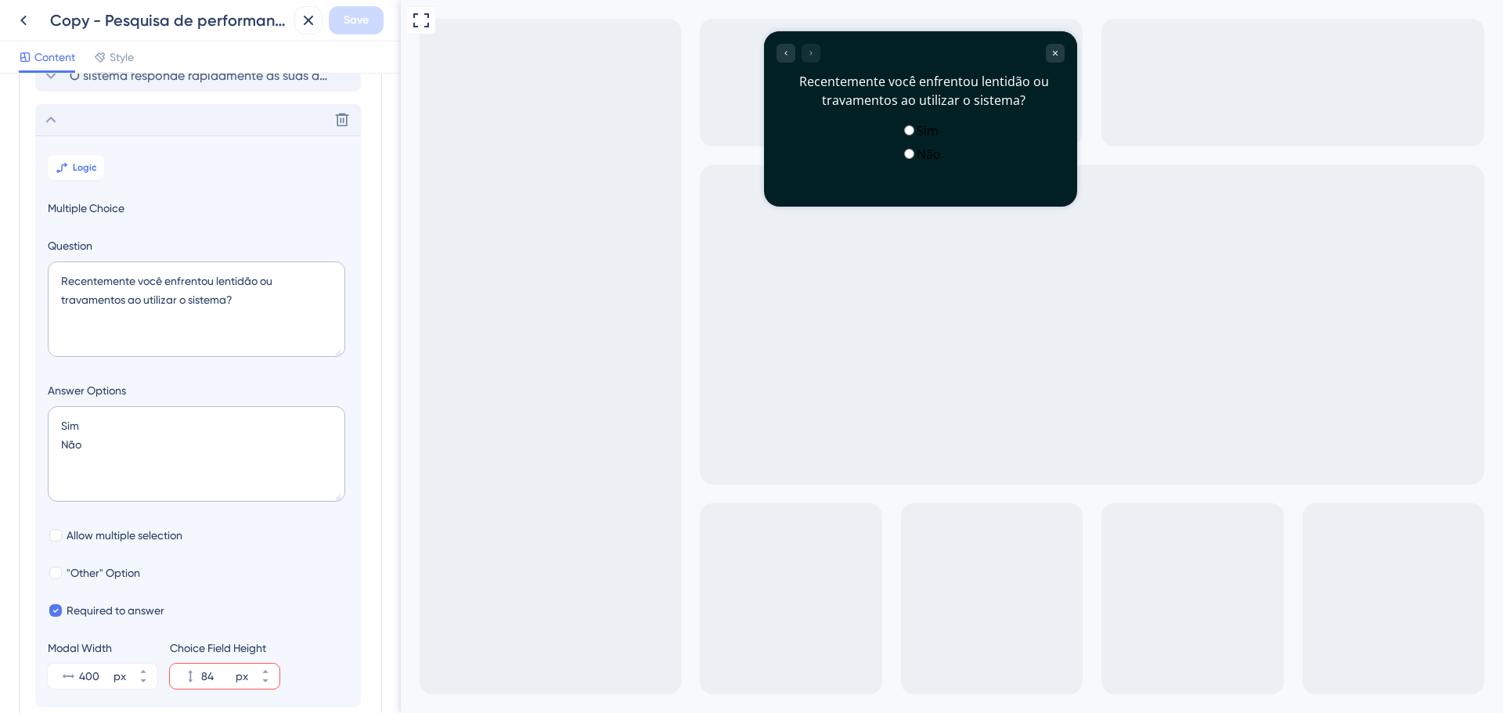
scroll to position [179, 0]
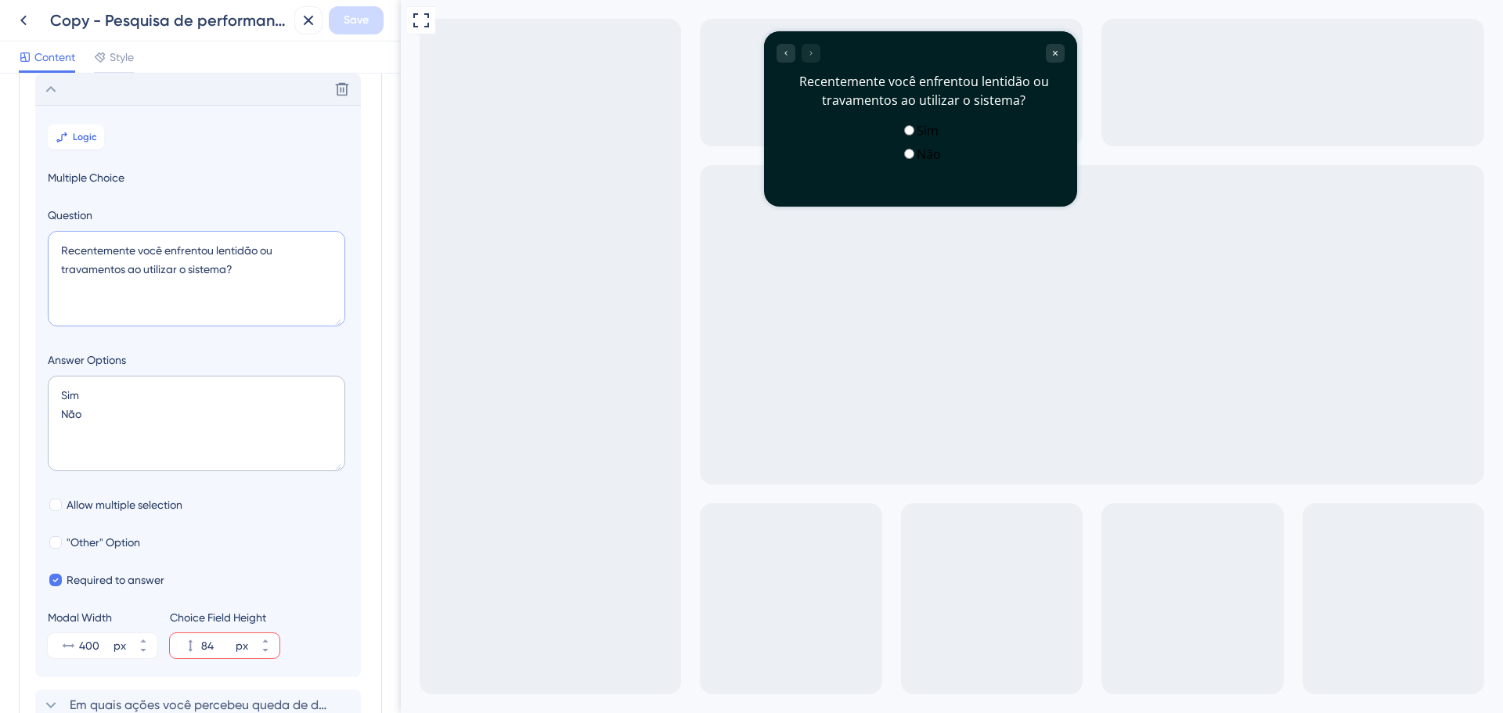
drag, startPoint x: 251, startPoint y: 279, endPoint x: 53, endPoint y: 250, distance: 200.2
click at [53, 250] on textarea "Recentemente você enfrentou lentidão ou travamentos ao utilizar o sistema?" at bounding box center [197, 279] width 298 height 96
click at [61, 93] on div "Delete" at bounding box center [198, 89] width 326 height 31
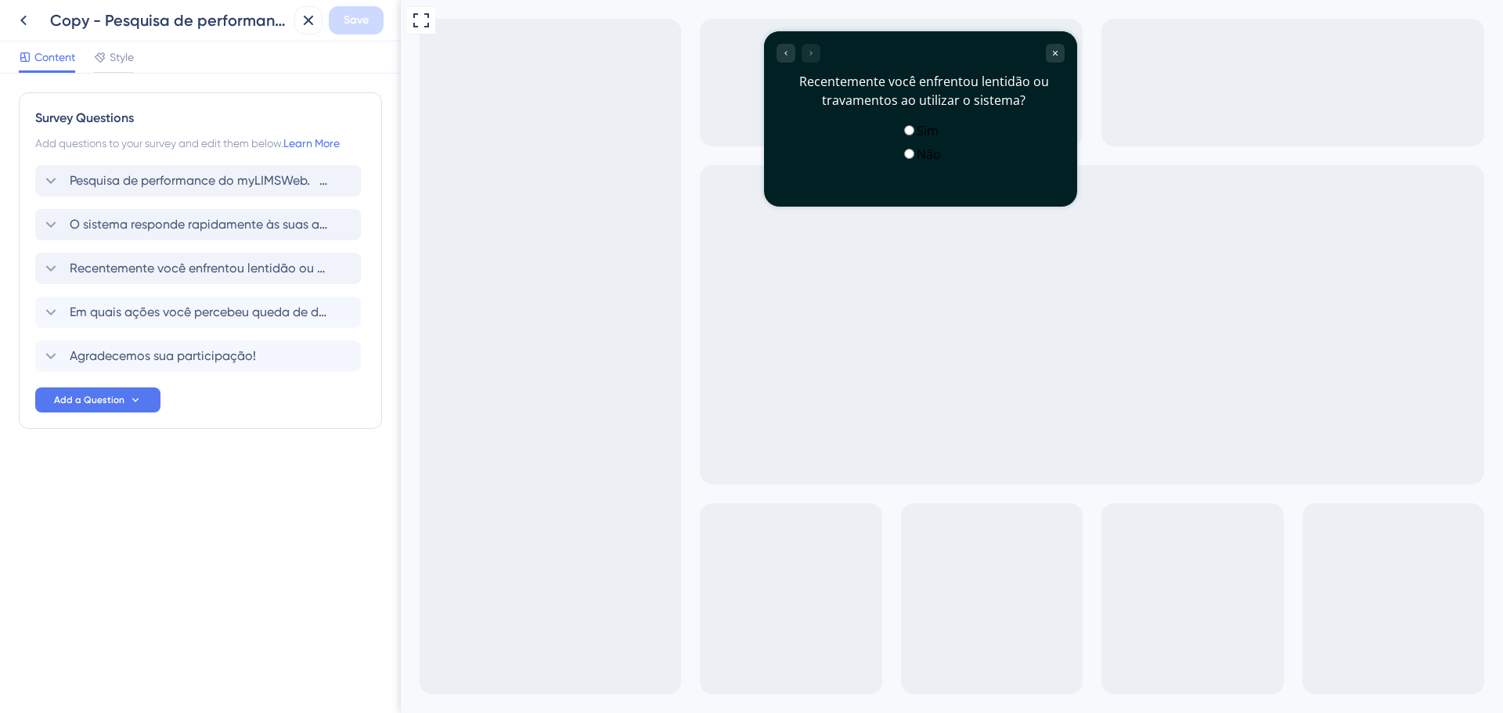
scroll to position [0, 0]
click at [56, 308] on icon at bounding box center [50, 312] width 19 height 19
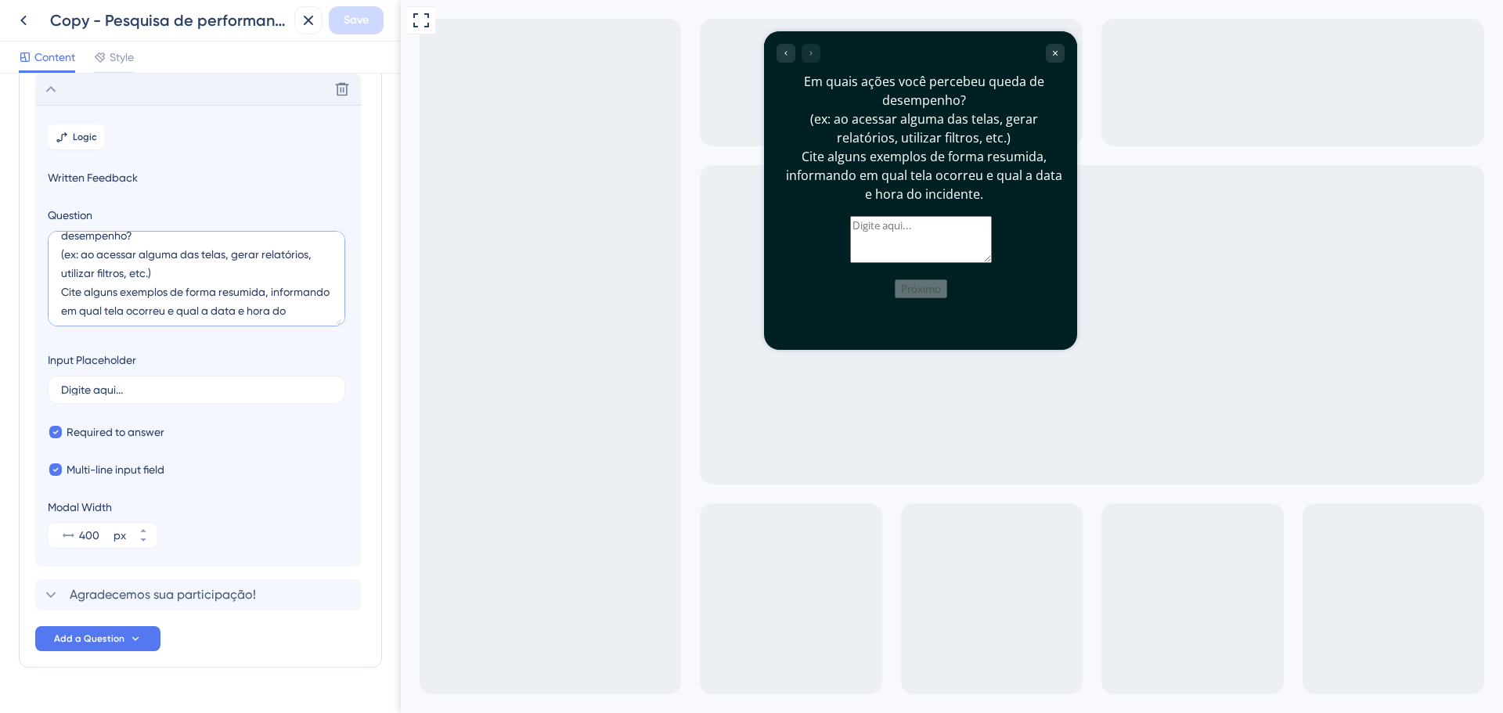
scroll to position [56, 0]
drag, startPoint x: 61, startPoint y: 254, endPoint x: 238, endPoint y: 327, distance: 191.6
click at [238, 327] on div "Em quais ações você percebeu queda de desempenho? (ex: ao acessar alguma das te…" at bounding box center [197, 281] width 298 height 101
click at [53, 83] on icon at bounding box center [50, 89] width 19 height 19
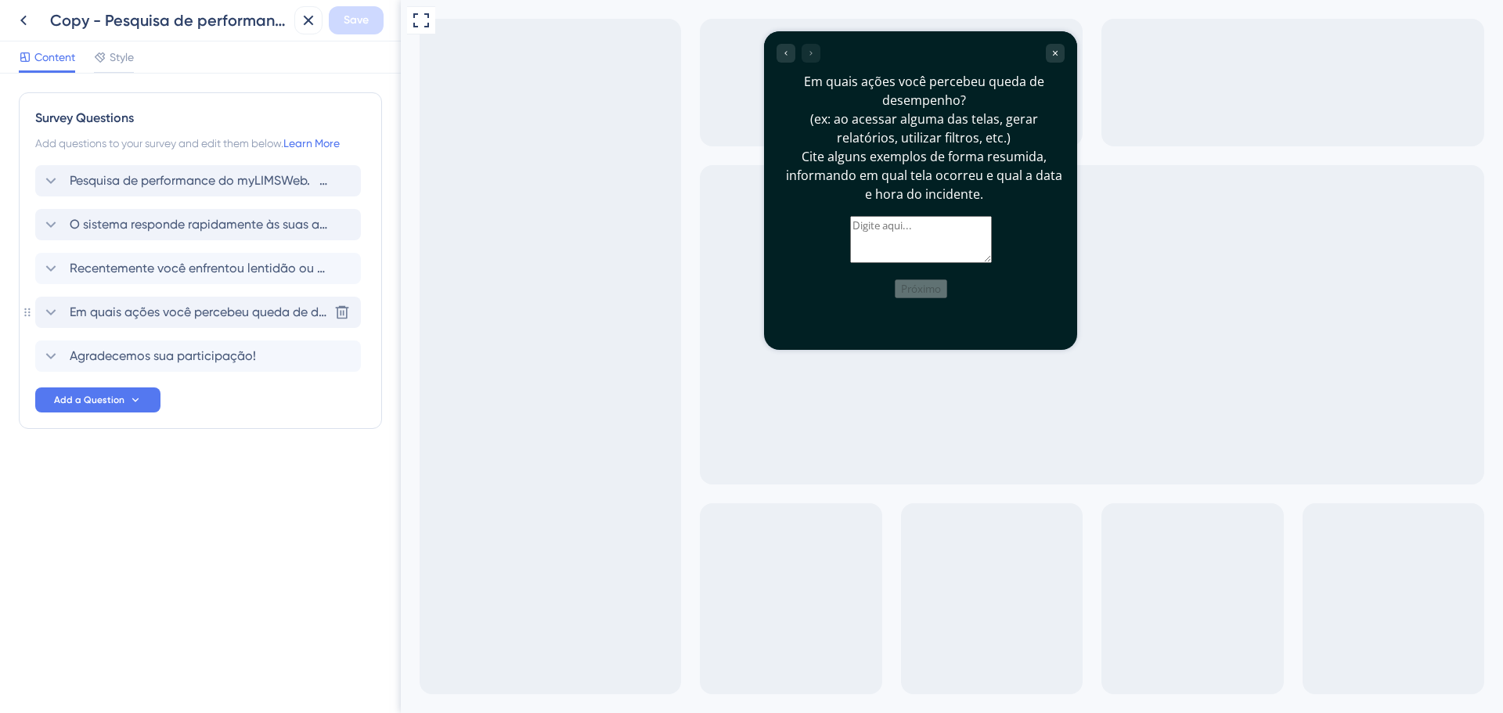
scroll to position [0, 0]
click at [52, 351] on icon at bounding box center [50, 356] width 19 height 19
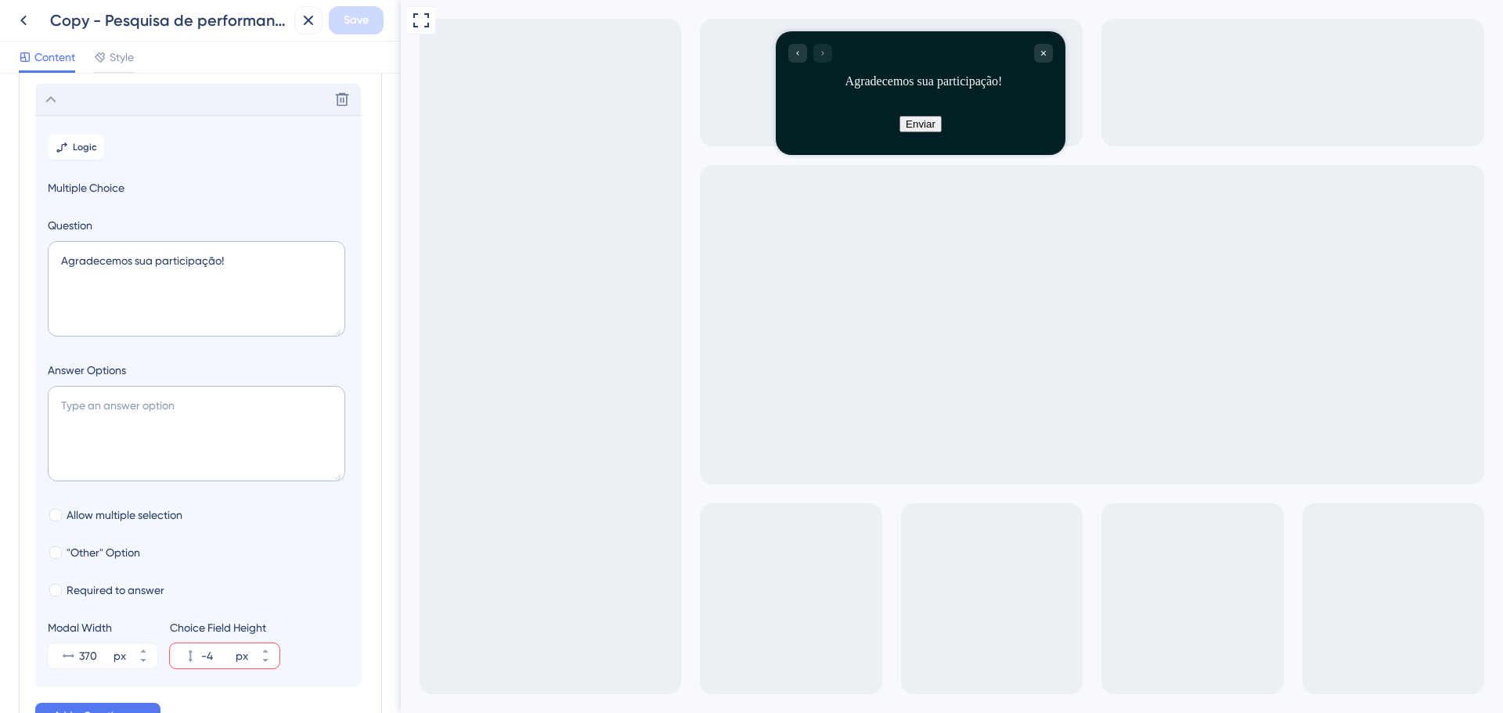
scroll to position [267, 0]
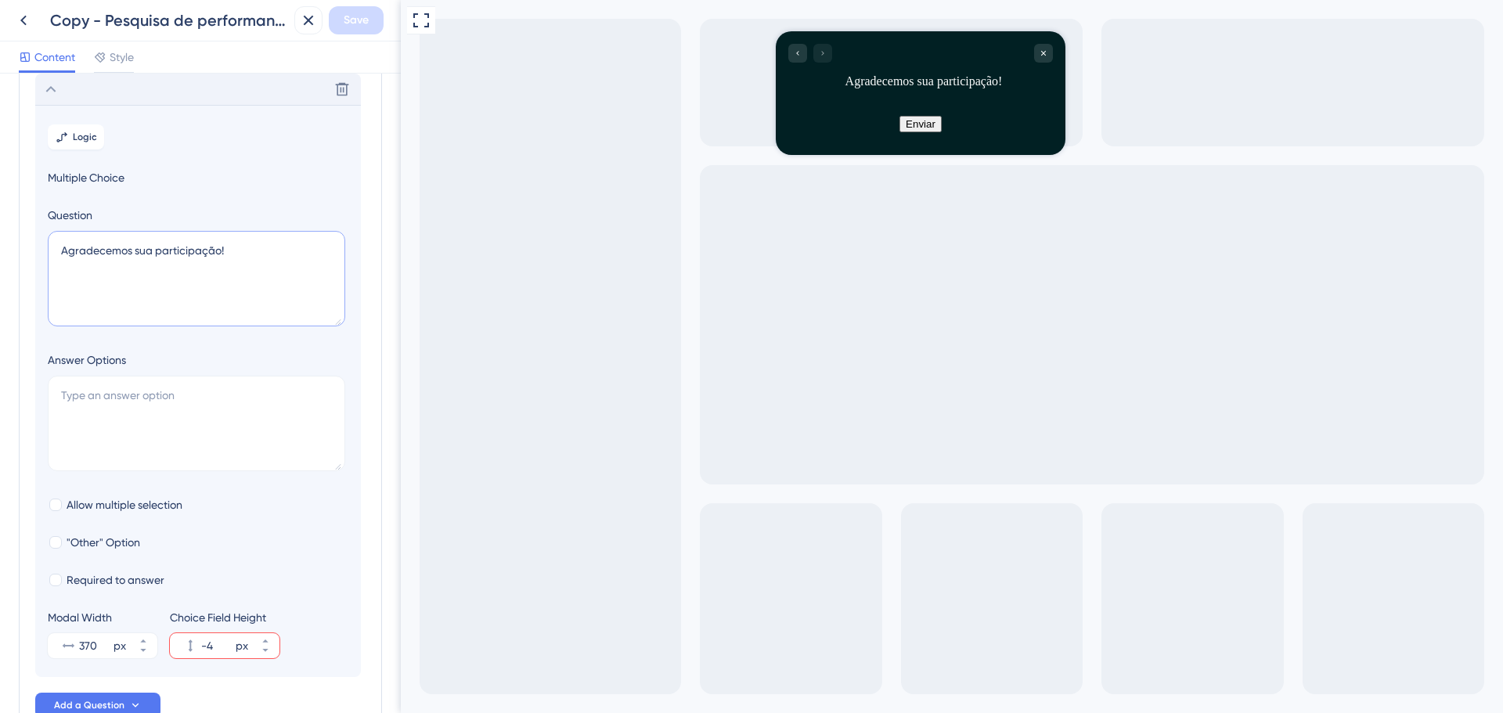
drag, startPoint x: 238, startPoint y: 251, endPoint x: -8, endPoint y: 243, distance: 246.0
click at [0, 0] on html "Copy - Pesquisa de performance do myLIMS Save Content Style Survey Questions Ad…" at bounding box center [751, 0] width 1503 height 0
click at [47, 86] on icon at bounding box center [50, 89] width 19 height 19
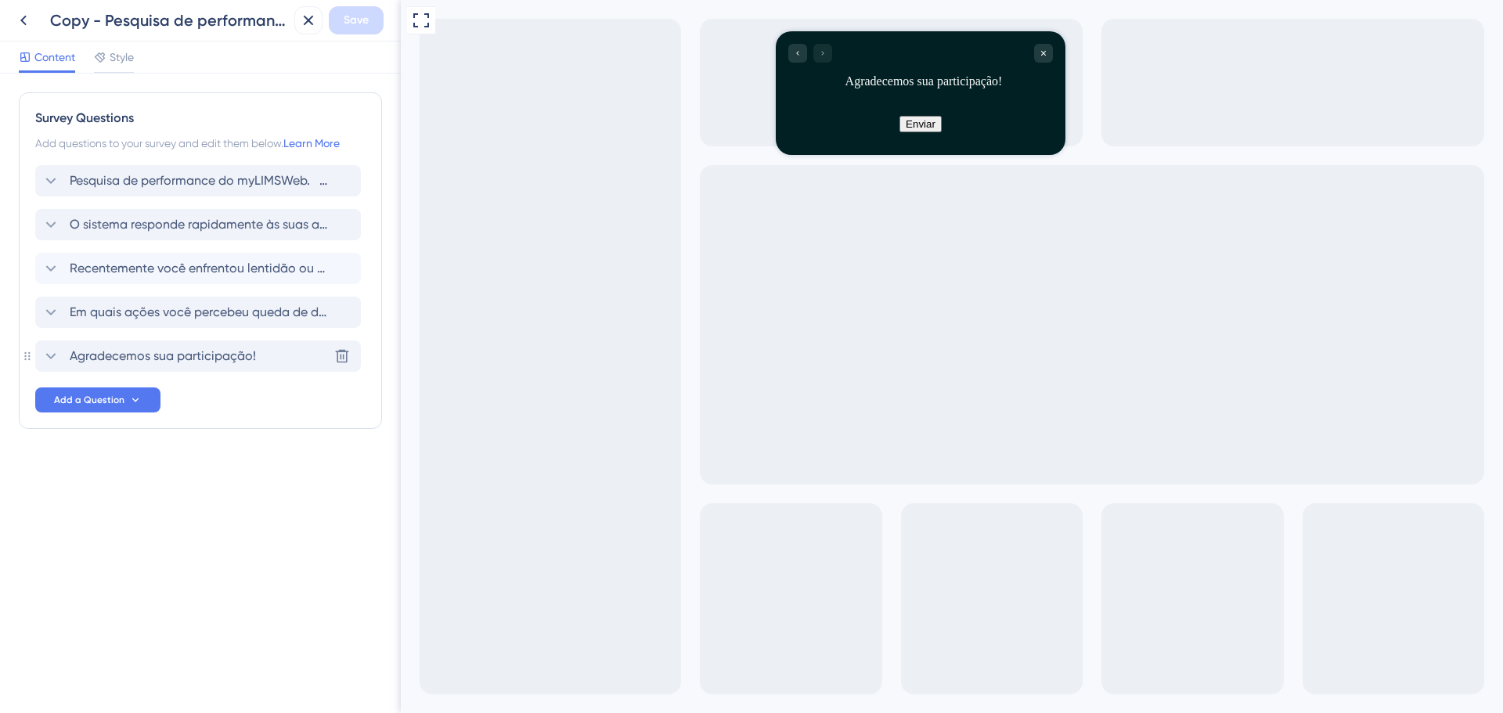
scroll to position [0, 0]
click at [126, 61] on span "Style" at bounding box center [122, 57] width 24 height 19
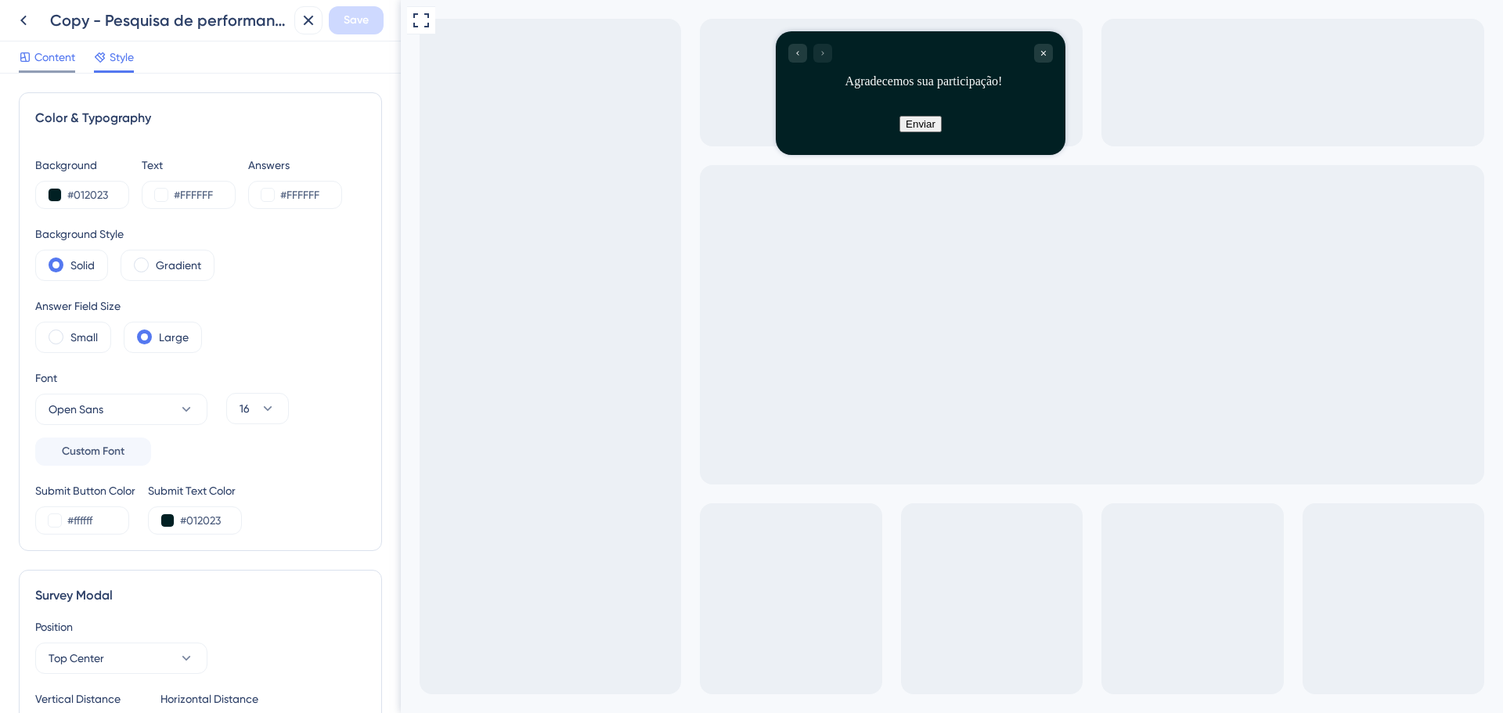
click at [42, 63] on span "Content" at bounding box center [54, 57] width 41 height 19
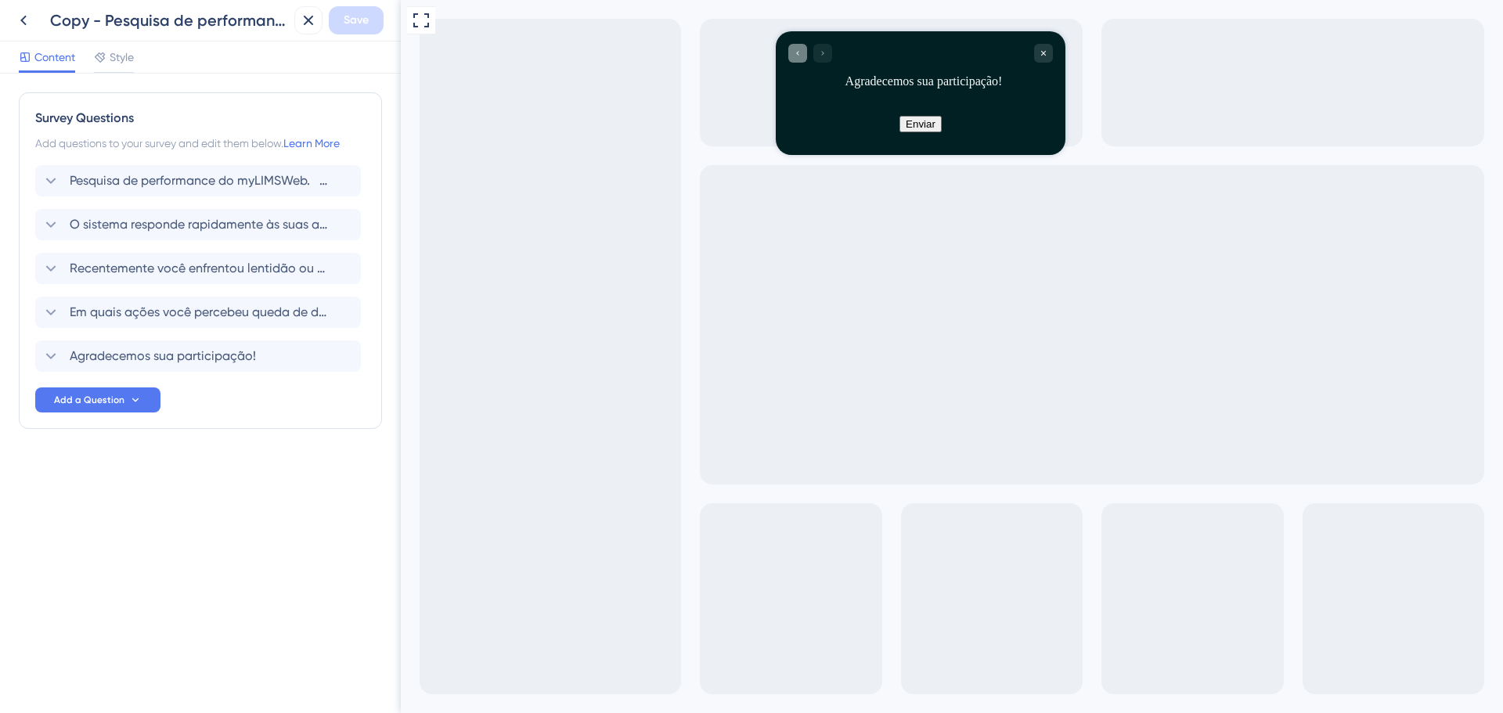
click at [796, 50] on icon "Go to Question 4" at bounding box center [797, 53] width 9 height 9
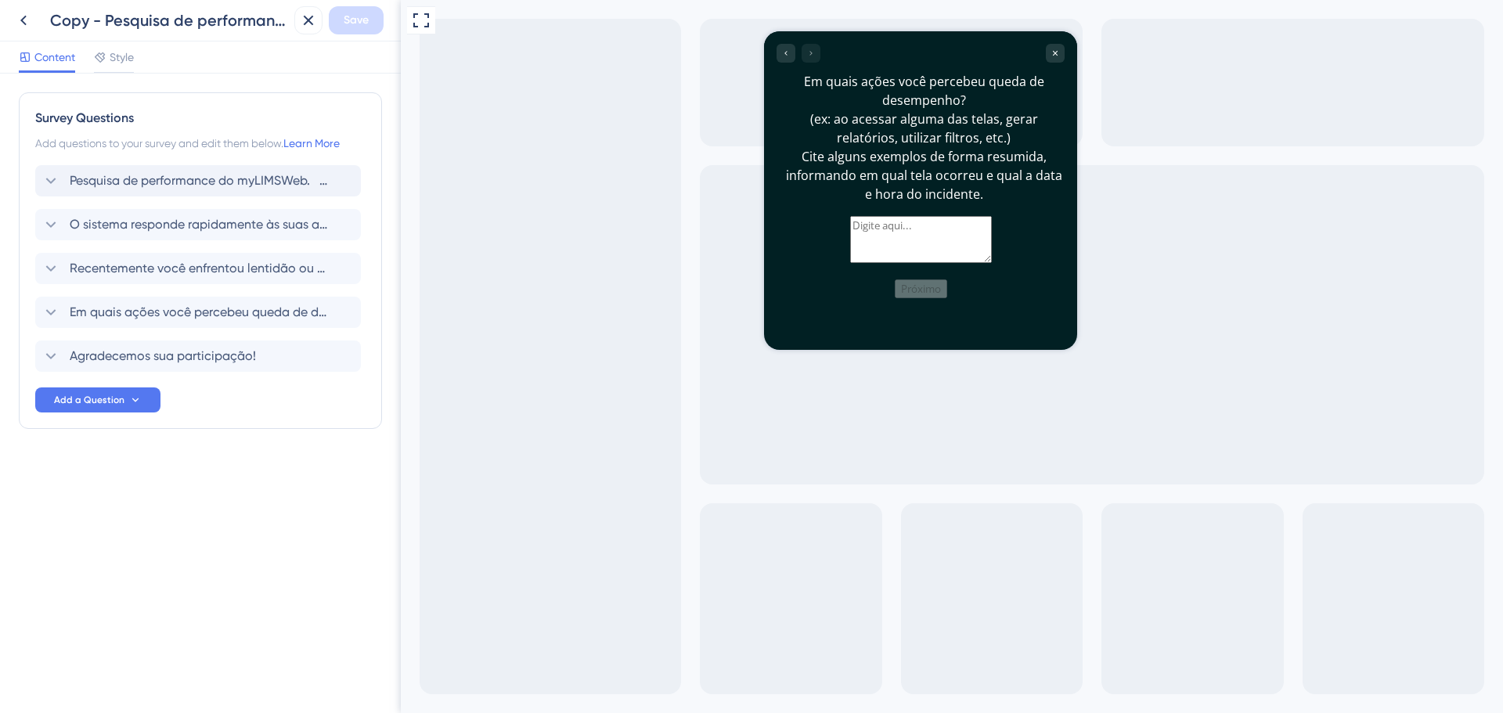
click at [52, 176] on icon at bounding box center [50, 180] width 19 height 19
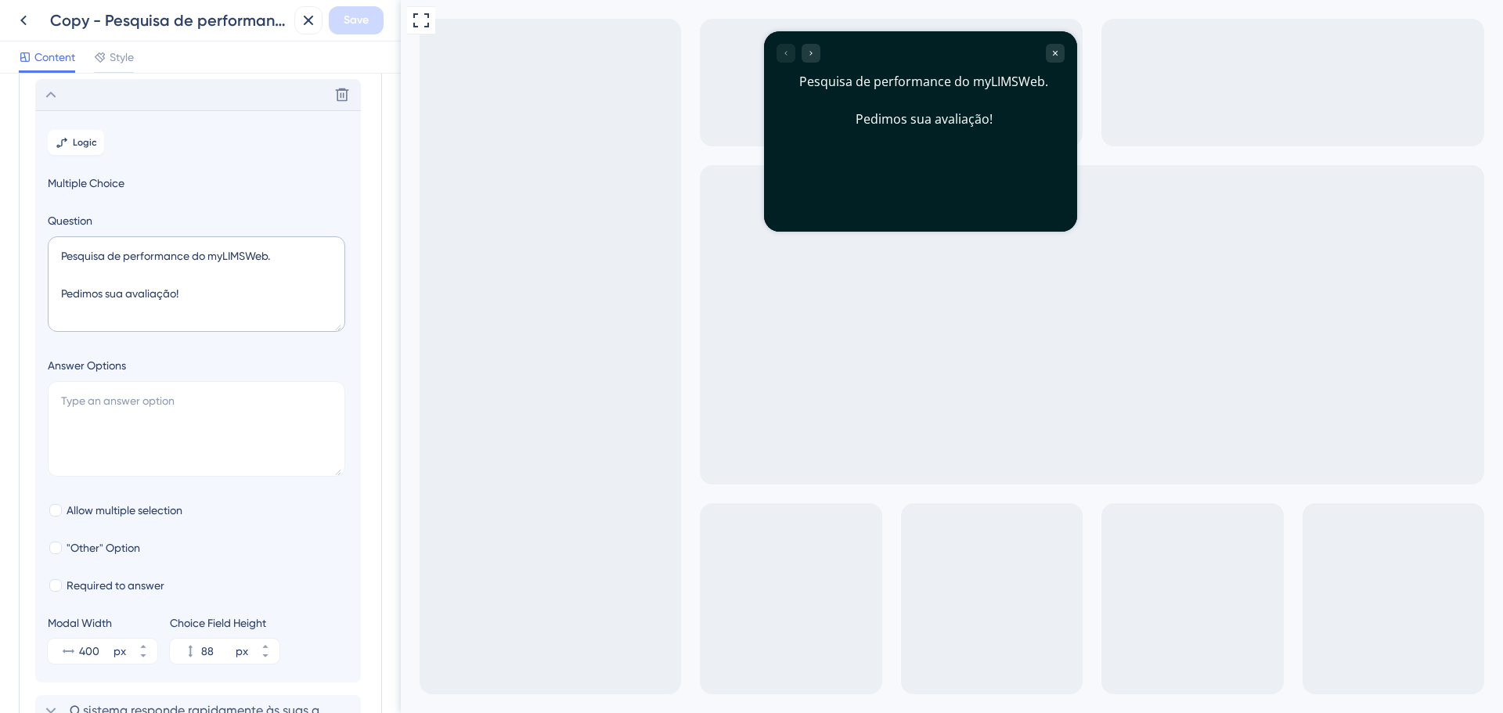
scroll to position [92, 0]
drag, startPoint x: 207, startPoint y: 301, endPoint x: 46, endPoint y: 246, distance: 170.6
click at [46, 246] on section "Logic Multiple Choice Question Pesquisa de performance do myLIMSWeb. Pedimos su…" at bounding box center [198, 391] width 326 height 572
paste textarea "Encuesta de desempeño de myLIMSWeb. ¡Pedimos tu evaluación"
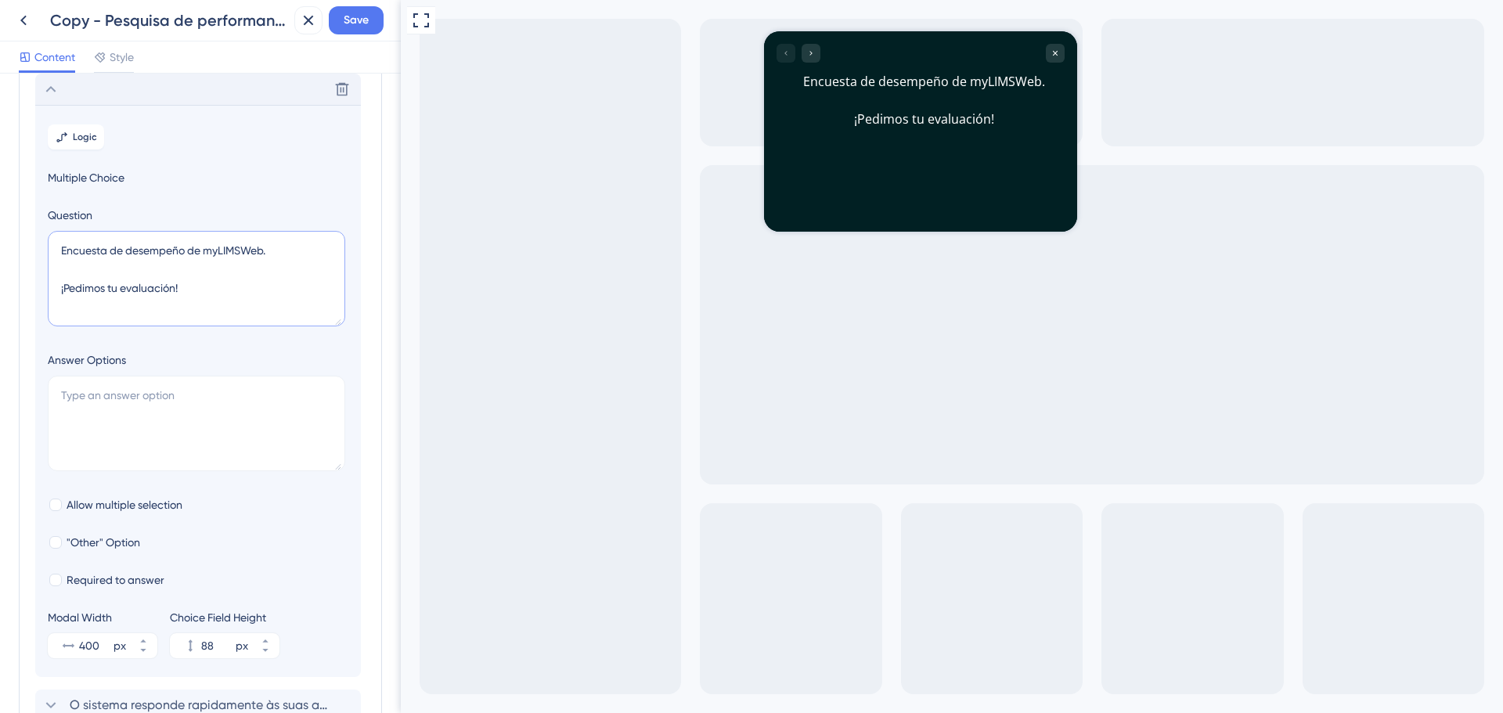
type textarea "Encuesta de desempeño de myLIMSWeb. ¡Pedimos tu evaluación!"
click at [54, 92] on icon at bounding box center [50, 89] width 19 height 19
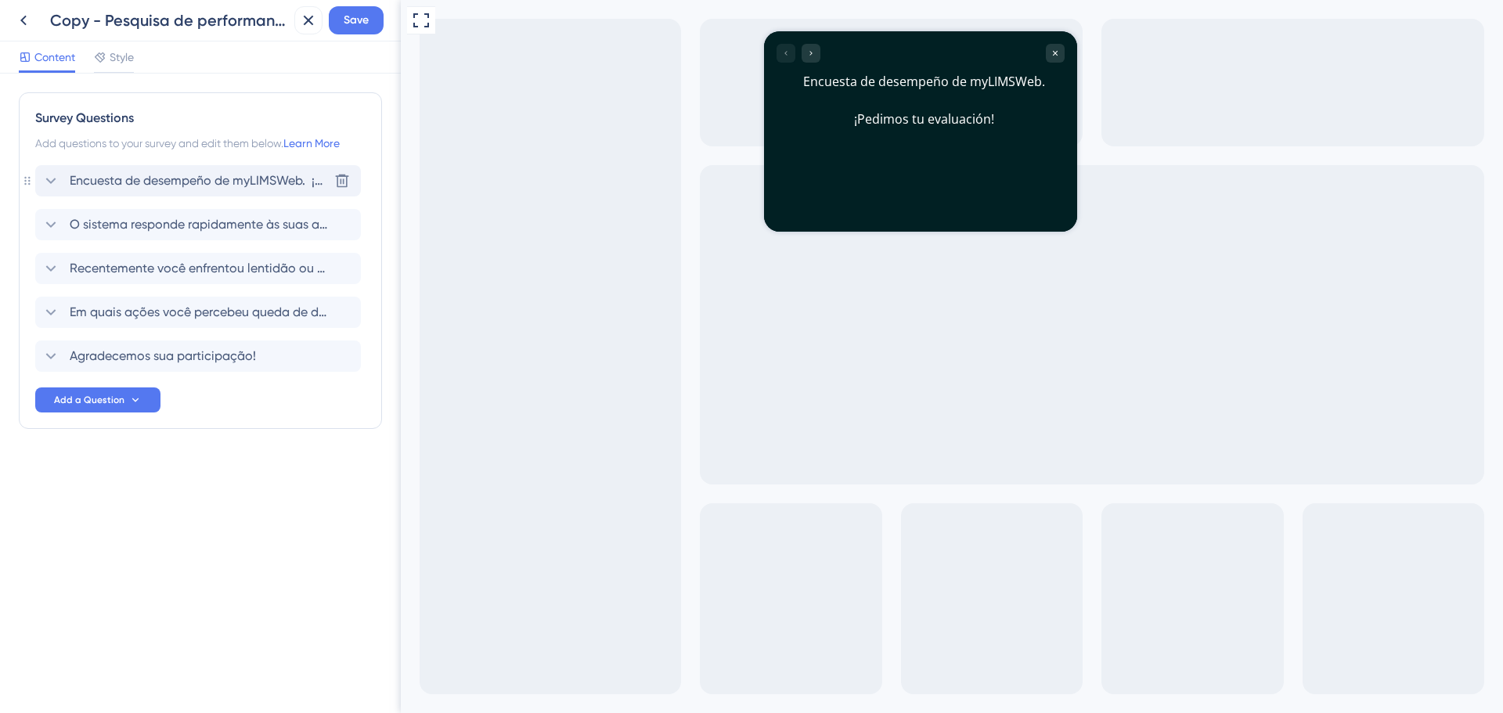
scroll to position [0, 0]
click at [51, 225] on icon at bounding box center [50, 224] width 19 height 19
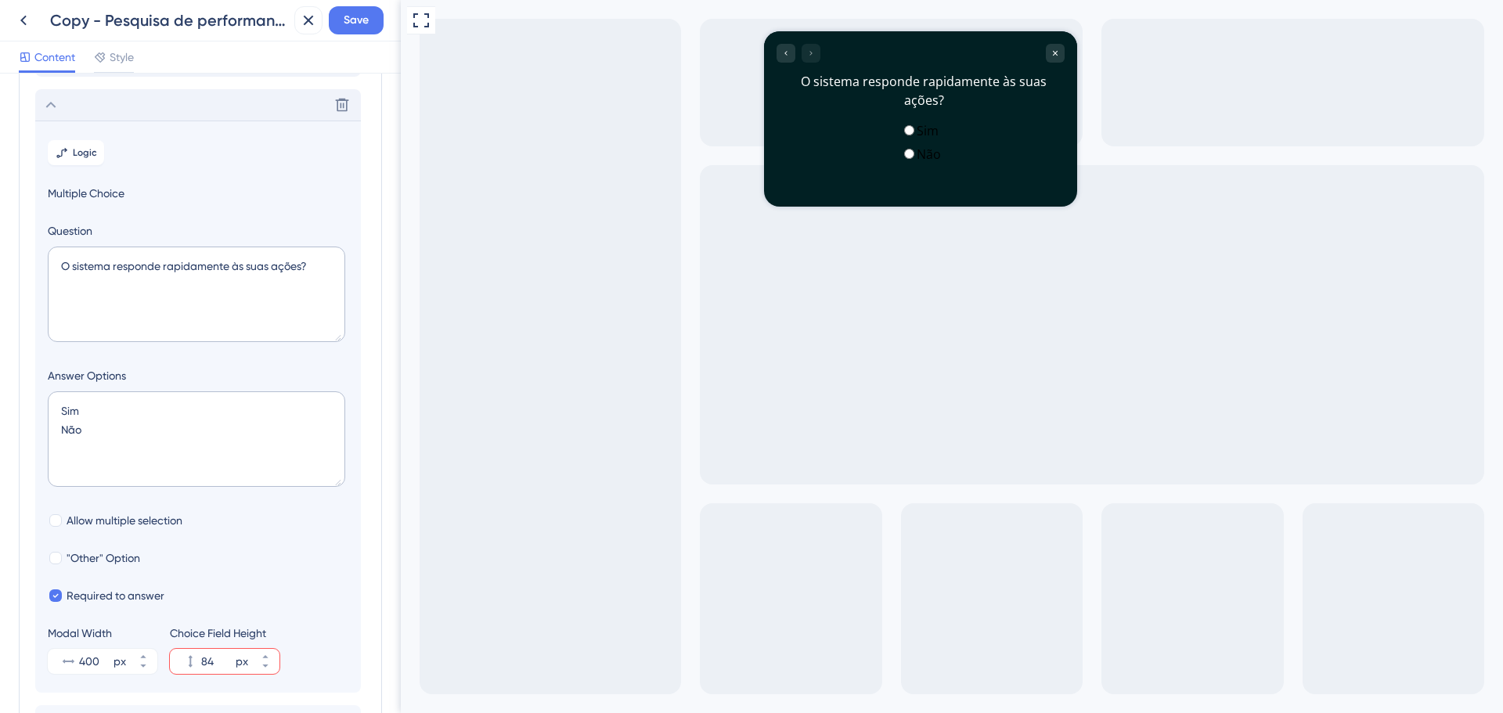
scroll to position [135, 0]
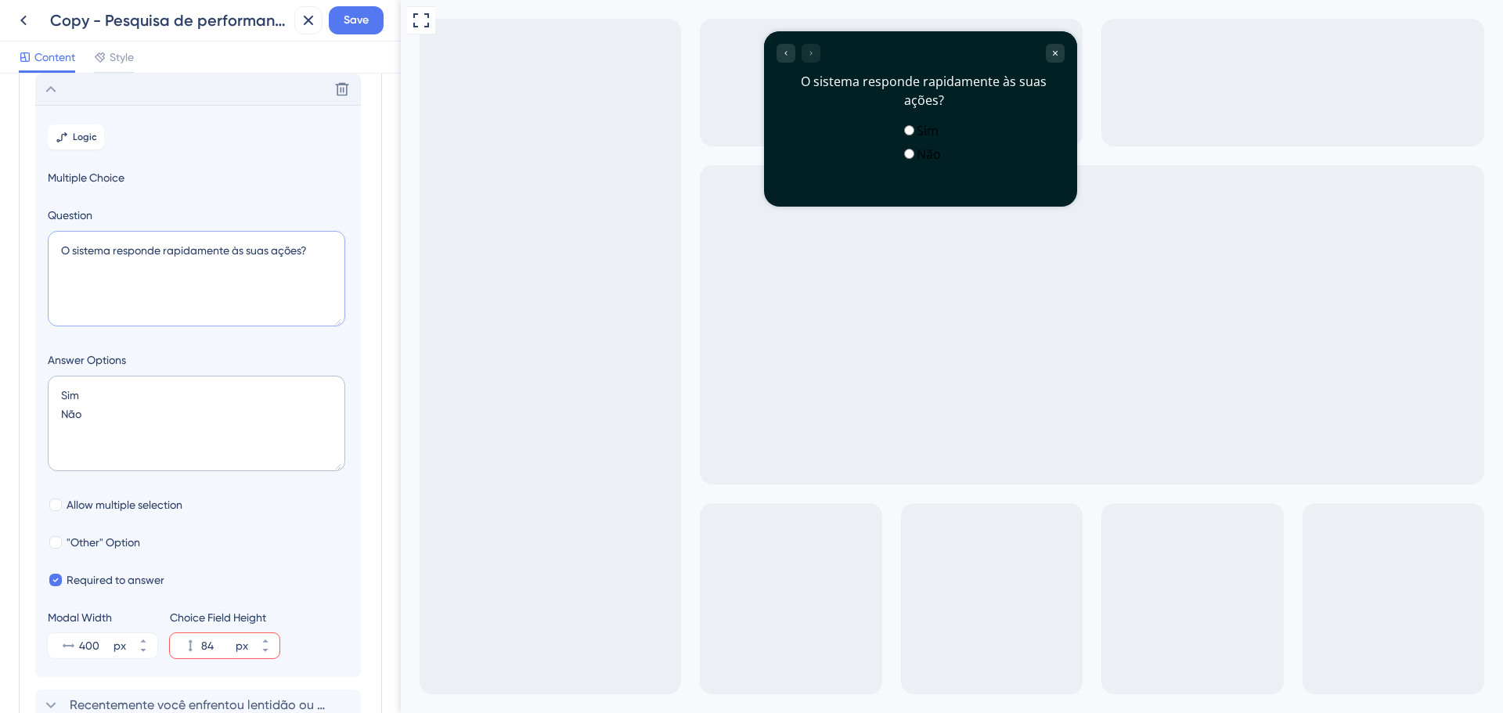
drag, startPoint x: 309, startPoint y: 251, endPoint x: 39, endPoint y: 255, distance: 270.1
click at [39, 255] on section "Logic Multiple Choice Question O sistema responde rapidamente às suas ações? An…" at bounding box center [198, 391] width 326 height 572
paste textarea "¿El sistema responde rápidamente a tus accion"
type textarea "¿El sistema responde rápidamente a tus acciones?"
drag, startPoint x: 96, startPoint y: 392, endPoint x: 77, endPoint y: 391, distance: 19.6
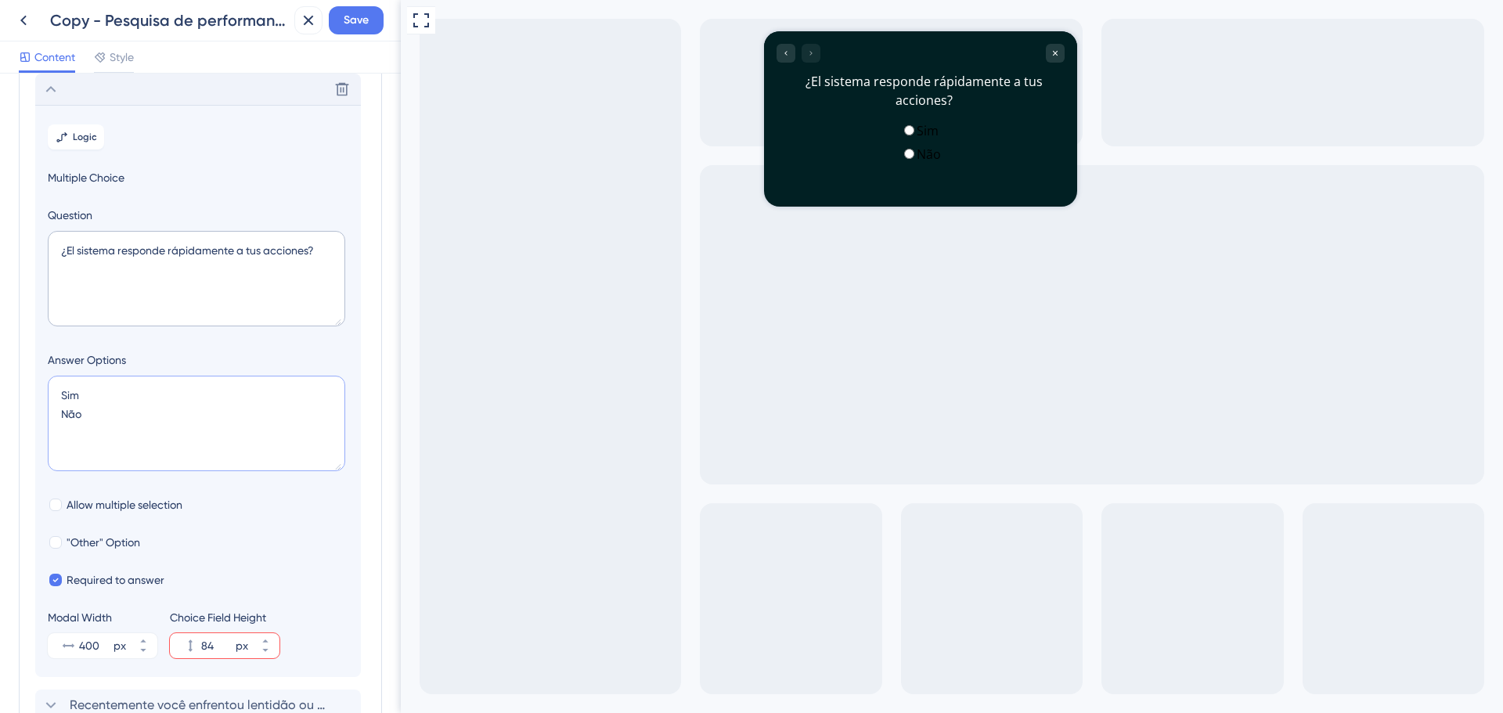
click at [77, 391] on textarea "Sim Não" at bounding box center [197, 424] width 298 height 96
click at [97, 416] on textarea "Si Não" at bounding box center [197, 424] width 298 height 96
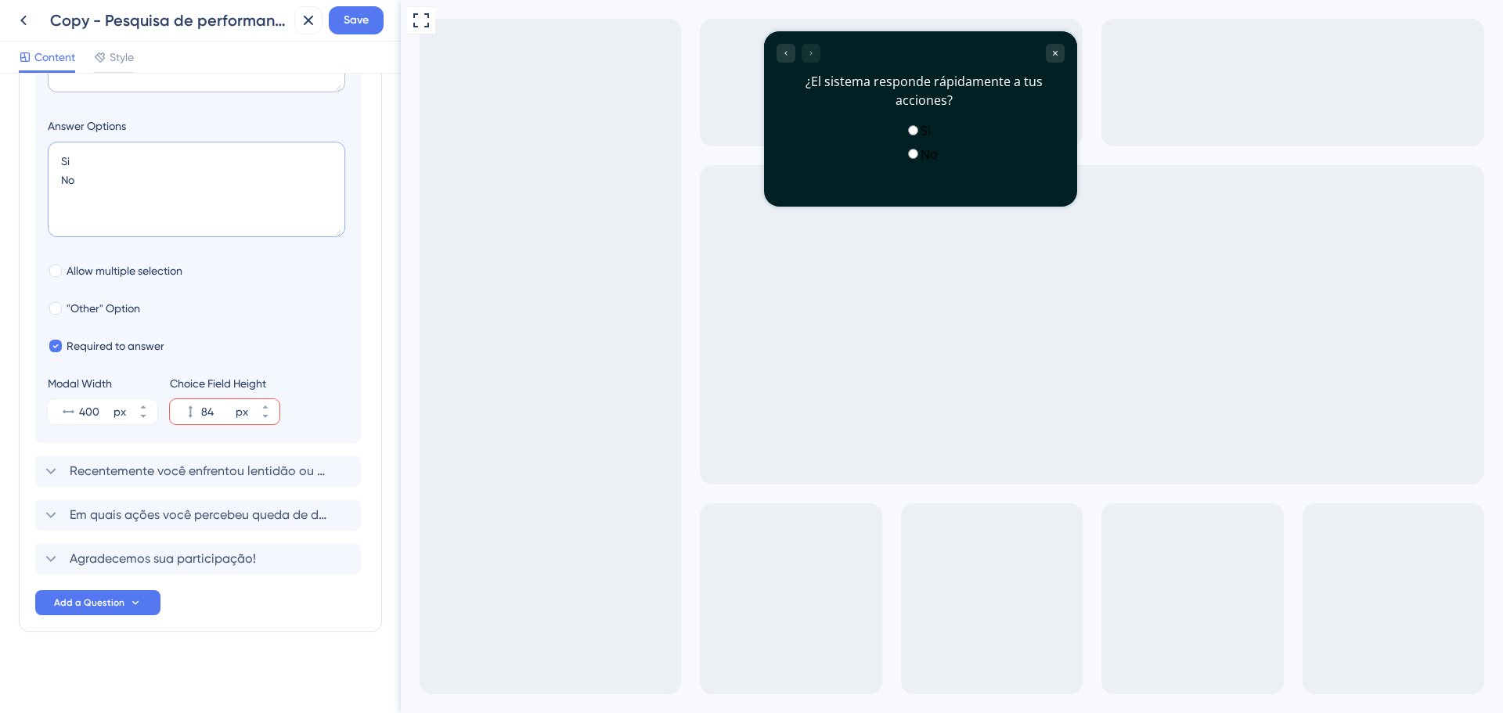
scroll to position [135, 0]
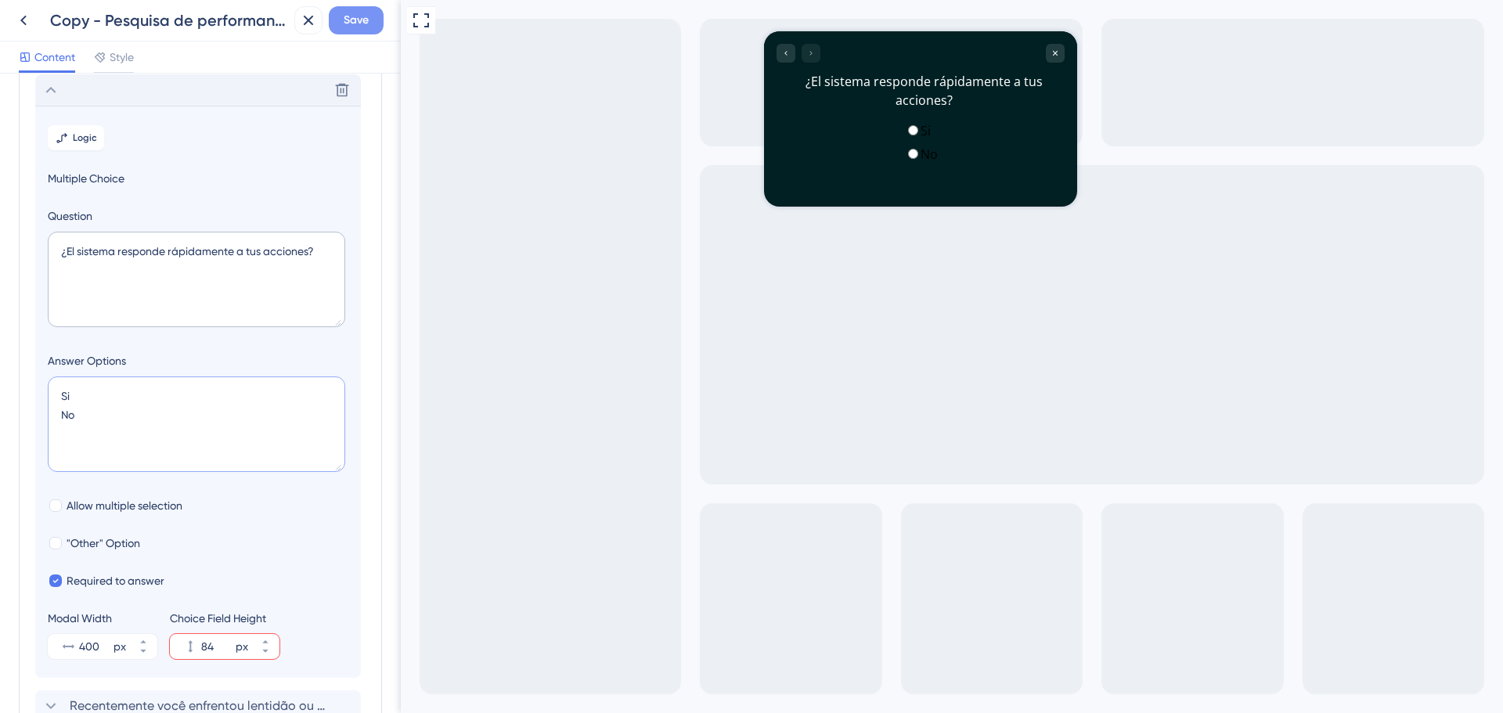
type textarea "Si No"
click at [350, 20] on span "Save" at bounding box center [356, 20] width 25 height 19
click at [48, 88] on icon at bounding box center [50, 90] width 19 height 19
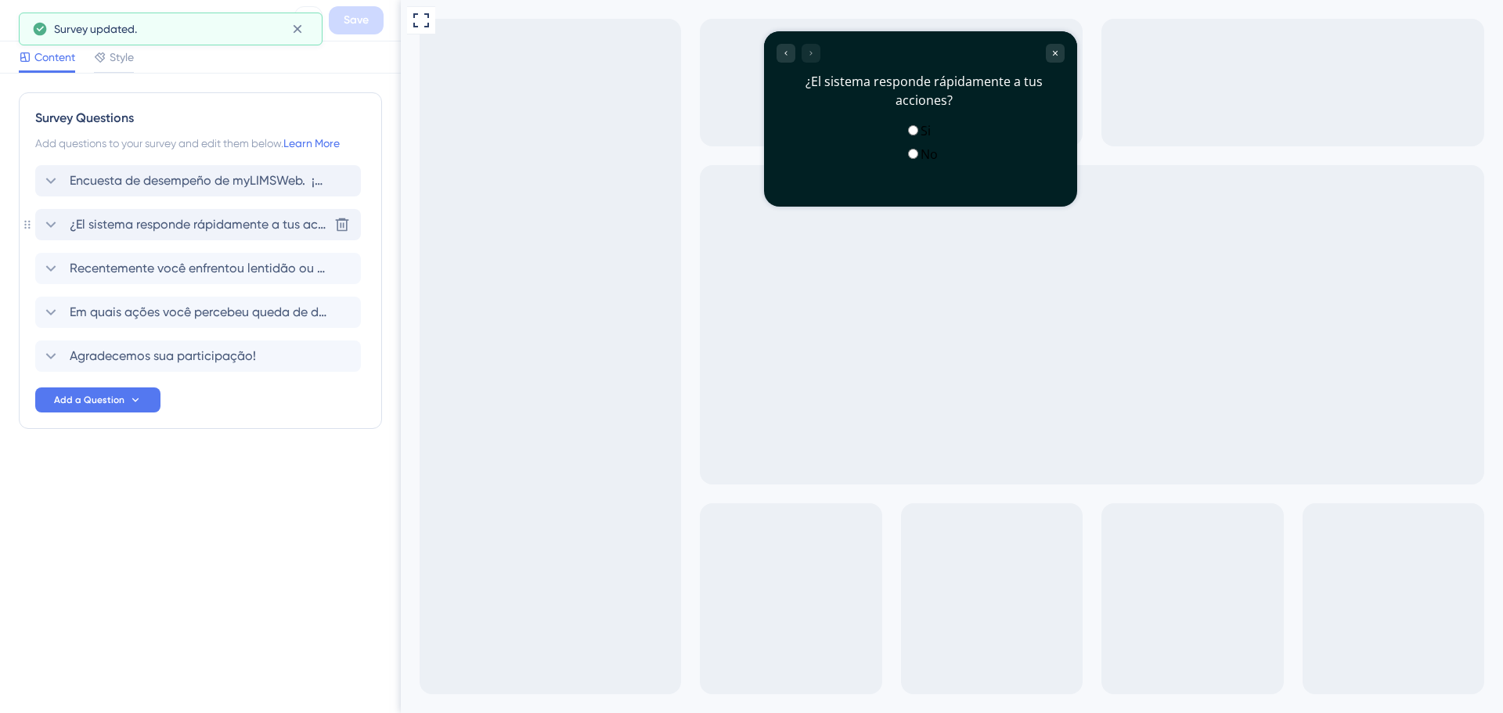
scroll to position [0, 0]
click at [52, 265] on icon at bounding box center [50, 268] width 19 height 19
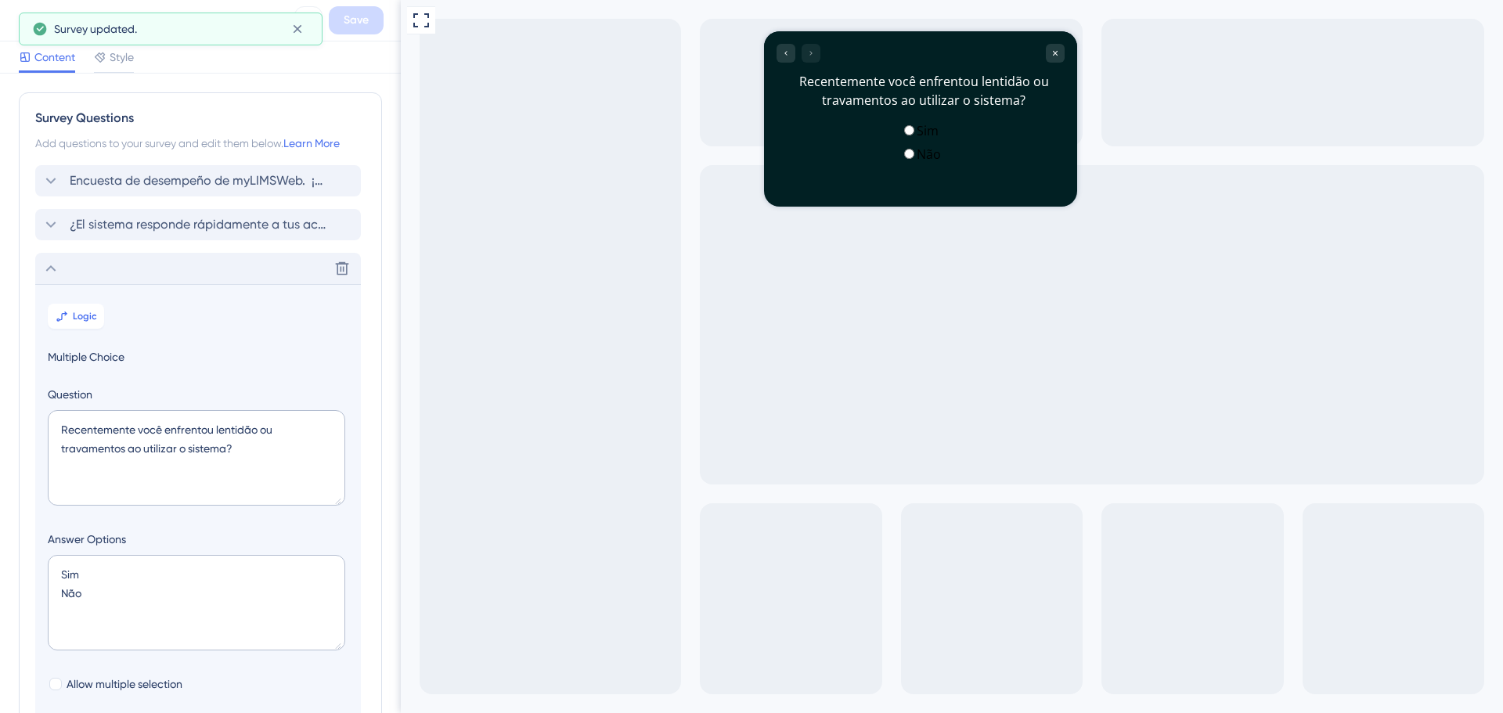
scroll to position [179, 0]
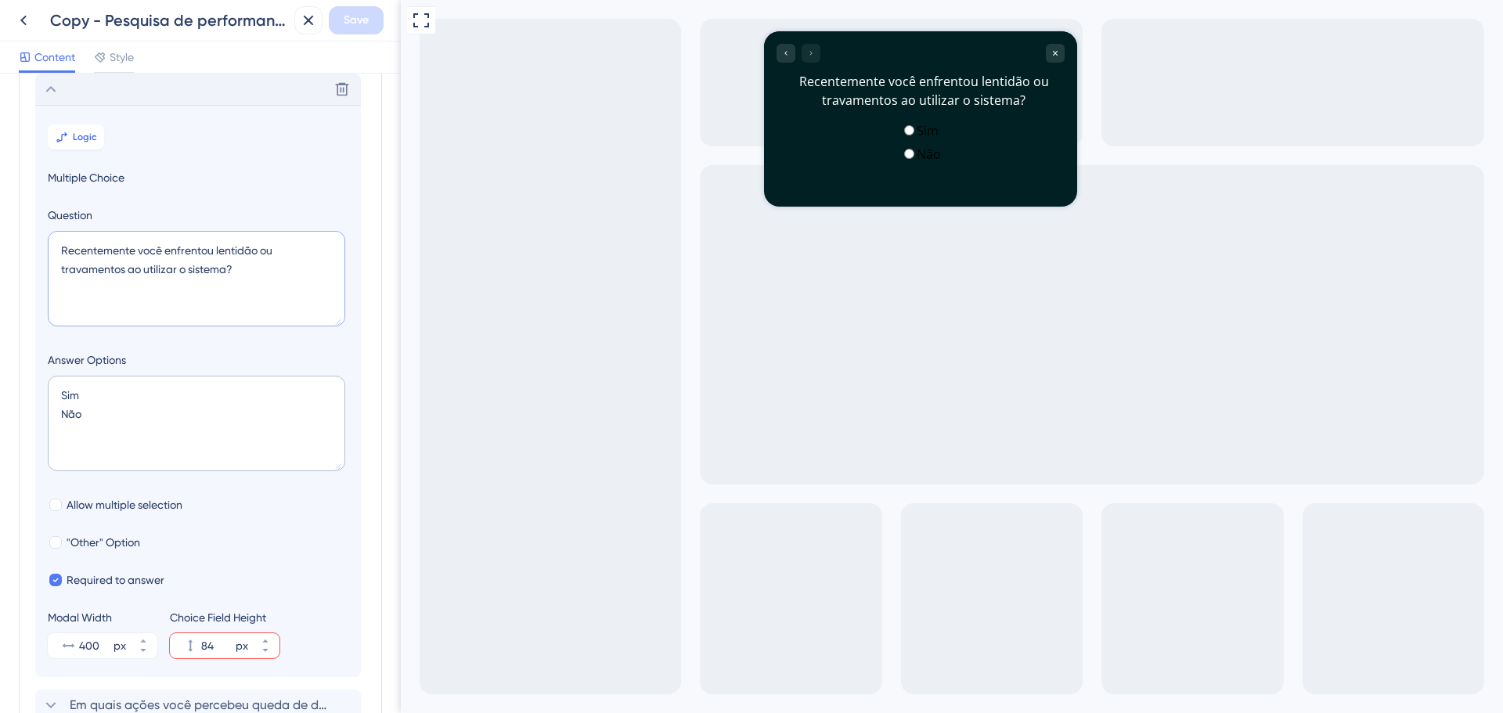
drag, startPoint x: 260, startPoint y: 275, endPoint x: 47, endPoint y: 258, distance: 213.7
click at [47, 258] on section "Logic Multiple Choice Question Recentemente você enfrentou lentidão ou travamen…" at bounding box center [198, 391] width 326 height 572
paste textarea "¿Recientemente enfrentaste lentitud o bloqueos al utilizar el"
type textarea "¿Recientemente enfrentaste lentitud o bloqueos al utilizar el sistema?"
click at [96, 400] on textarea "Sim Não" at bounding box center [197, 424] width 298 height 96
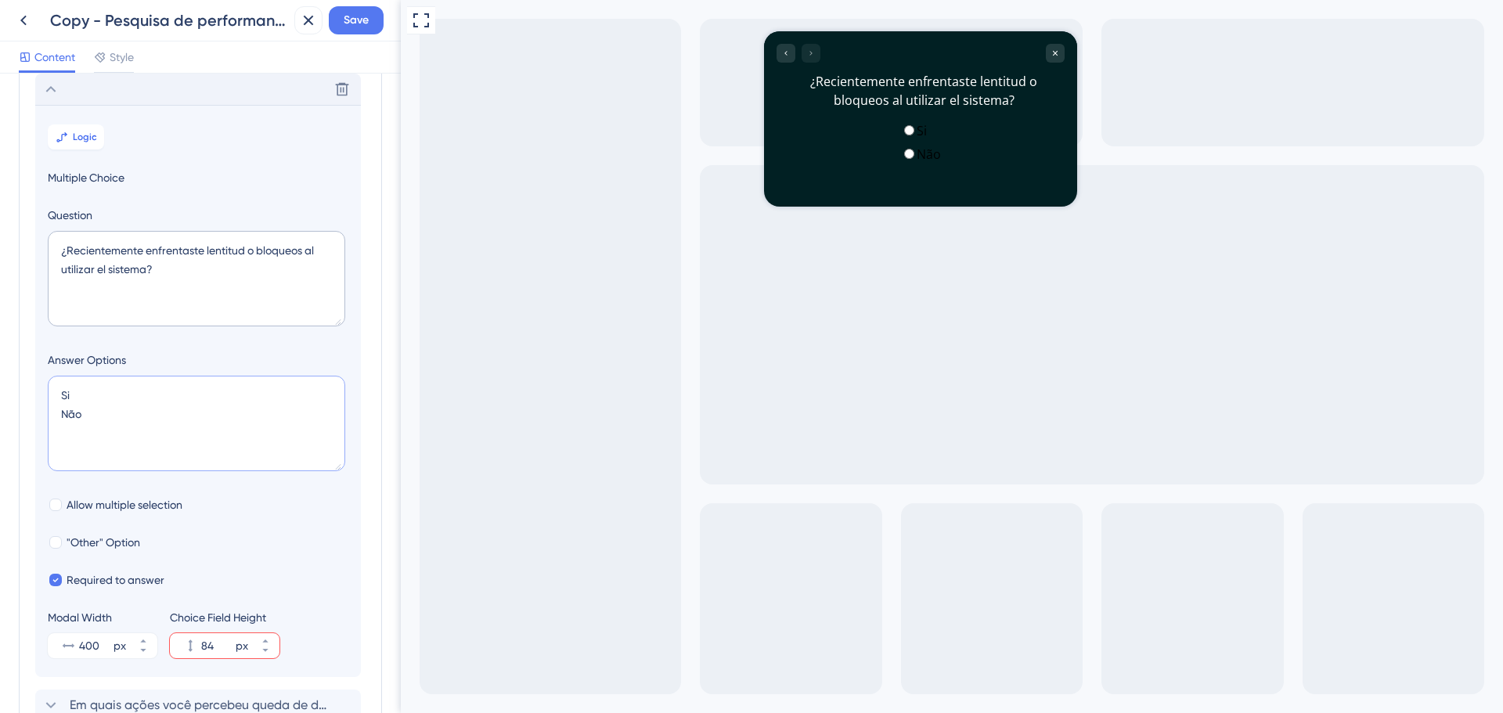
click at [99, 409] on textarea "Si Não" at bounding box center [197, 424] width 298 height 96
type textarea "Si No"
click at [239, 537] on div ""Other" Option" at bounding box center [198, 542] width 301 height 19
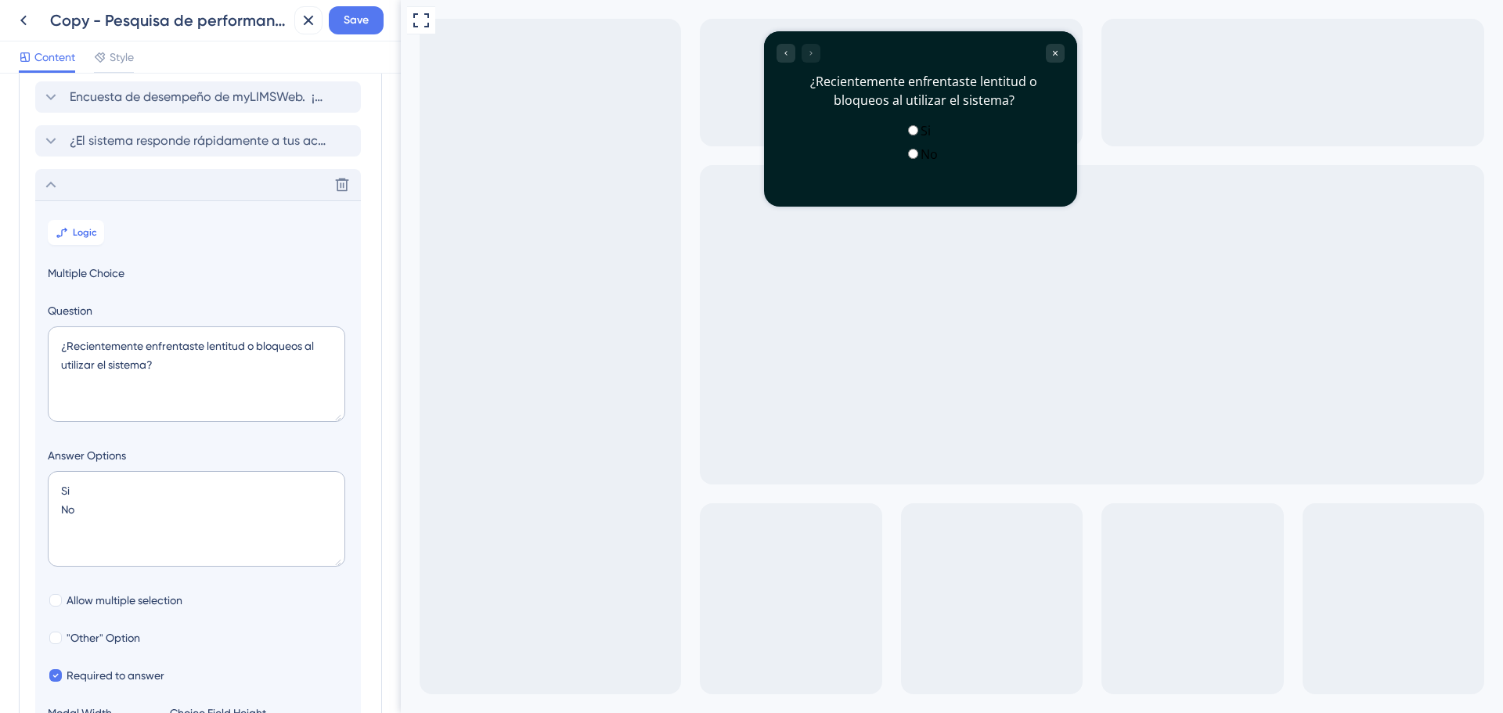
scroll to position [56, 0]
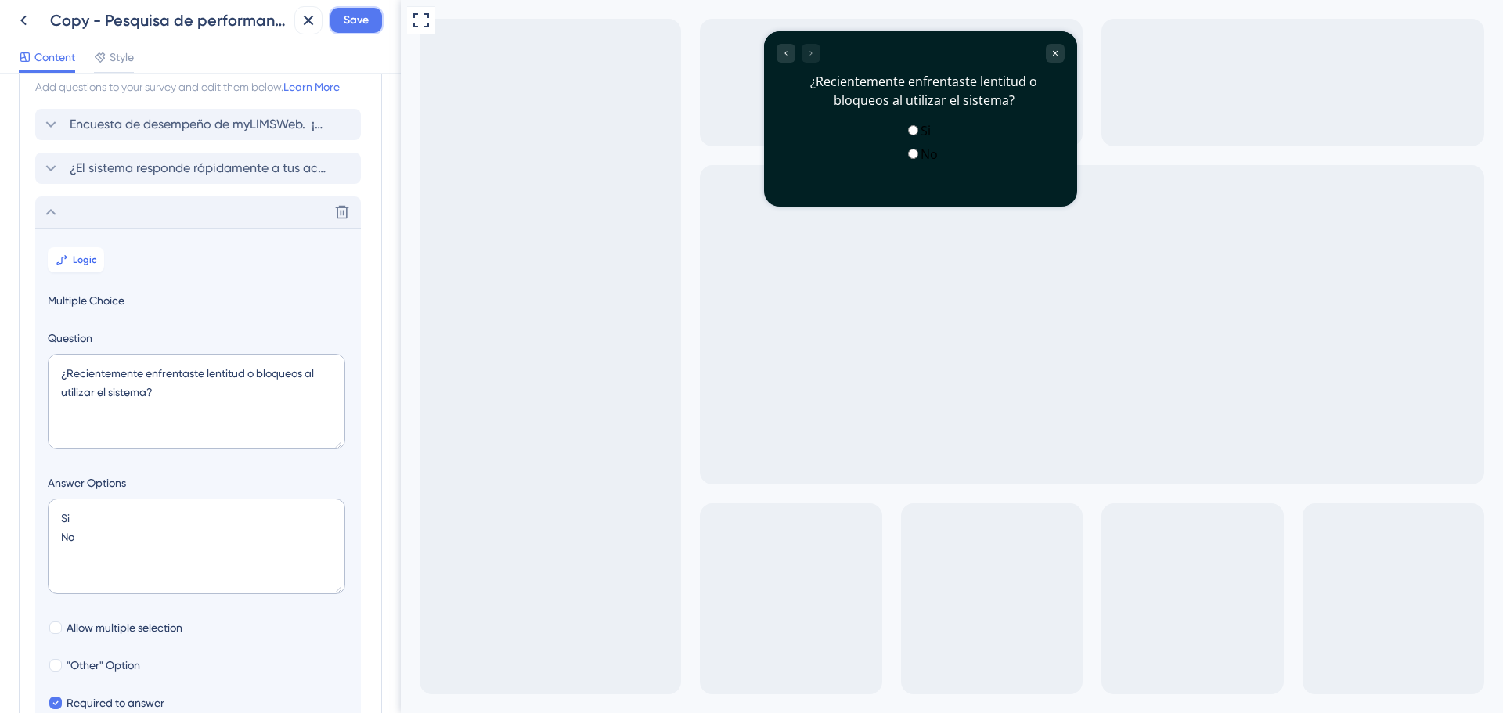
click at [344, 33] on button "Save" at bounding box center [356, 20] width 55 height 28
click at [49, 207] on icon at bounding box center [50, 212] width 19 height 19
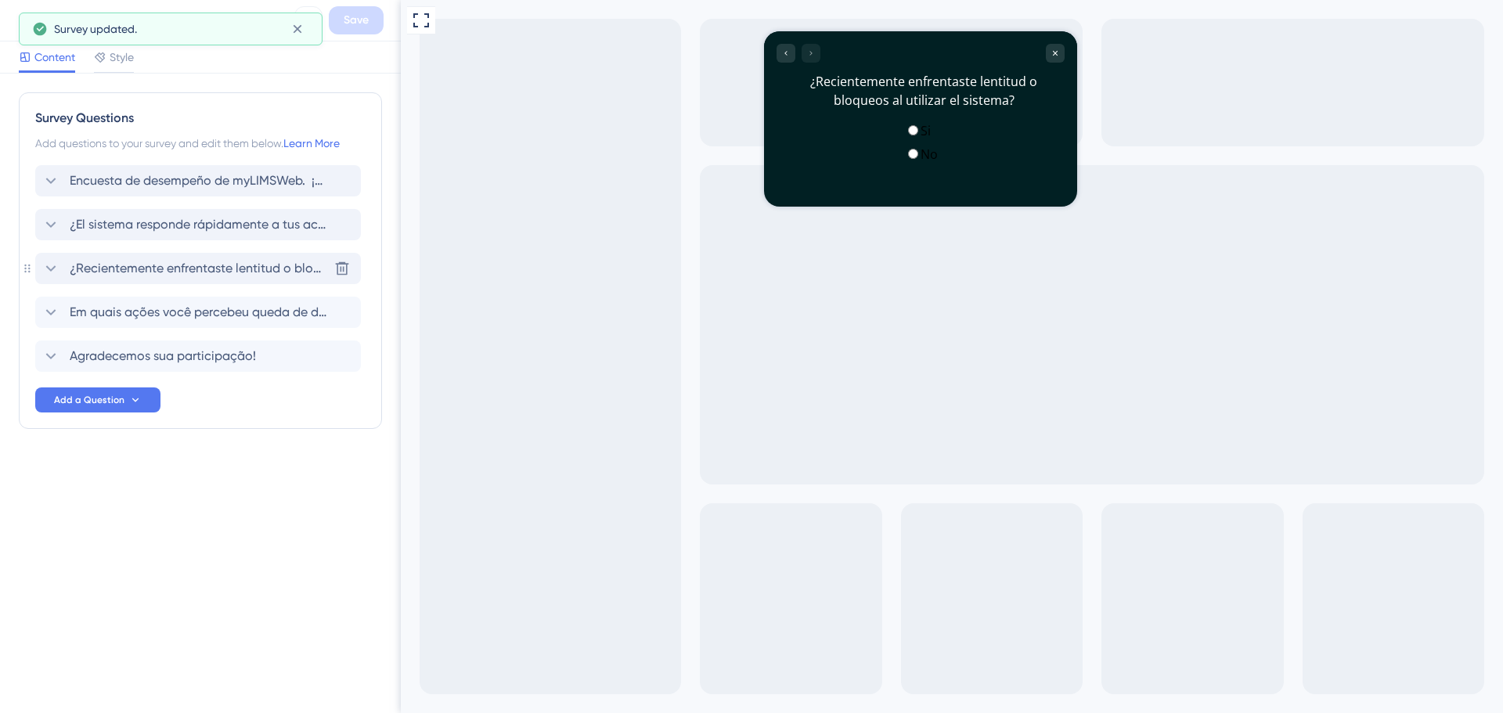
scroll to position [0, 0]
click at [56, 306] on icon at bounding box center [50, 312] width 19 height 19
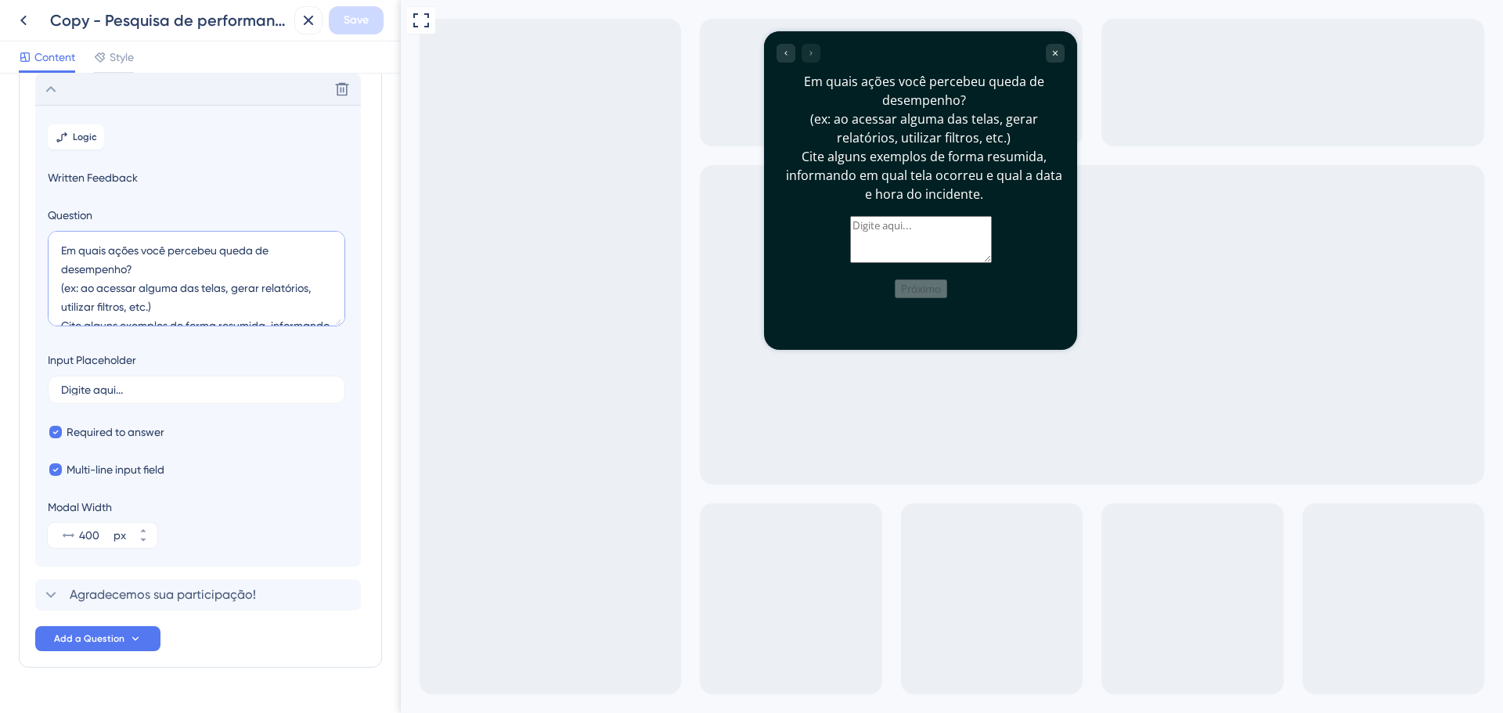
drag, startPoint x: 184, startPoint y: 302, endPoint x: 25, endPoint y: 233, distance: 173.5
click at [25, 233] on div "Survey Questions Add questions to your survey and edit them below. Learn More E…" at bounding box center [200, 268] width 363 height 799
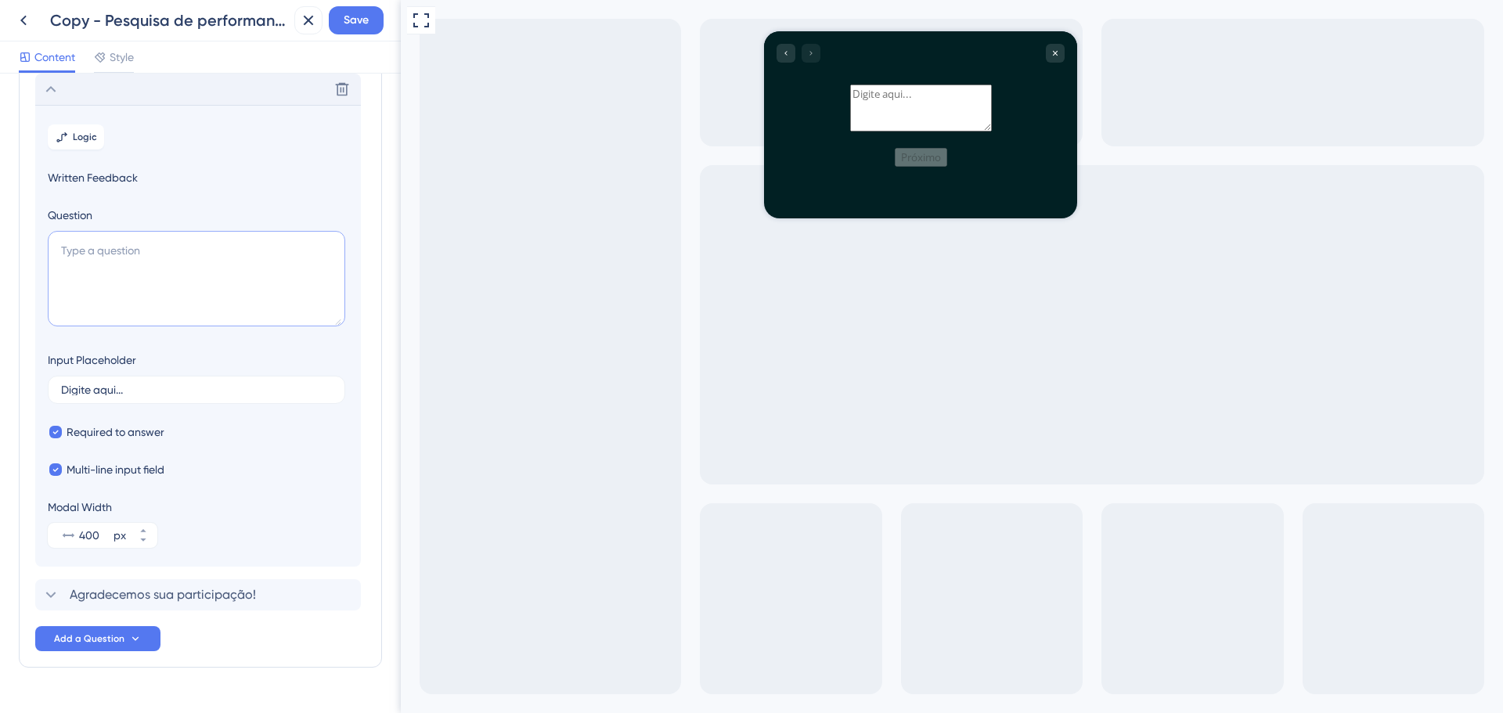
paste textarea "¿En qué acciones percibiste una disminución en el desempeño? (p. ej., al accede…"
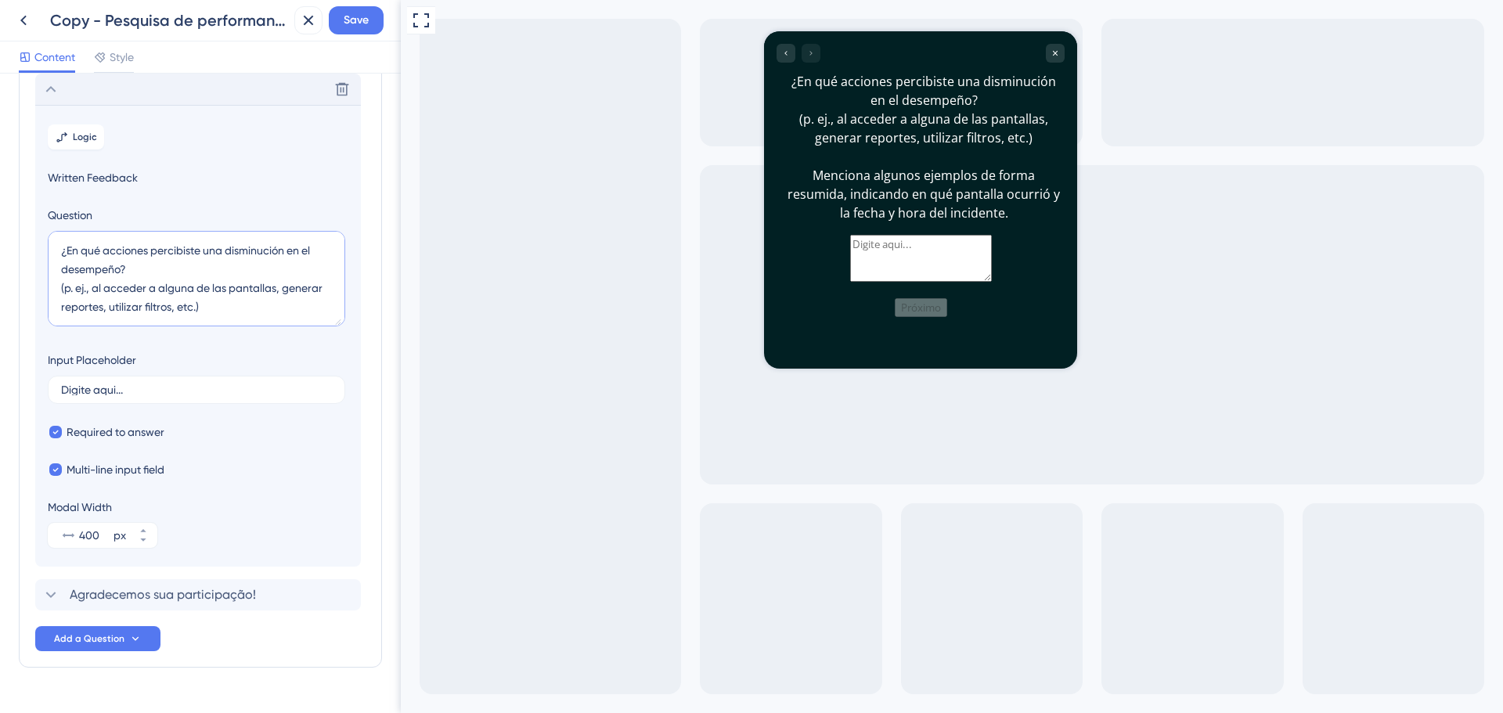
scroll to position [63, 0]
type textarea "¿En qué acciones percibiste una disminución en el desempeño? (p. ej., al accede…"
click at [133, 388] on input "Digite aqui..." at bounding box center [196, 389] width 271 height 11
click at [118, 388] on input "Digite aqui..." at bounding box center [196, 389] width 271 height 11
drag, startPoint x: 92, startPoint y: 389, endPoint x: 60, endPoint y: 393, distance: 32.3
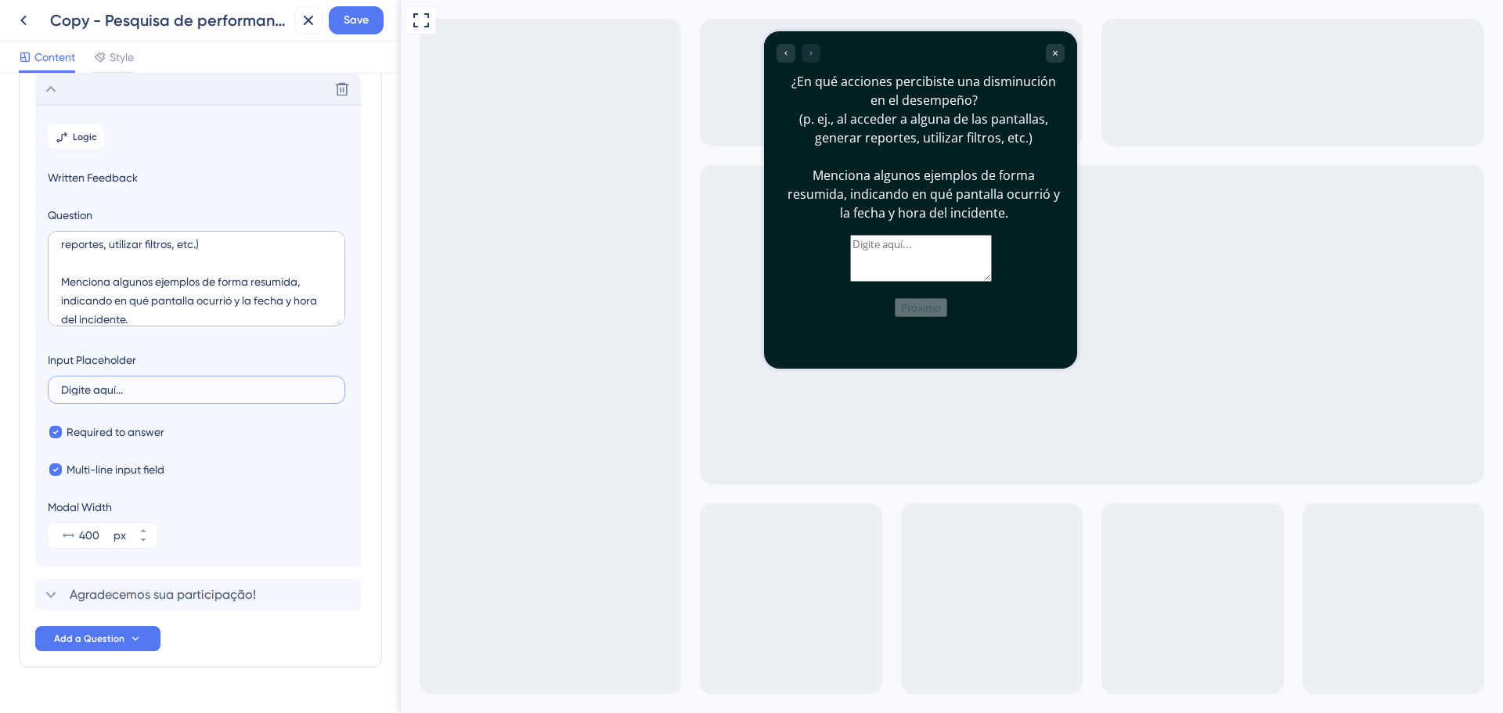
click at [60, 393] on label "Digite aquí..." at bounding box center [197, 390] width 298 height 28
click at [61, 393] on input "Digite aquí..." at bounding box center [196, 389] width 271 height 11
type input "Escribe aquí..."
click at [307, 381] on label "Escribe aquí..." at bounding box center [197, 390] width 298 height 28
click at [307, 384] on input "Escribe aquí..." at bounding box center [196, 389] width 271 height 11
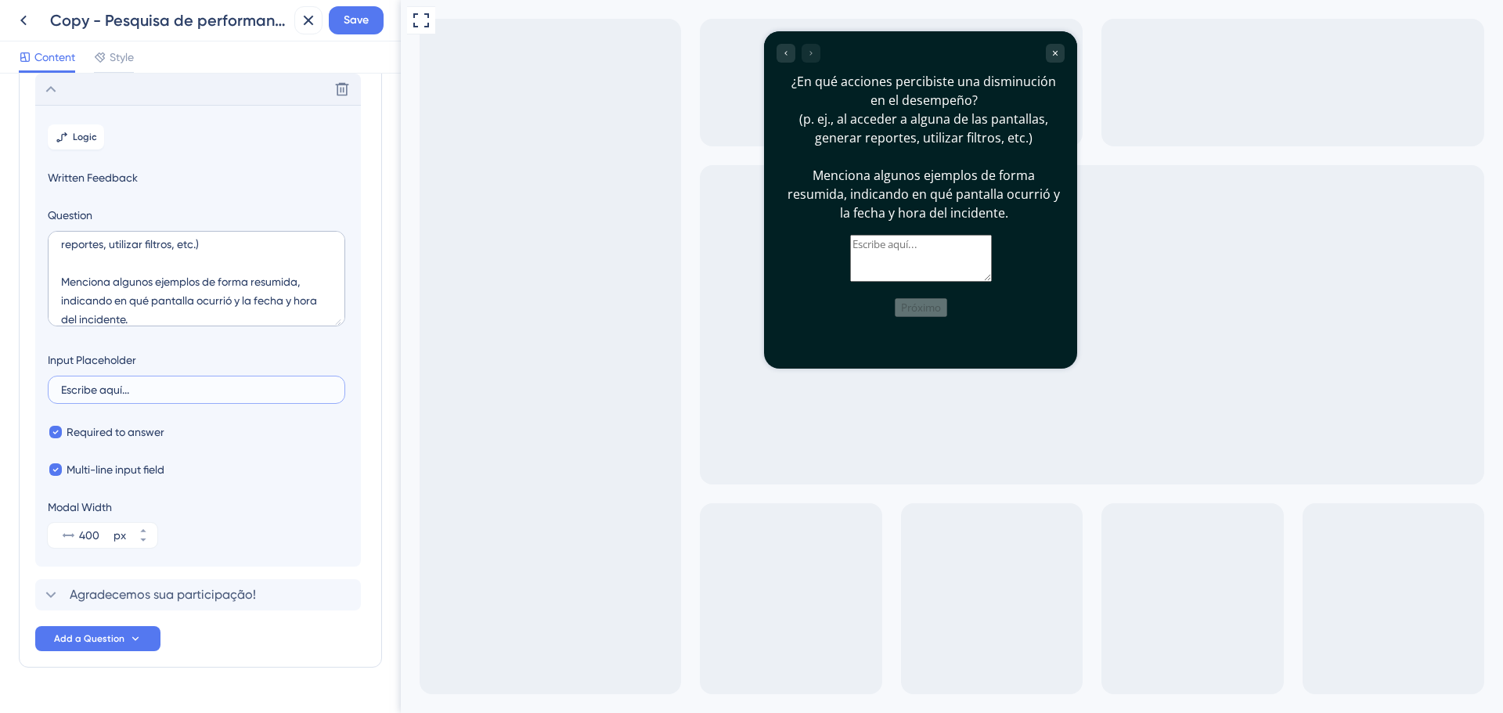
click at [305, 387] on input "Escribe aquí..." at bounding box center [196, 389] width 271 height 11
click at [52, 84] on icon at bounding box center [50, 89] width 19 height 19
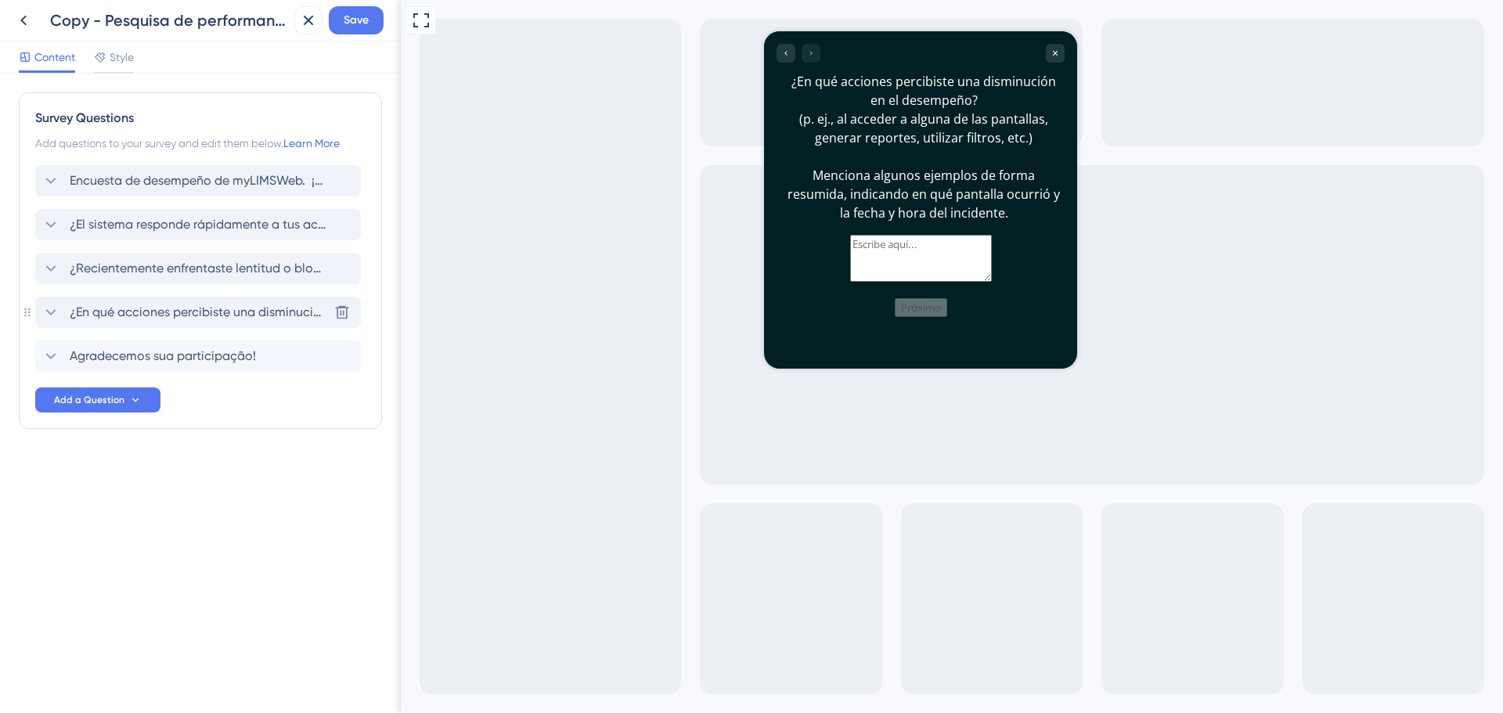
scroll to position [0, 0]
click at [52, 352] on icon at bounding box center [50, 356] width 19 height 19
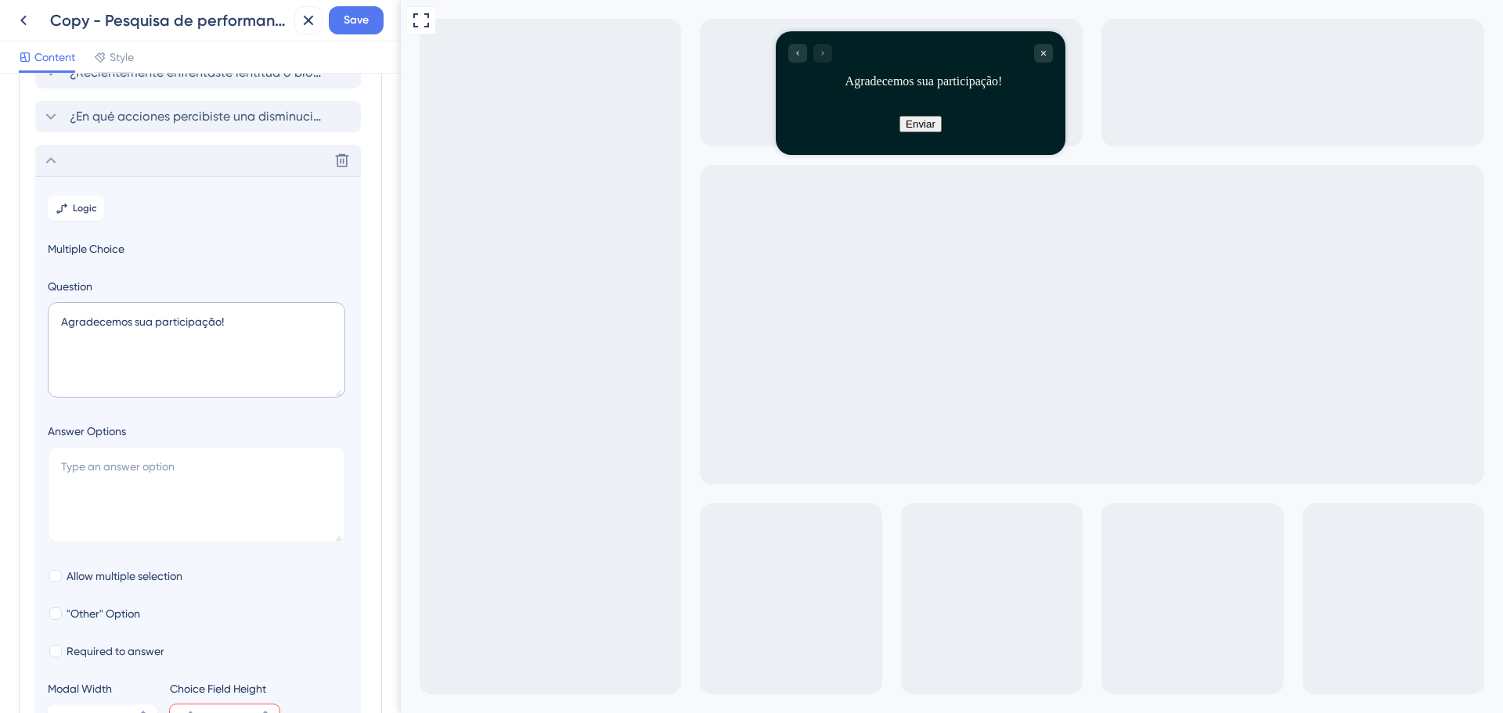
scroll to position [267, 0]
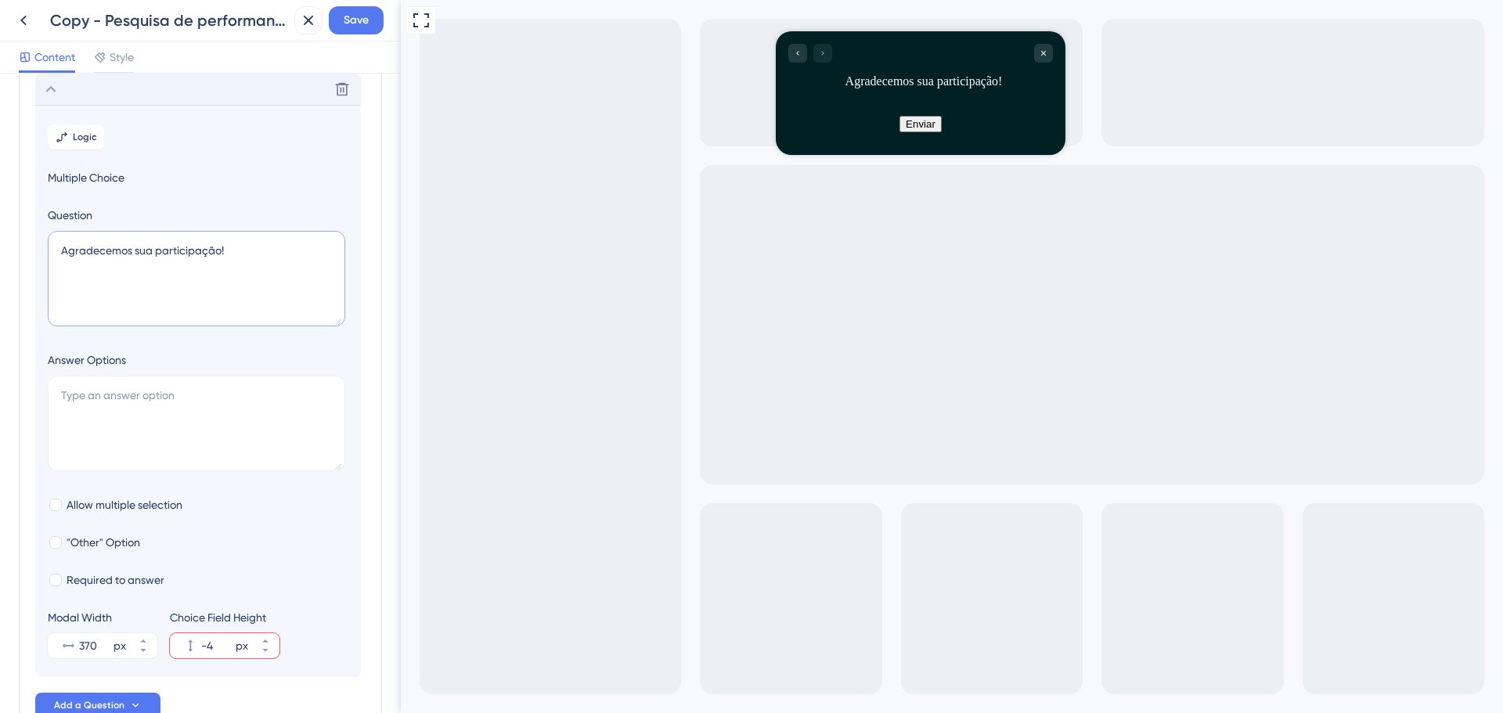
drag, startPoint x: 213, startPoint y: 247, endPoint x: 10, endPoint y: 239, distance: 203.0
click at [10, 239] on div "Survey Questions Add questions to your survey and edit them below. Learn More E…" at bounding box center [200, 394] width 401 height 640
paste textarea "¡Agradecemos tu participación"
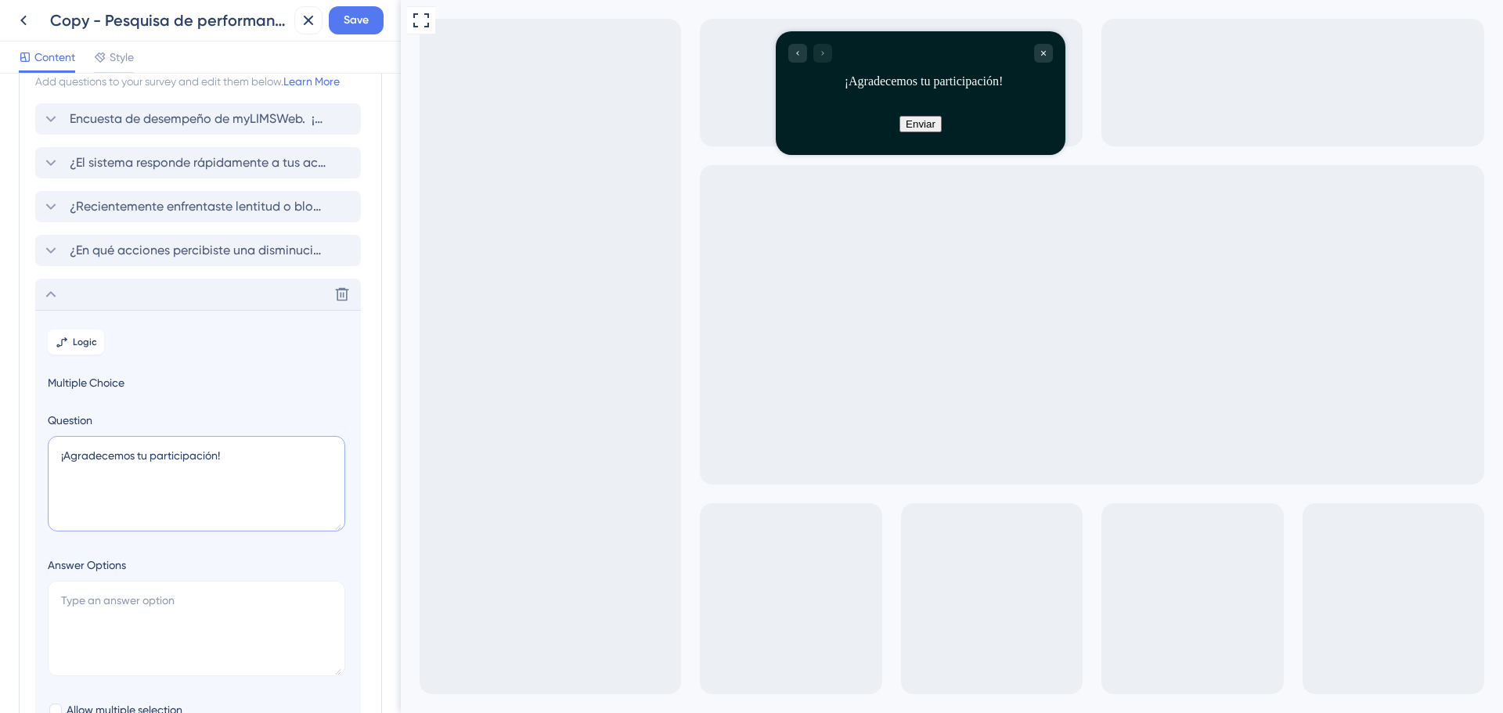
scroll to position [56, 0]
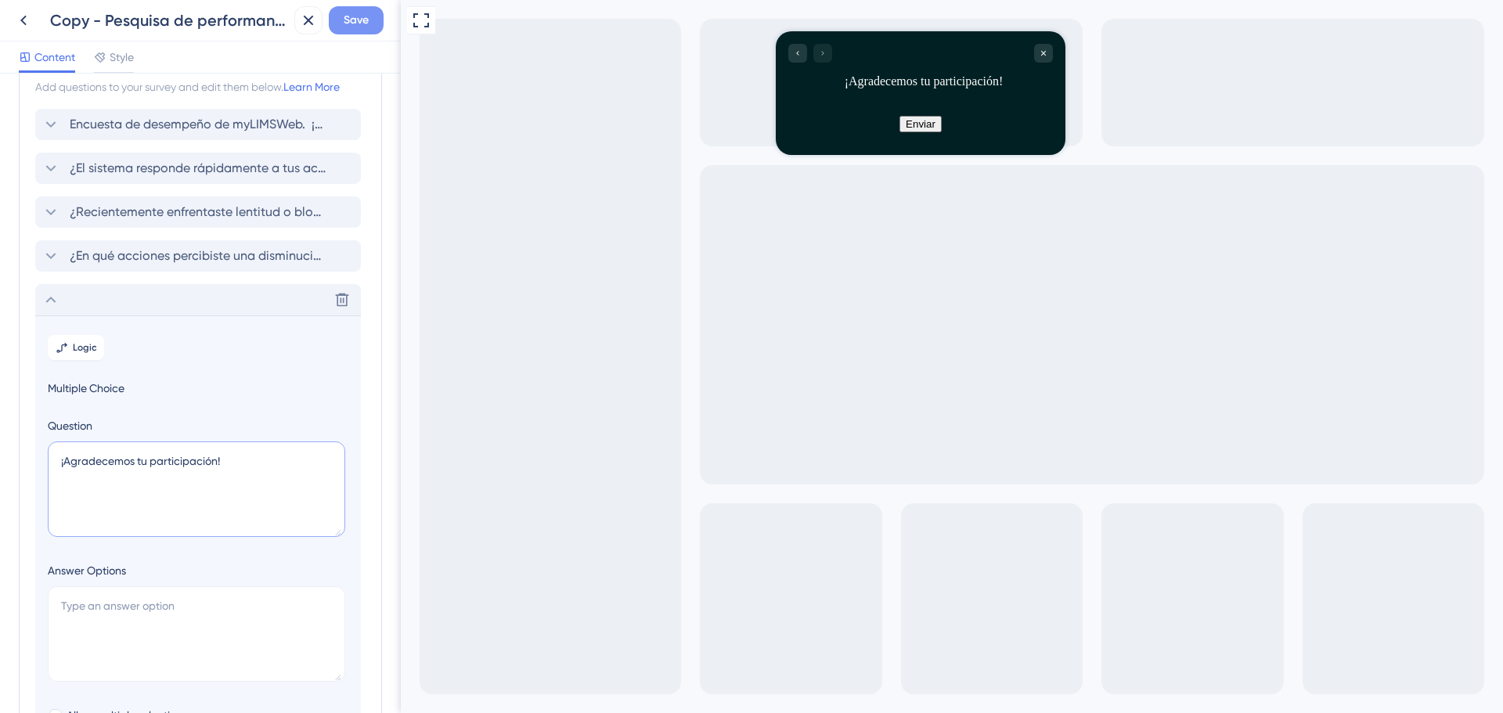
type textarea "¡Agradecemos tu participación!"
click at [354, 28] on span "Save" at bounding box center [356, 20] width 25 height 19
click at [121, 64] on span "Style" at bounding box center [122, 57] width 24 height 19
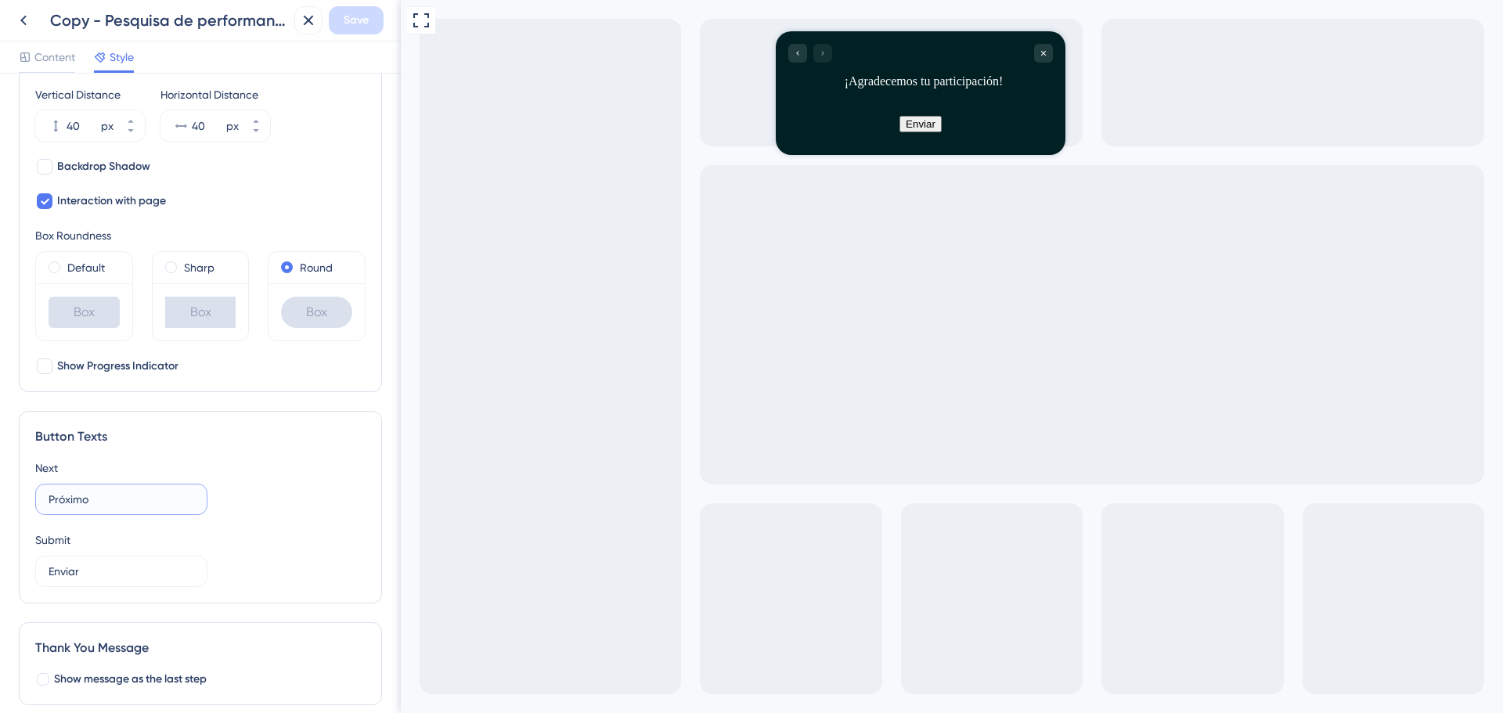
drag, startPoint x: 117, startPoint y: 493, endPoint x: -5, endPoint y: 492, distance: 122.1
click at [0, 0] on html "Copy - Pesquisa de performance do myLIMS Save Content Style Color & Typography …" at bounding box center [751, 0] width 1503 height 0
type input "Siguiente"
click at [278, 544] on div "Submit" at bounding box center [200, 540] width 330 height 19
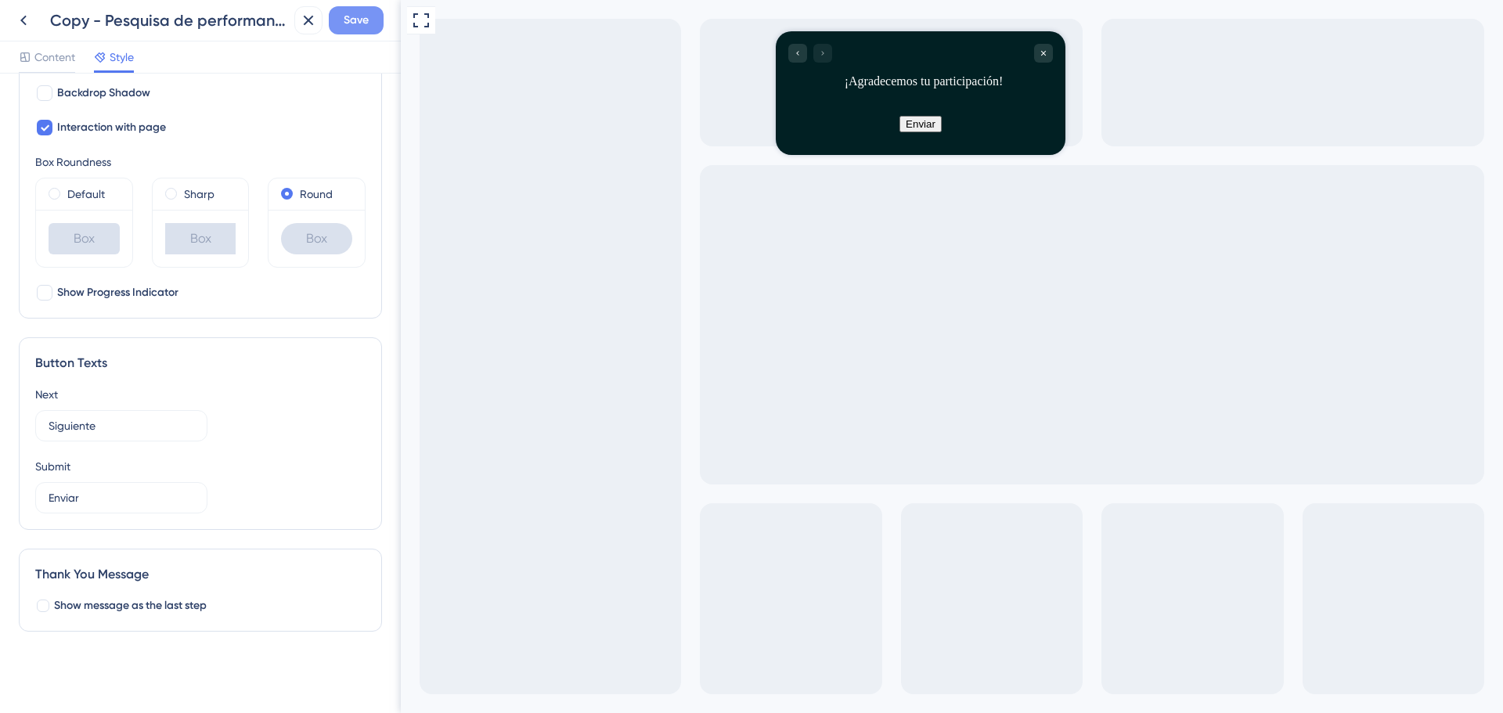
click at [363, 25] on span "Save" at bounding box center [356, 20] width 25 height 19
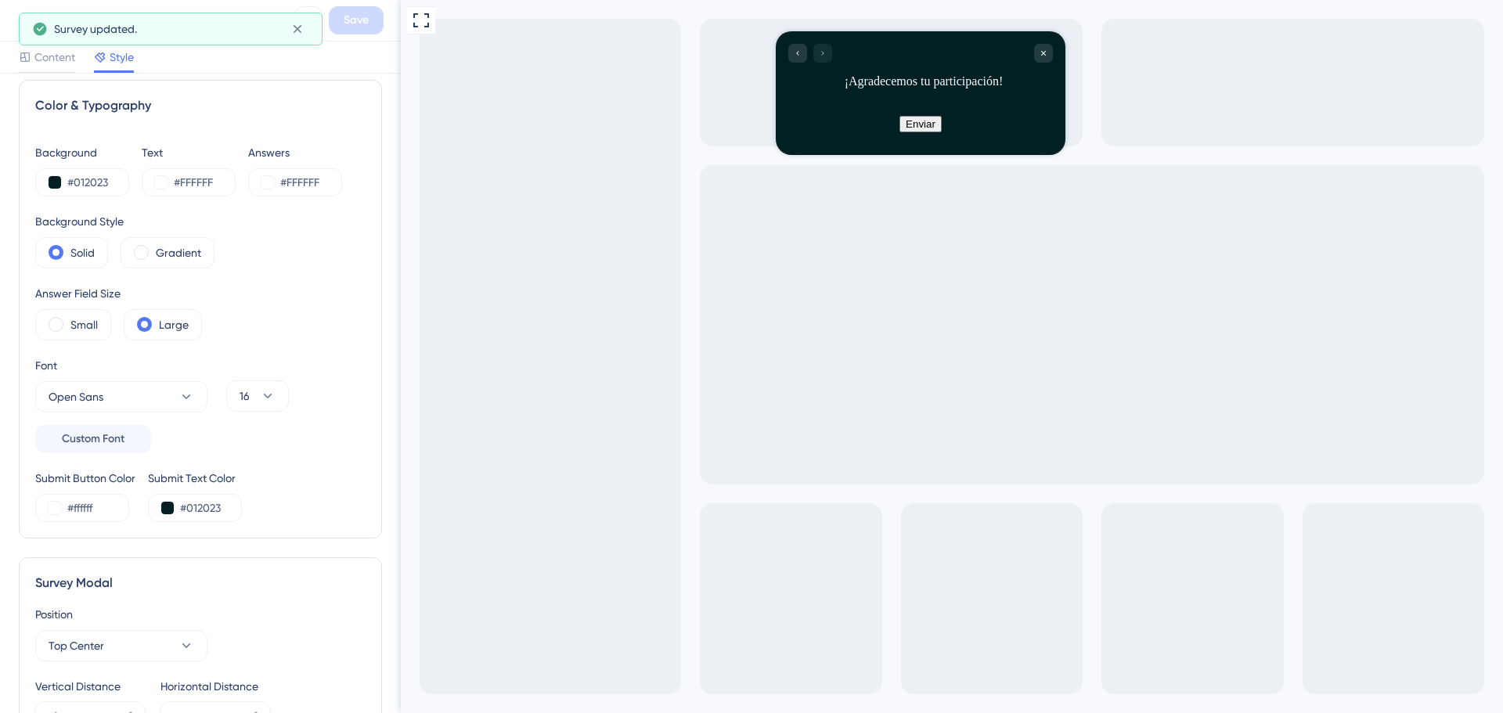
scroll to position [0, 0]
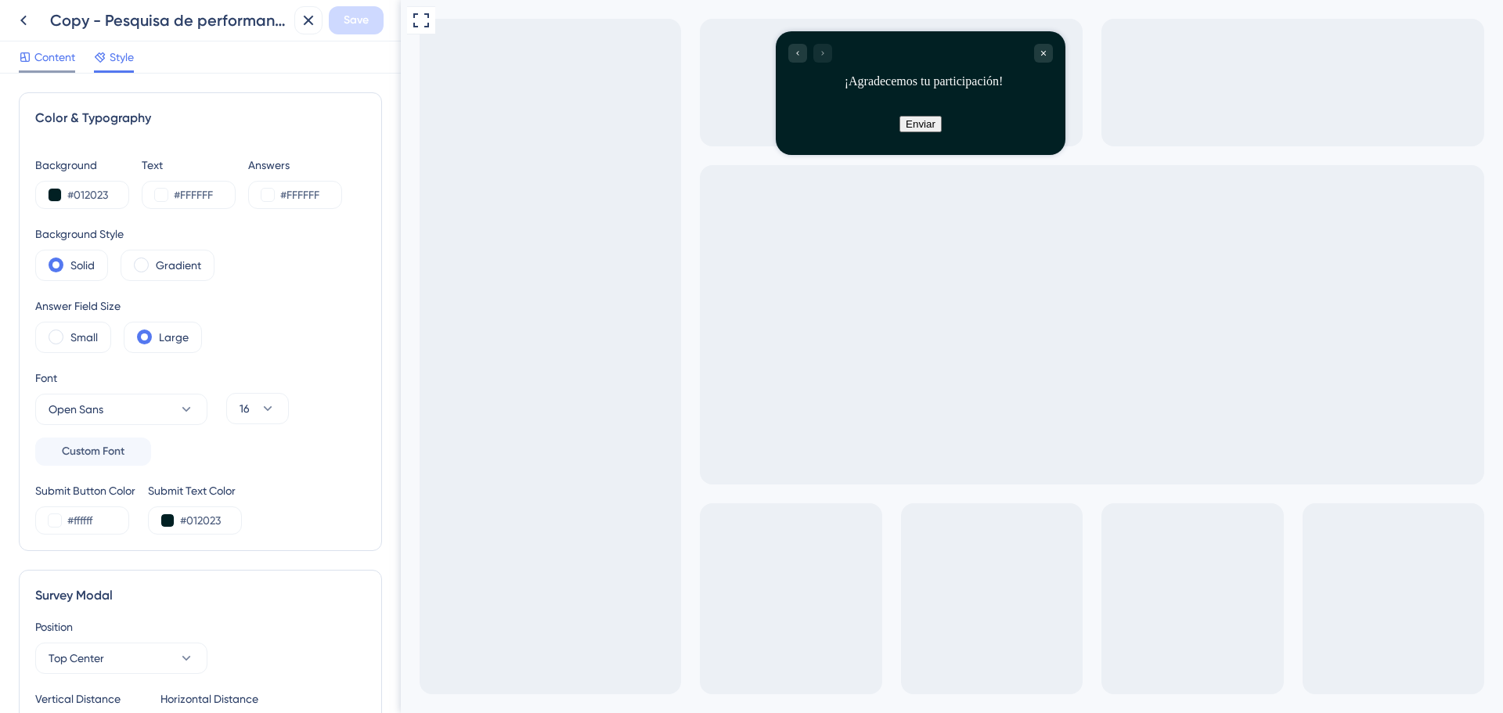
click at [40, 53] on span "Content" at bounding box center [54, 57] width 41 height 19
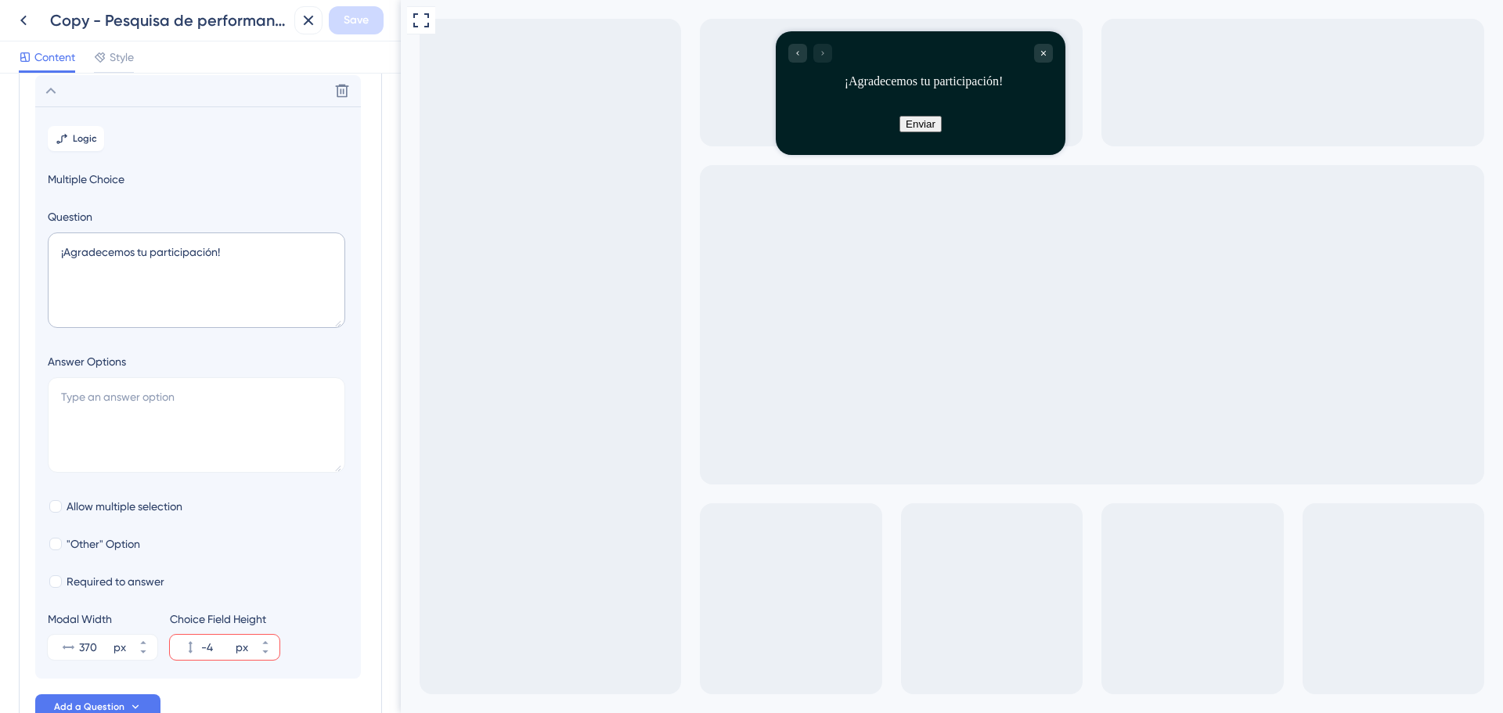
scroll to position [267, 0]
click at [54, 93] on icon at bounding box center [50, 89] width 19 height 19
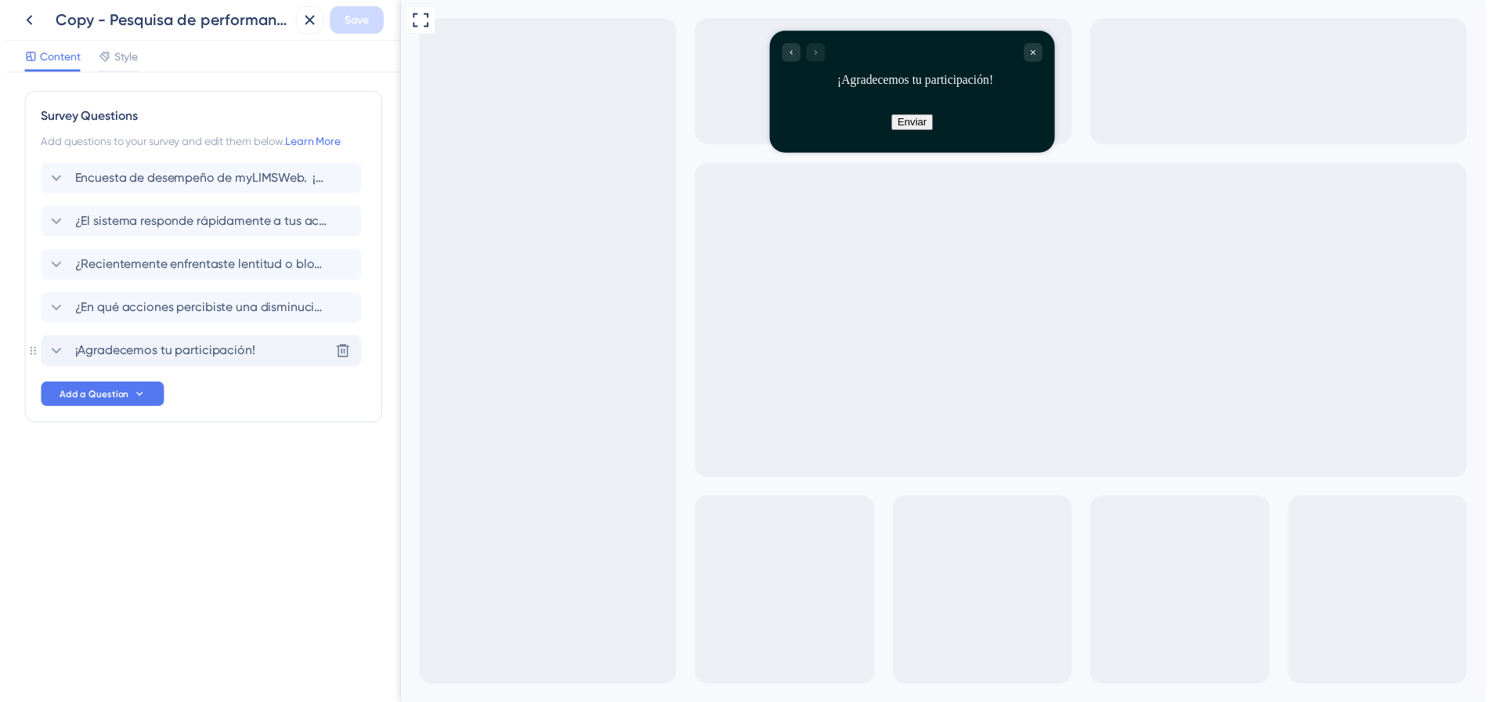
scroll to position [0, 0]
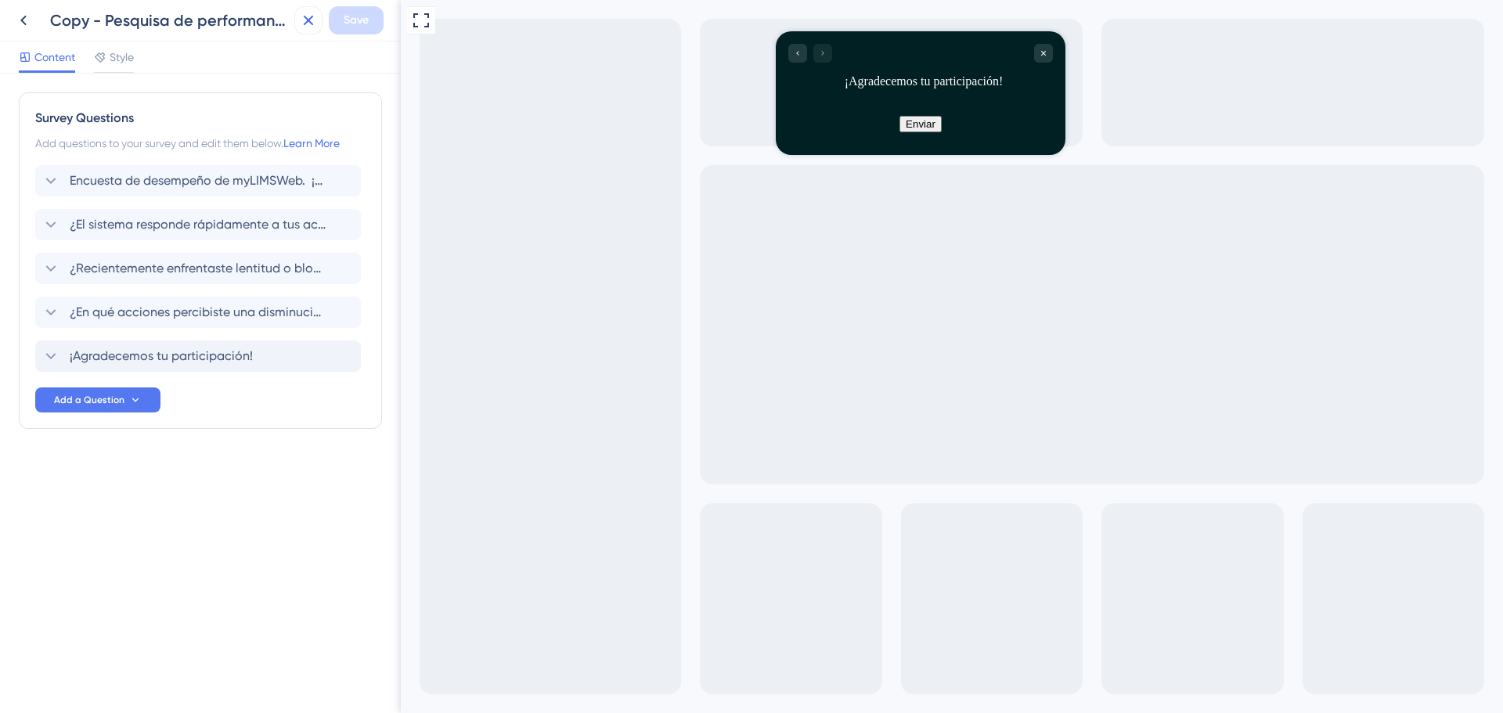
click at [308, 27] on icon at bounding box center [308, 20] width 19 height 19
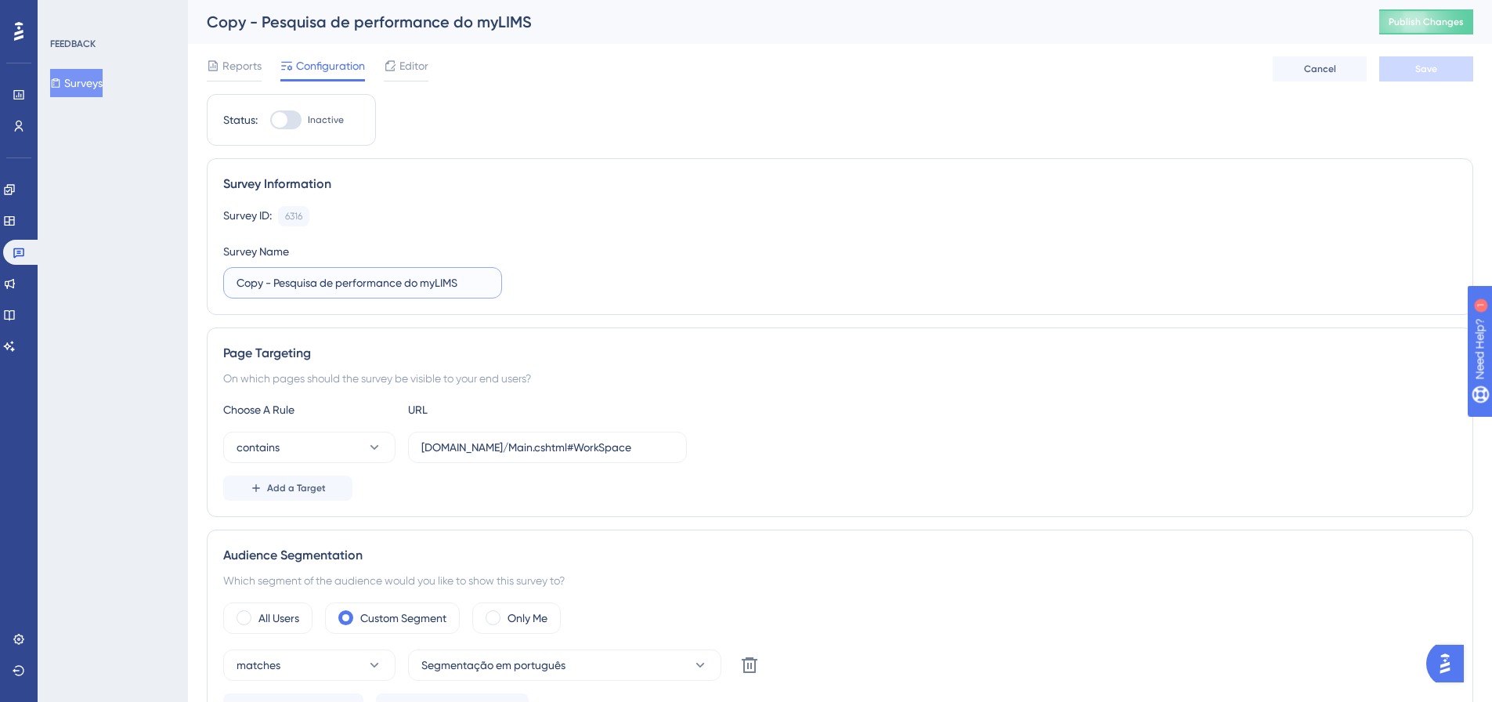
drag, startPoint x: 464, startPoint y: 284, endPoint x: 148, endPoint y: 278, distance: 316.4
paste input "Encuesta de desempeño de"
type input "Encuesta de desempeño de myLIMS"
click at [1438, 61] on button "Save" at bounding box center [1426, 68] width 94 height 25
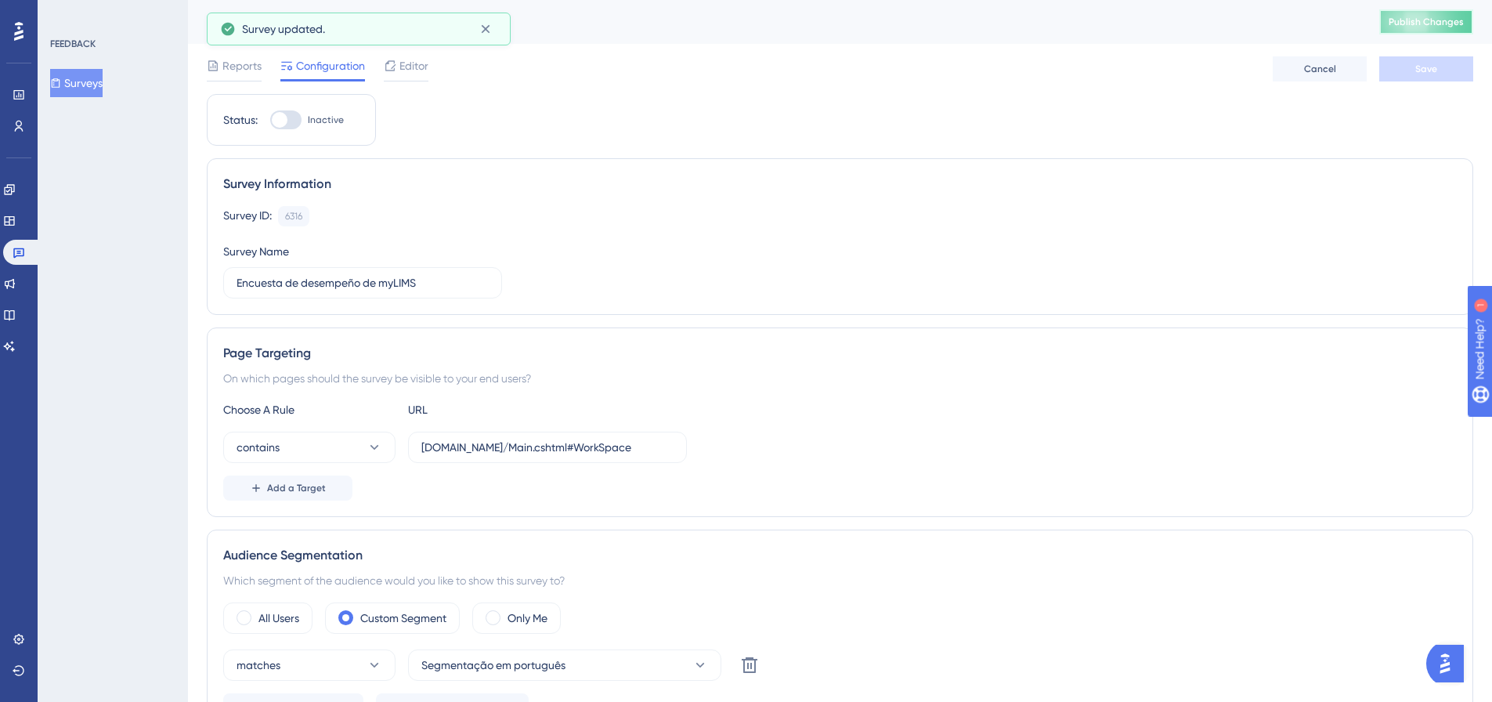
click at [1434, 20] on span "Publish Changes" at bounding box center [1425, 22] width 75 height 13
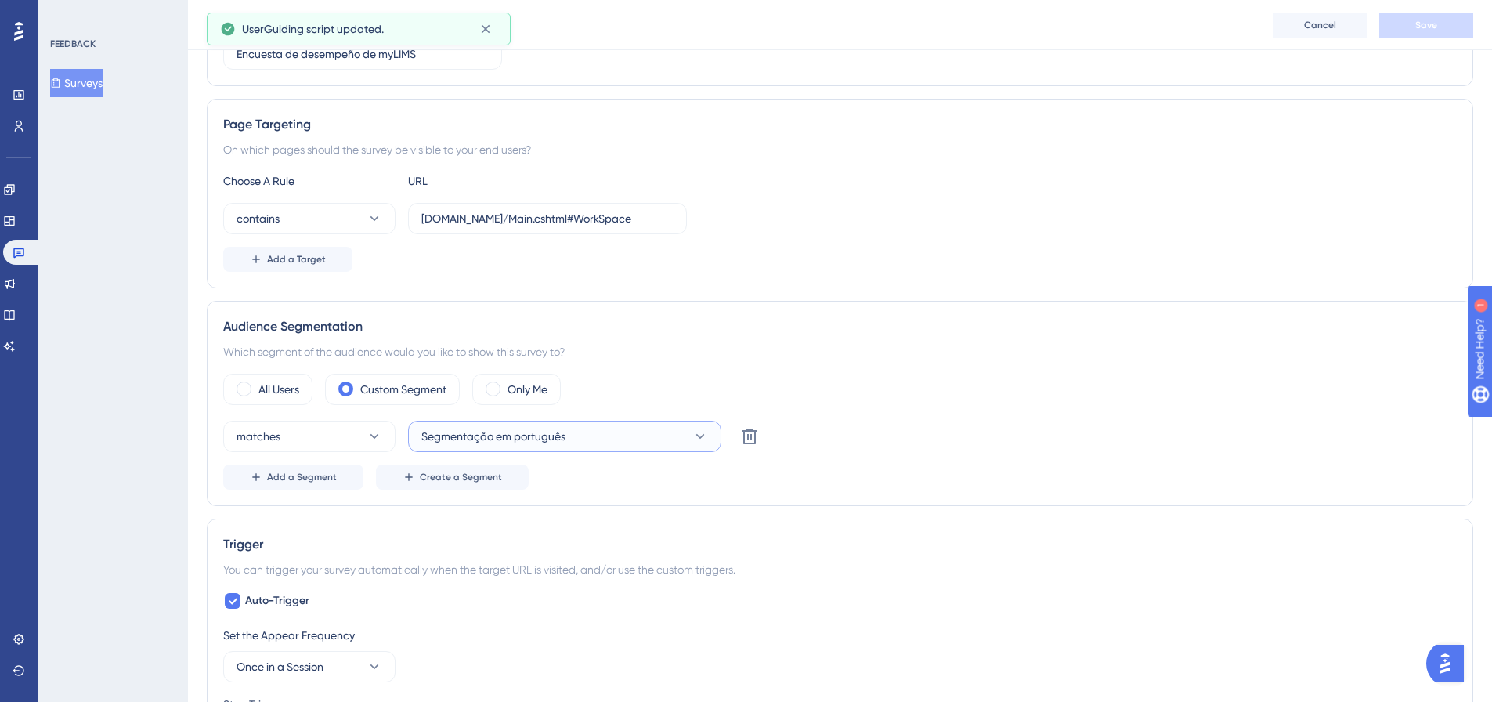
click at [695, 436] on icon at bounding box center [700, 436] width 16 height 16
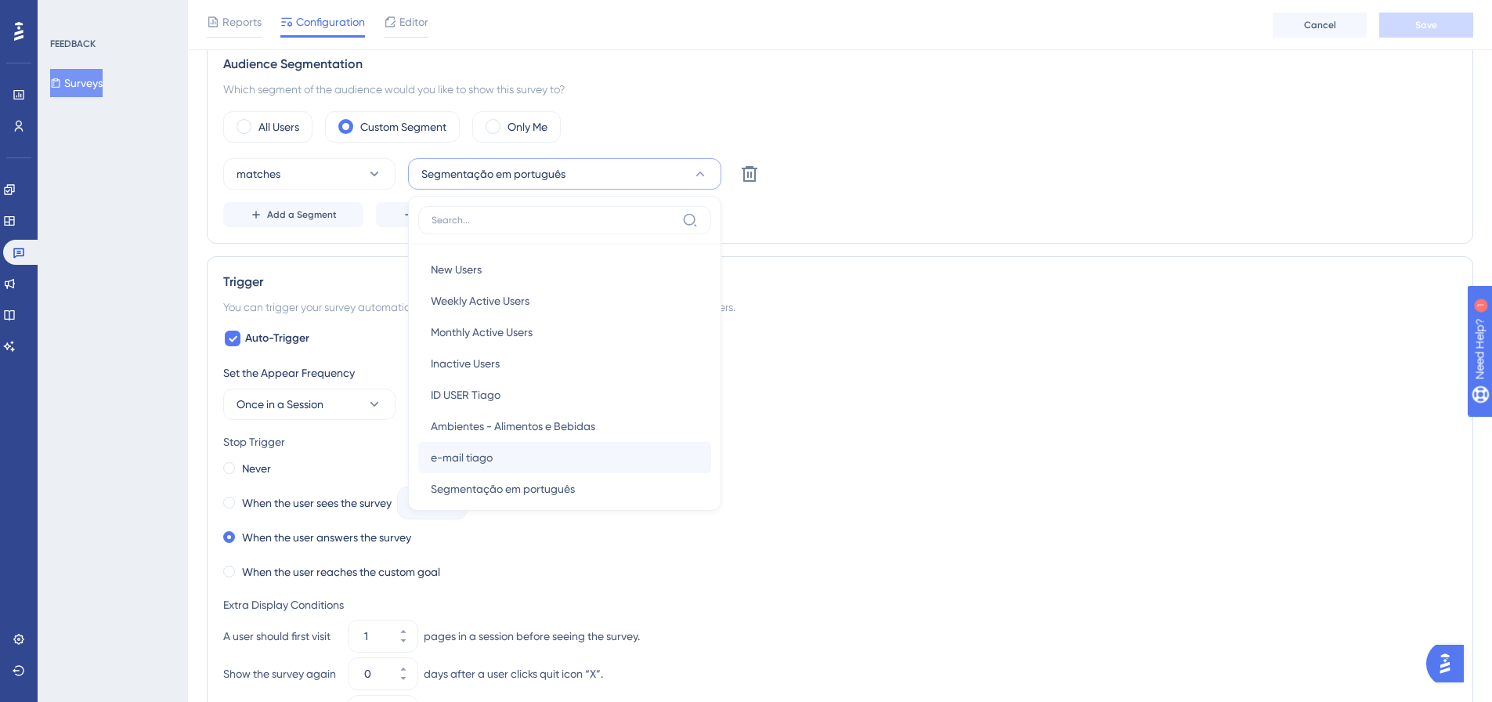
scroll to position [76, 0]
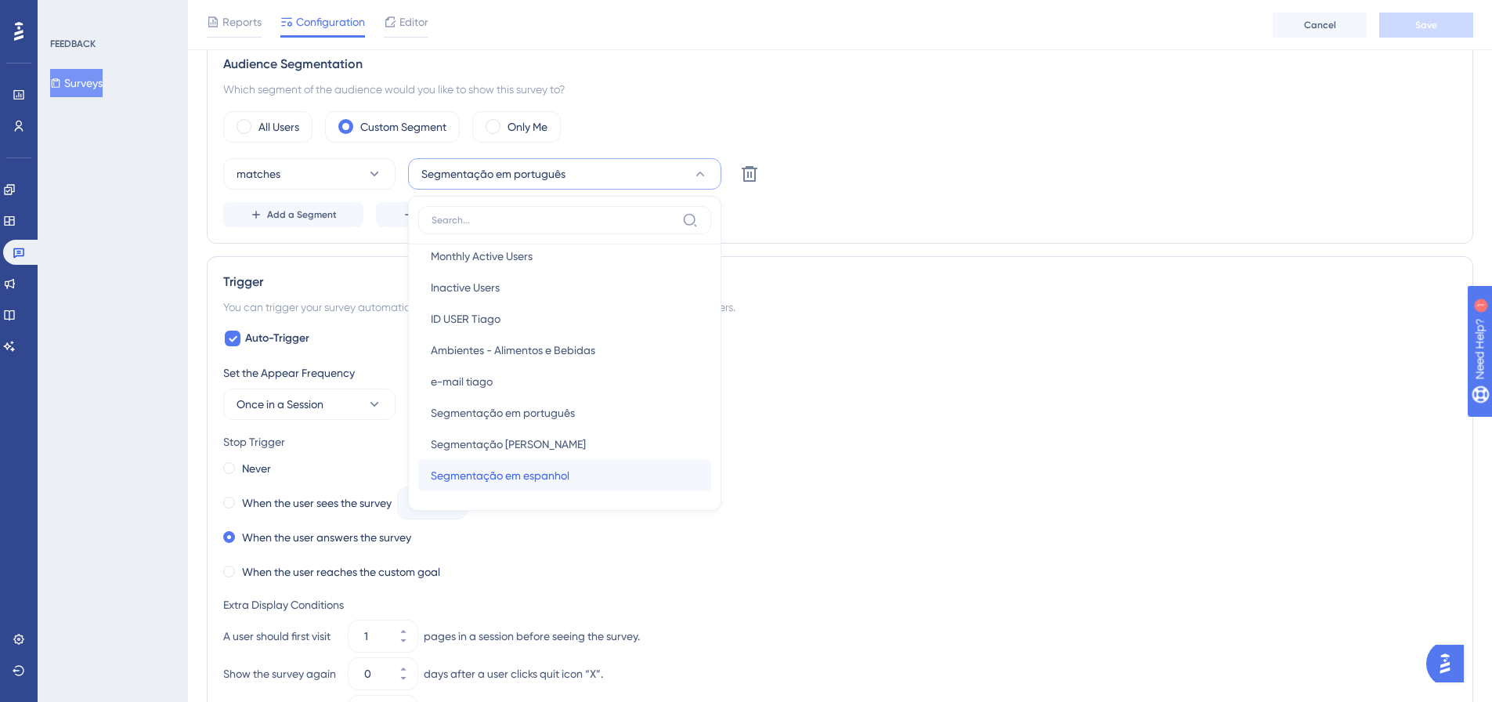
click at [538, 468] on span "Segmentação em espanhol" at bounding box center [500, 475] width 139 height 19
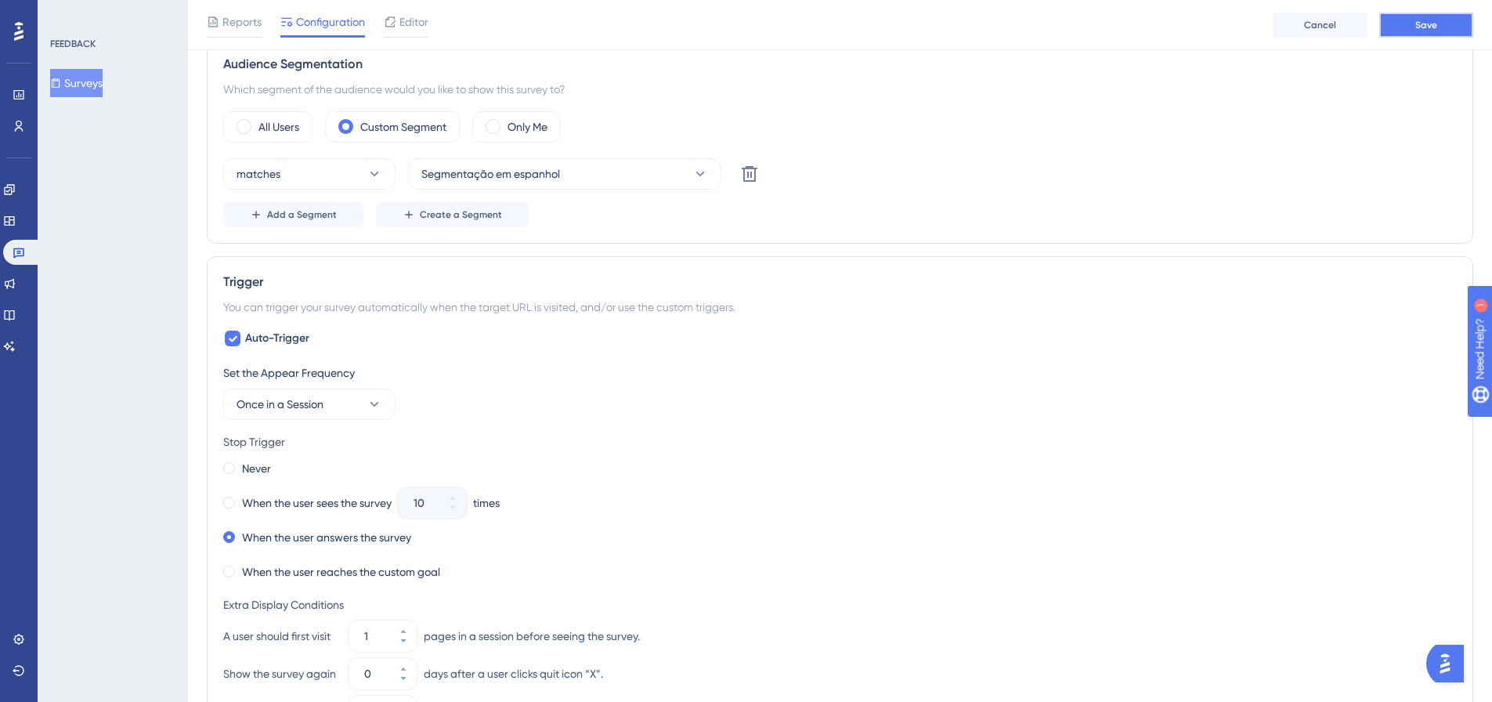
click at [1412, 22] on button "Save" at bounding box center [1426, 25] width 94 height 25
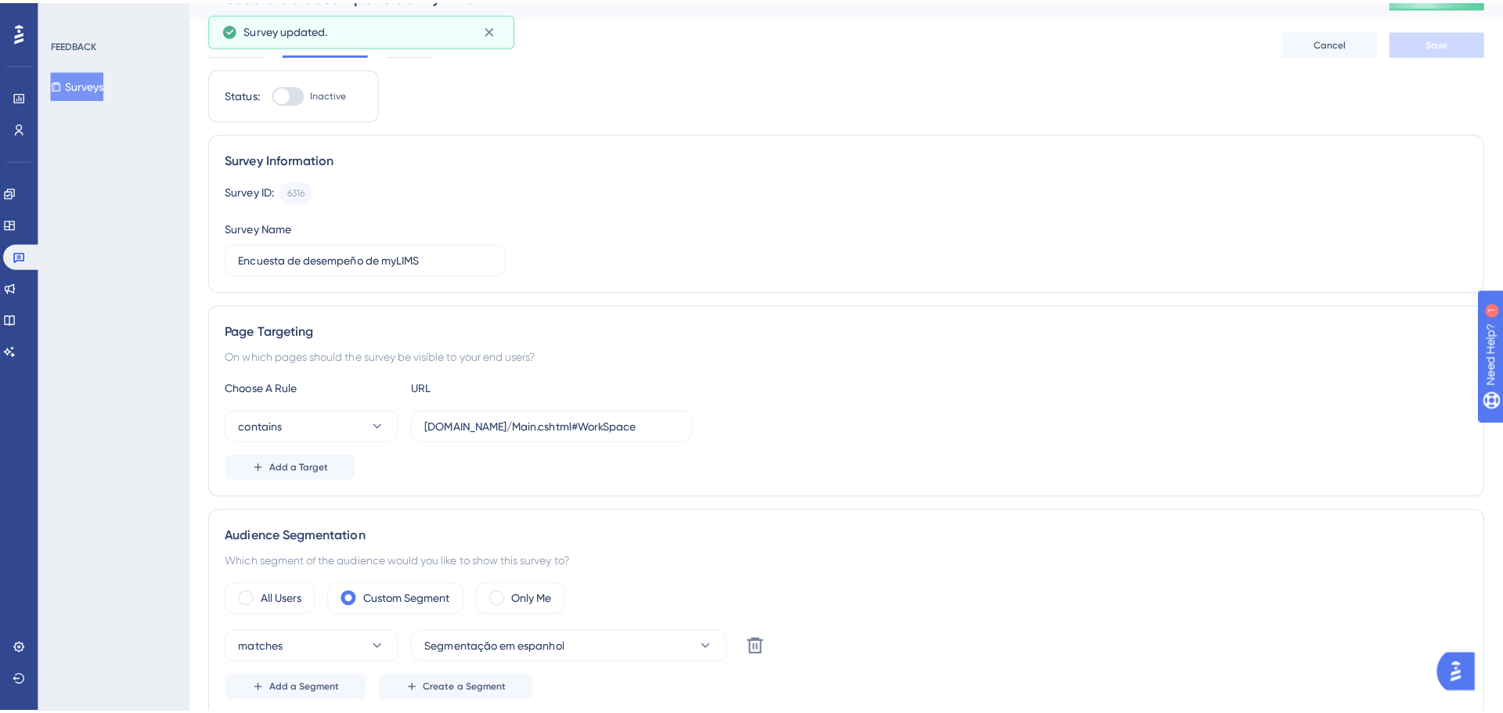
scroll to position [0, 0]
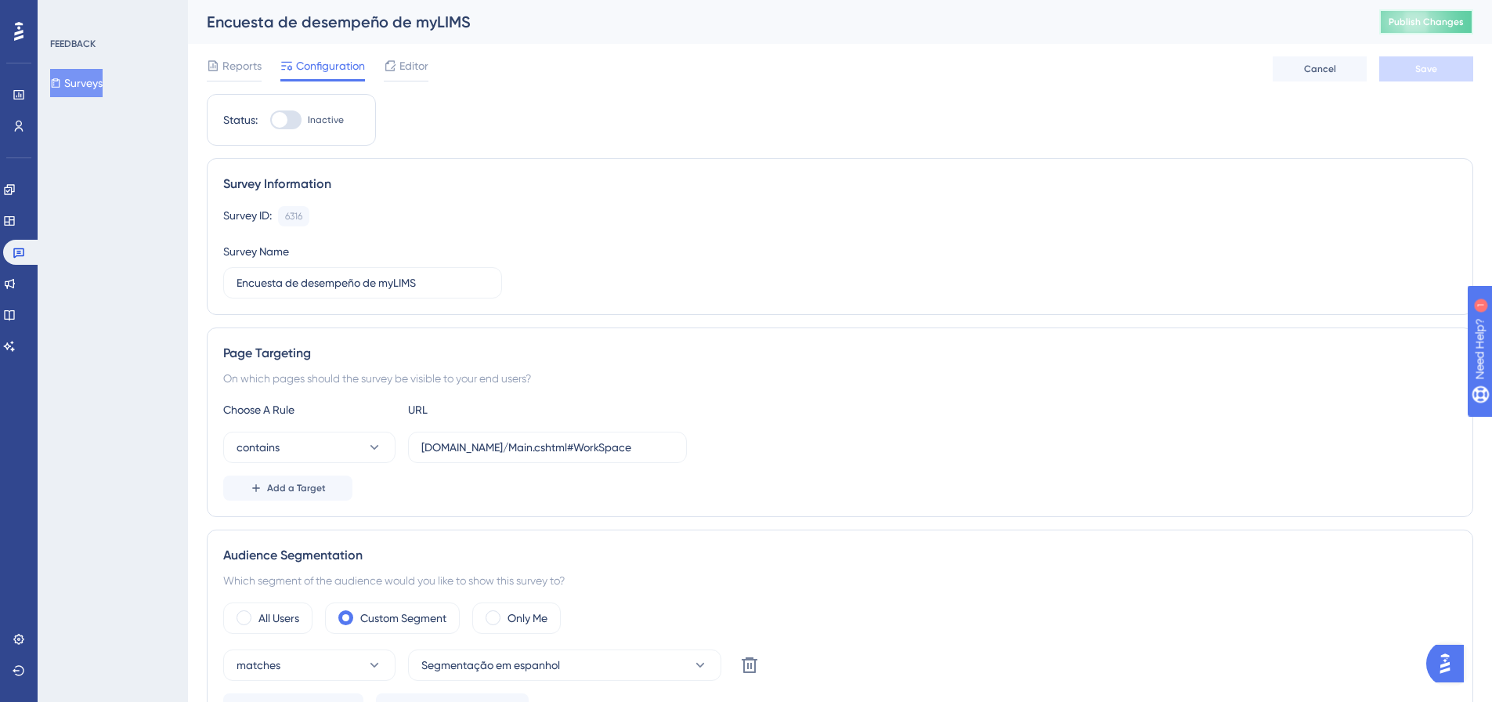
click at [1440, 26] on span "Publish Changes" at bounding box center [1425, 22] width 75 height 13
click at [293, 119] on div at bounding box center [285, 119] width 31 height 19
click at [270, 120] on input "Inactive" at bounding box center [269, 120] width 1 height 1
checkbox input "true"
click at [1417, 62] on button "Save" at bounding box center [1426, 68] width 94 height 25
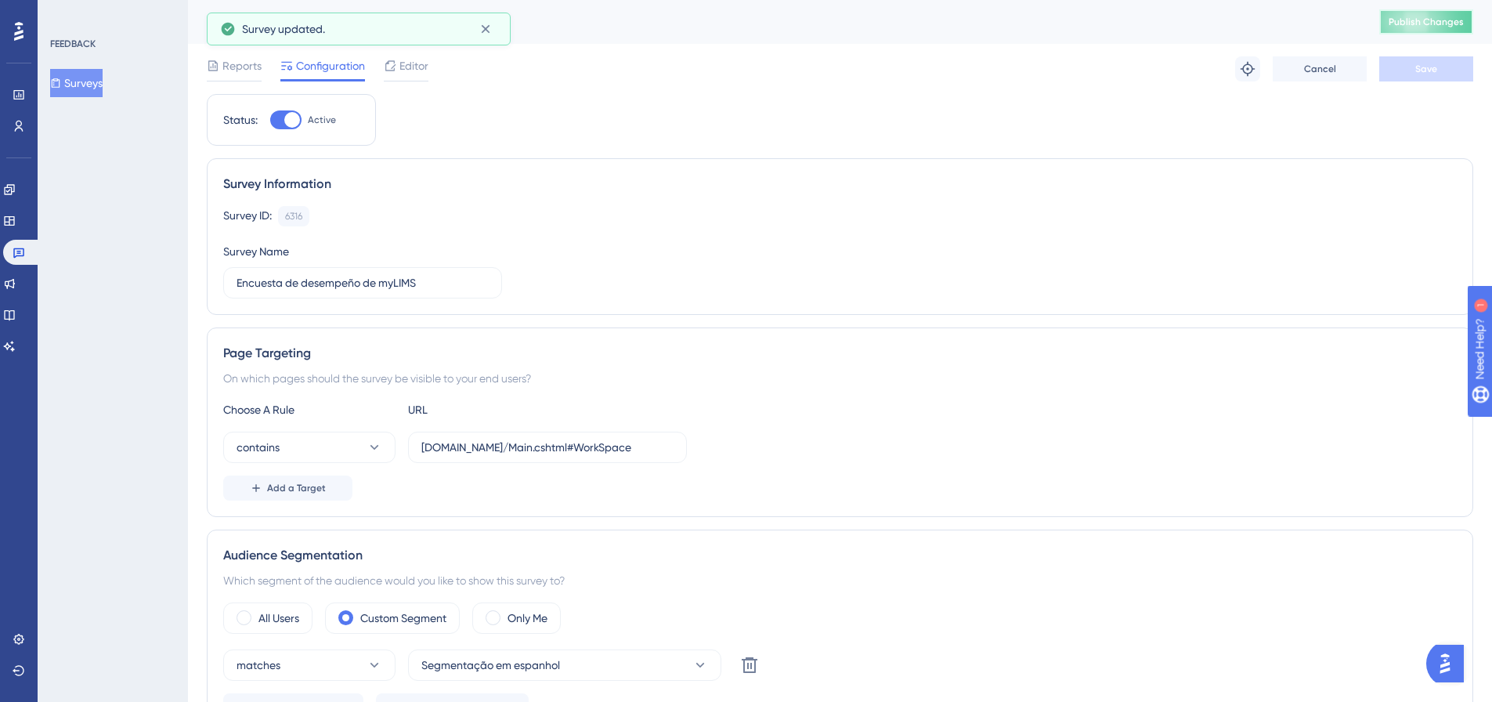
click at [1427, 23] on span "Publish Changes" at bounding box center [1425, 22] width 75 height 13
click at [94, 83] on button "Surveys" at bounding box center [76, 83] width 52 height 28
